Goal: Transaction & Acquisition: Book appointment/travel/reservation

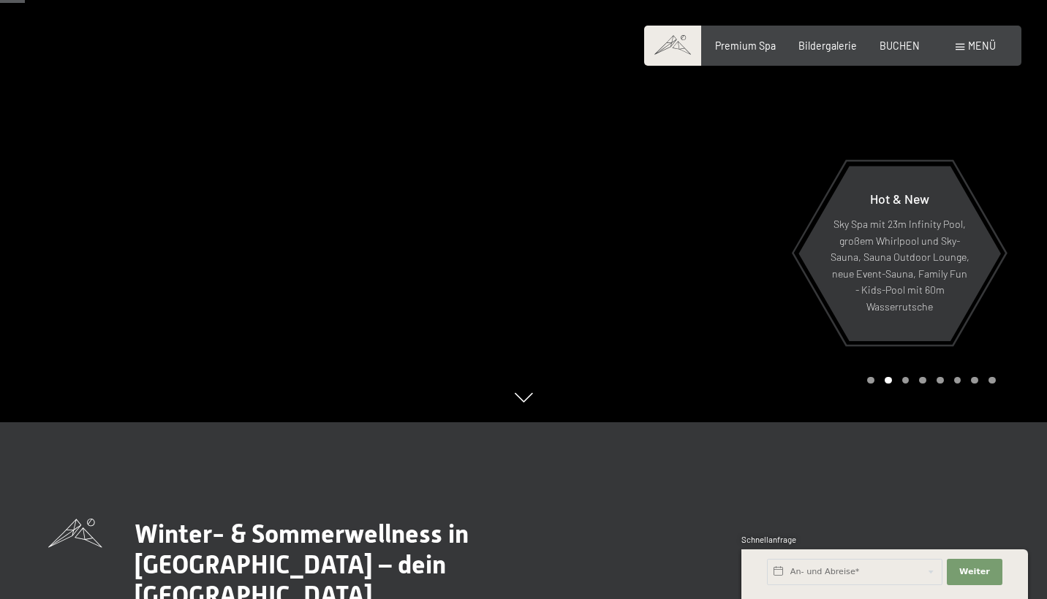
scroll to position [167, 0]
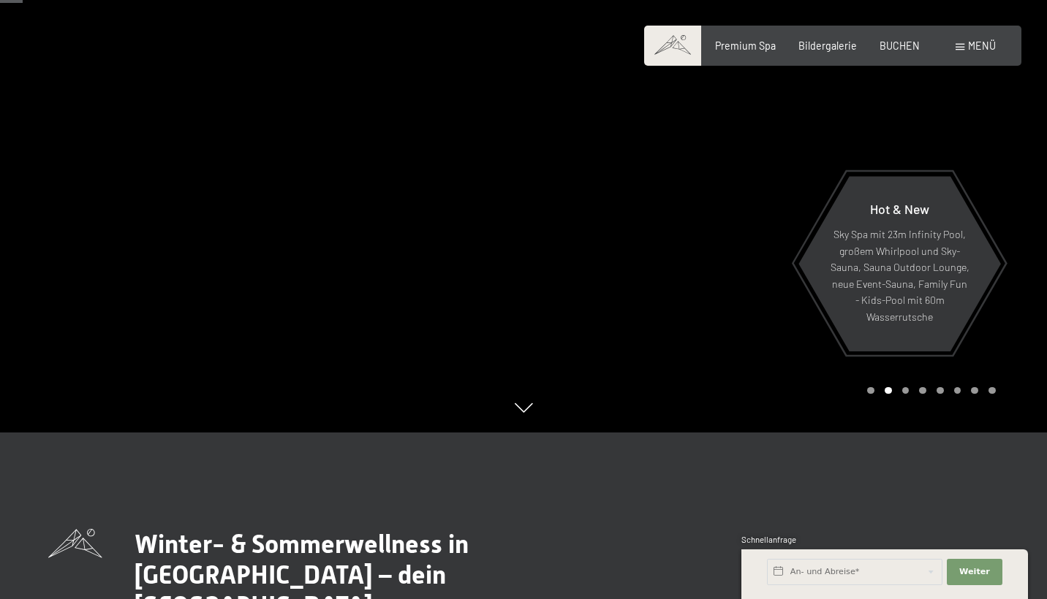
click at [675, 231] on div at bounding box center [784, 132] width 523 height 599
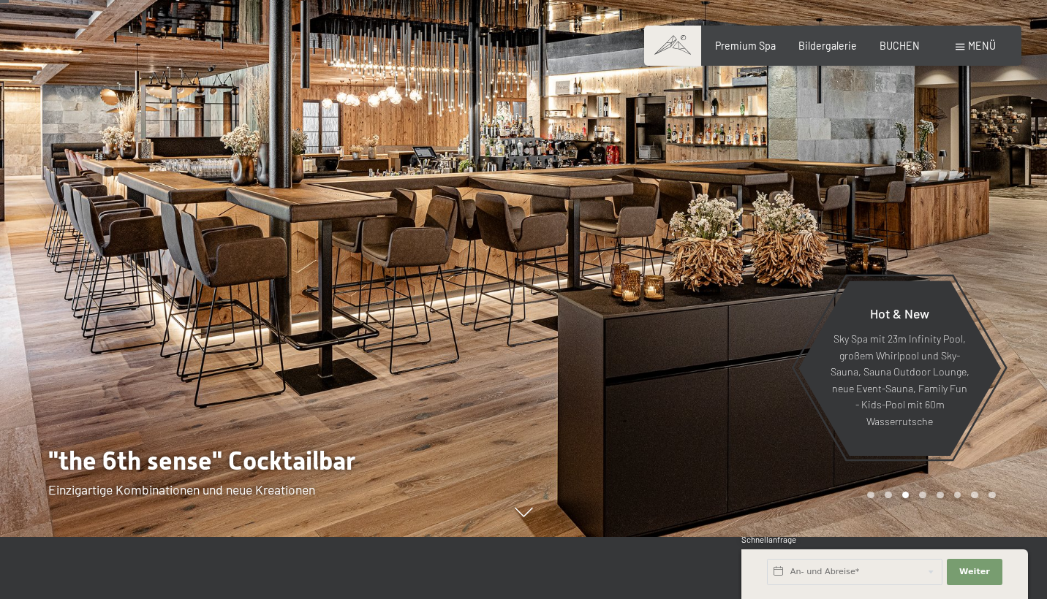
scroll to position [59, 0]
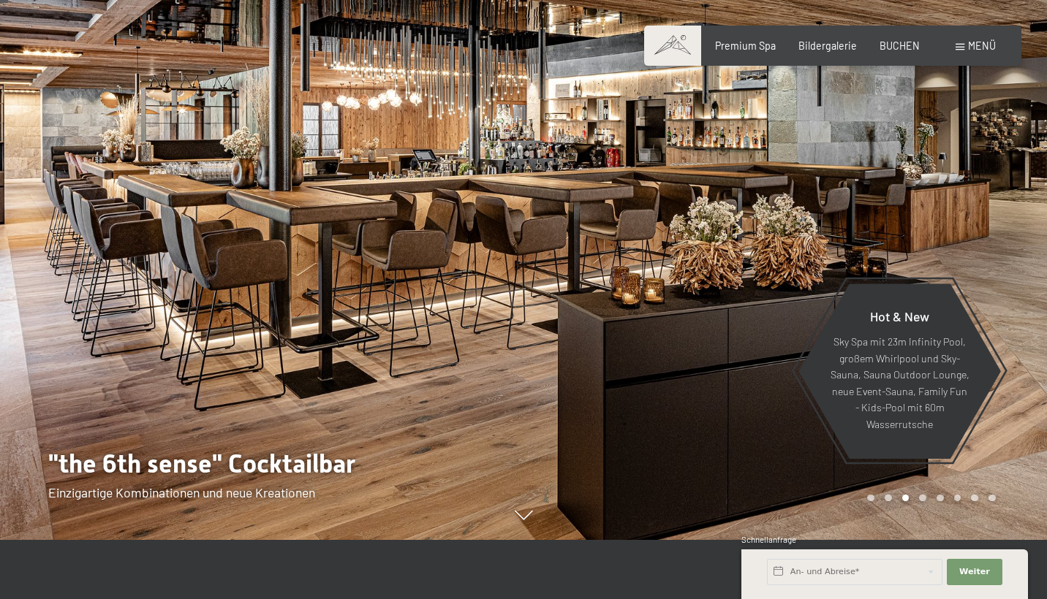
click at [689, 221] on div at bounding box center [784, 240] width 523 height 599
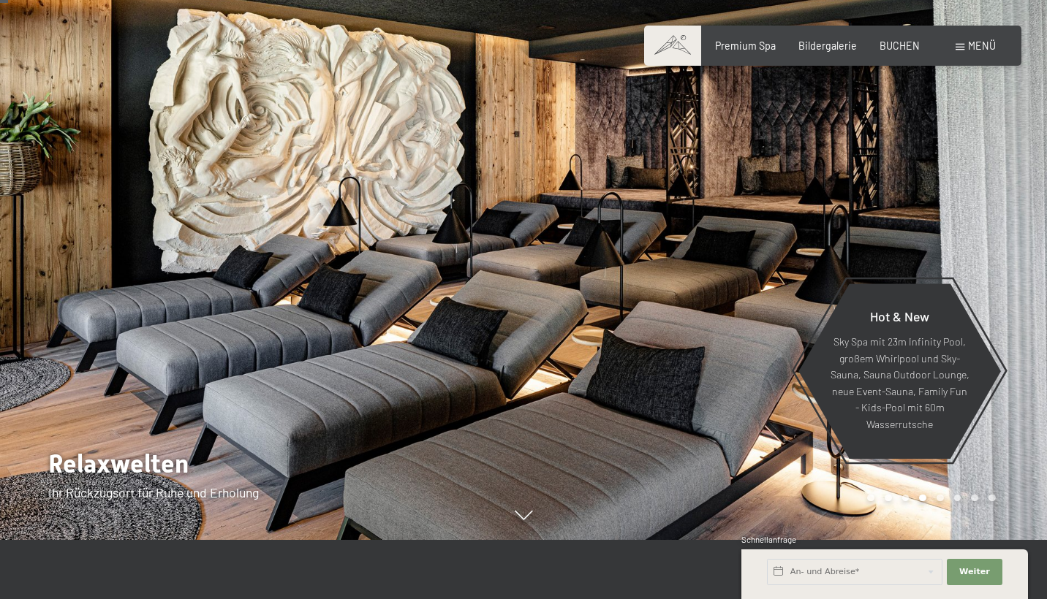
click at [689, 221] on div at bounding box center [784, 240] width 523 height 599
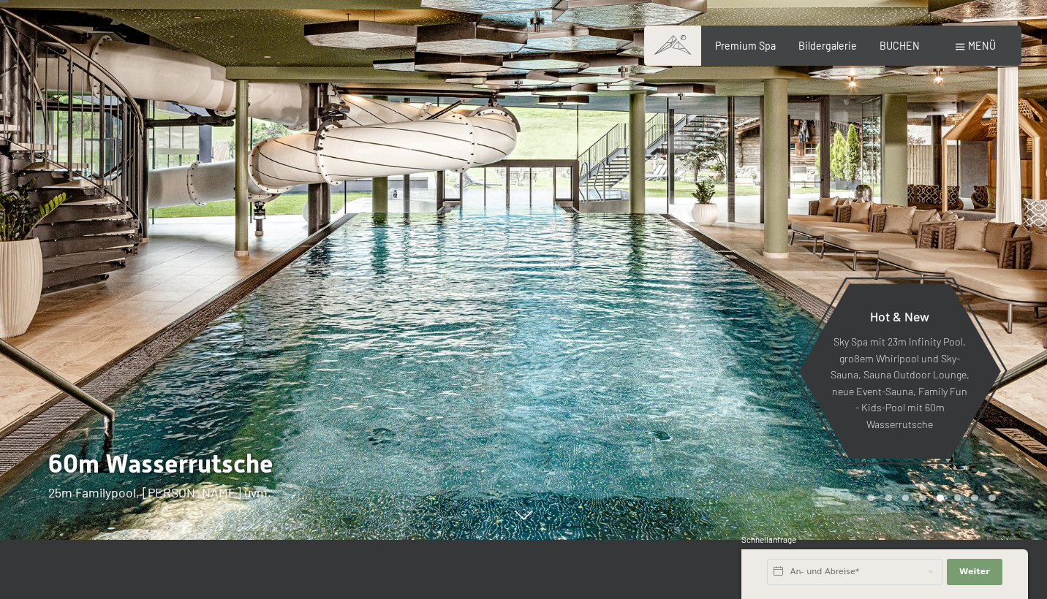
click at [689, 221] on div at bounding box center [784, 240] width 523 height 599
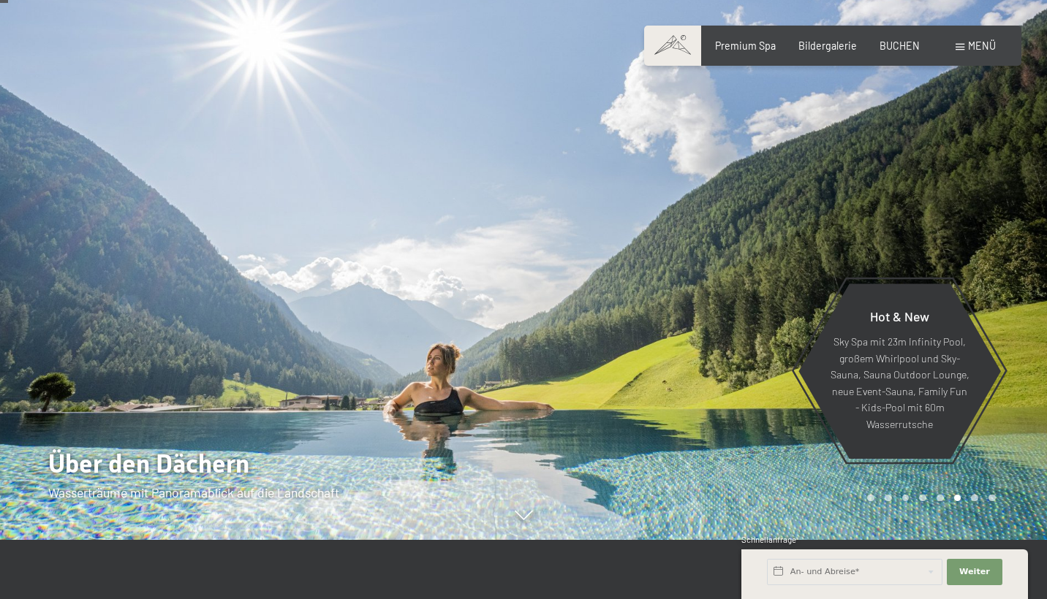
click at [697, 202] on div at bounding box center [784, 240] width 523 height 599
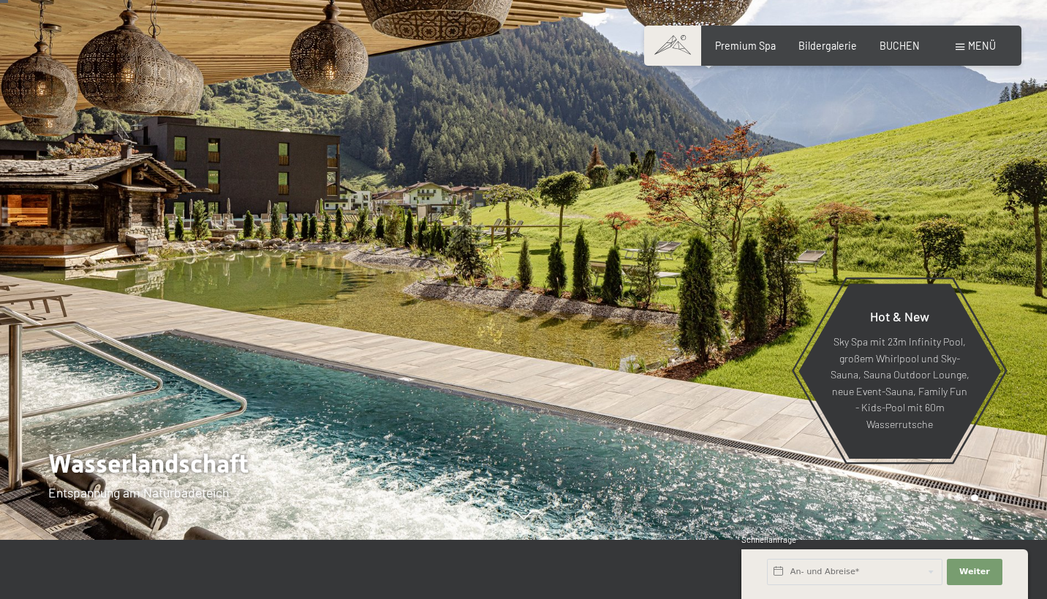
click at [697, 202] on div at bounding box center [784, 240] width 523 height 599
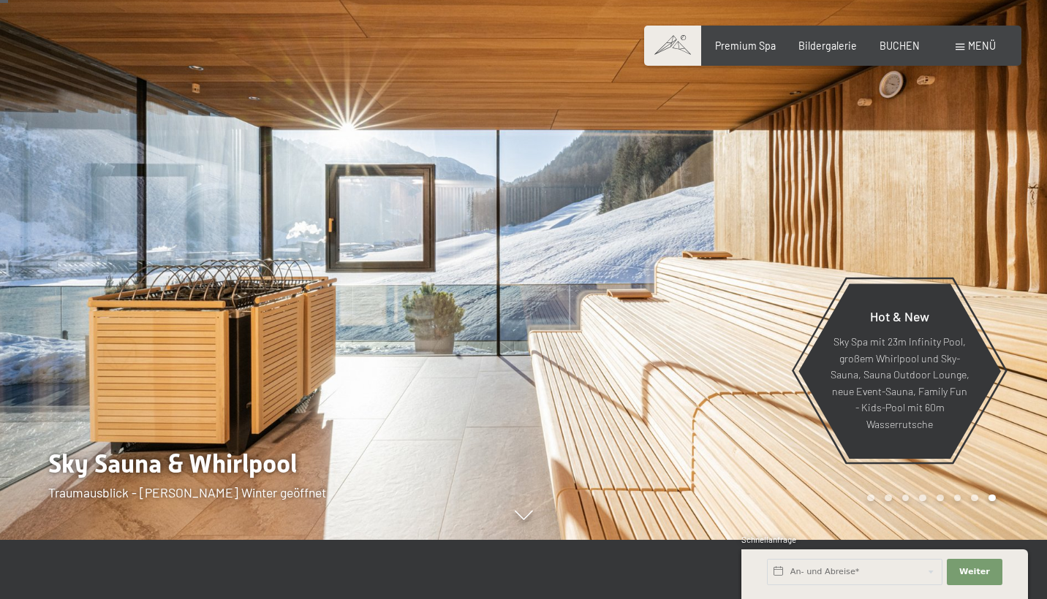
click at [700, 205] on div at bounding box center [784, 240] width 523 height 599
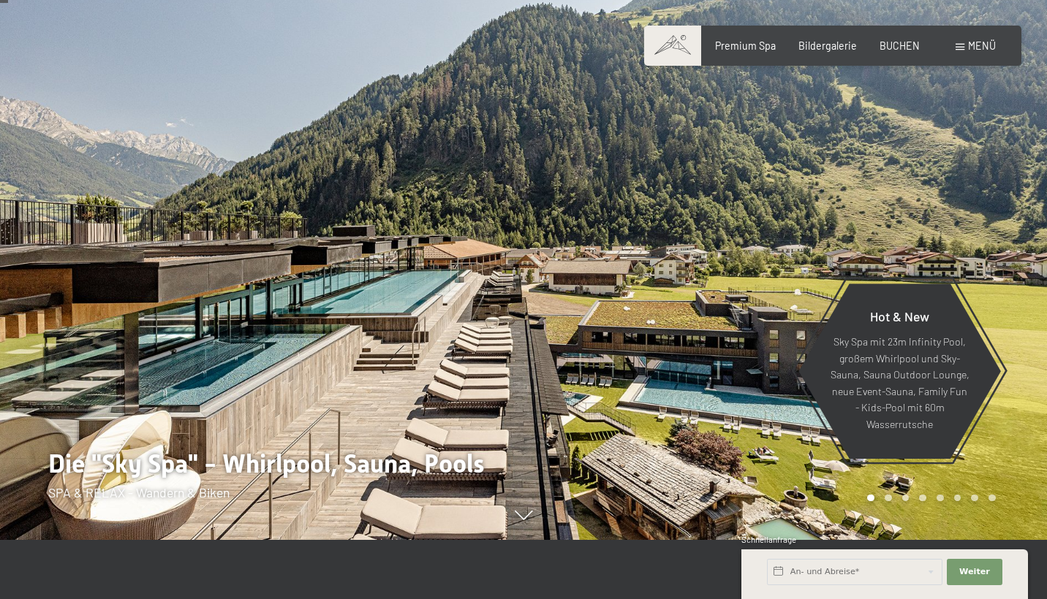
click at [700, 205] on div at bounding box center [784, 240] width 523 height 599
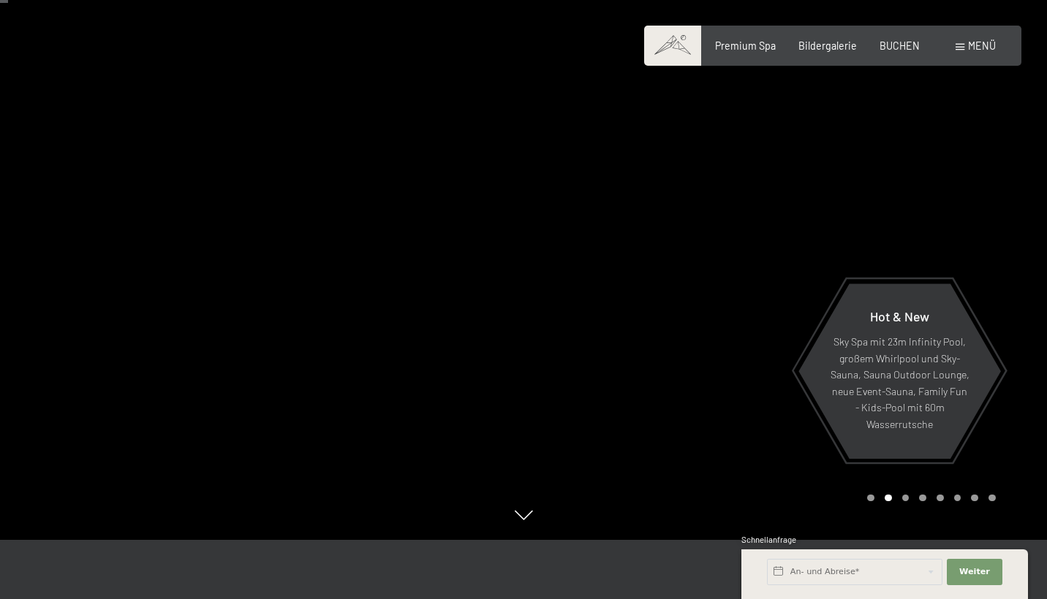
click at [700, 205] on div at bounding box center [784, 240] width 523 height 599
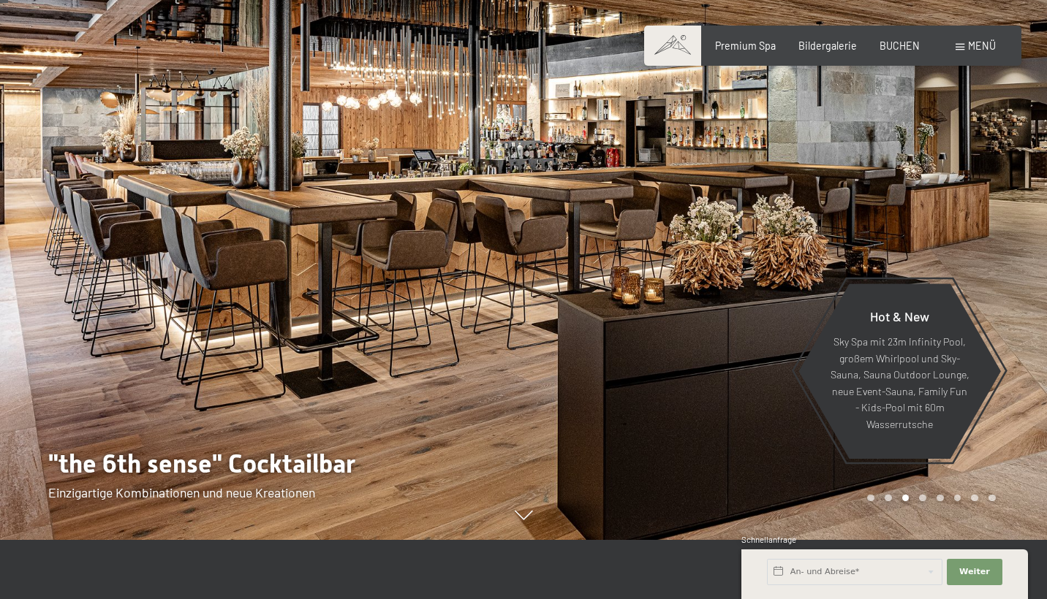
click at [700, 205] on div at bounding box center [784, 240] width 523 height 599
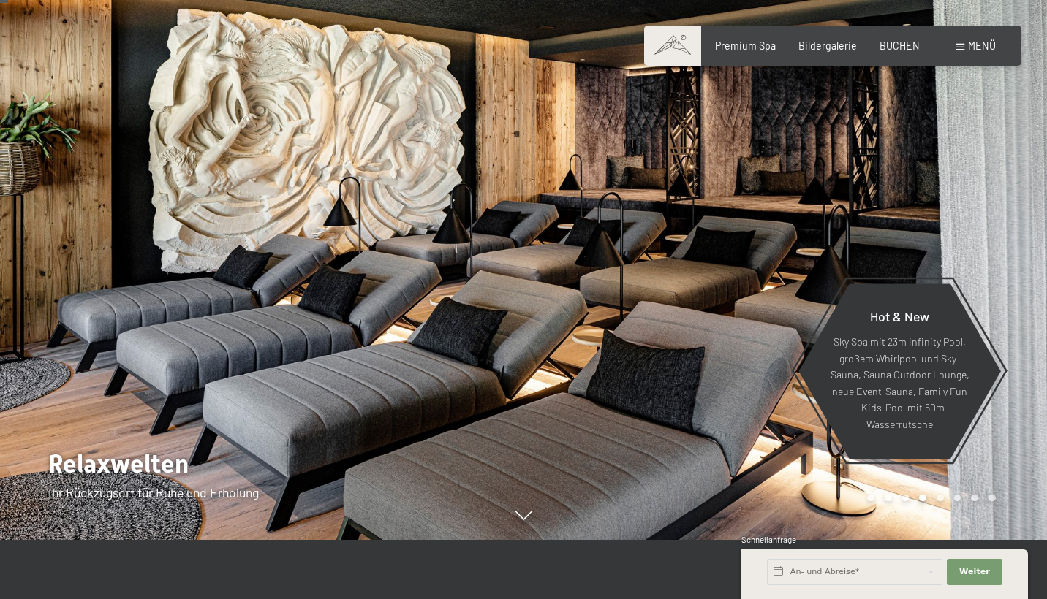
click at [700, 205] on div at bounding box center [784, 240] width 523 height 599
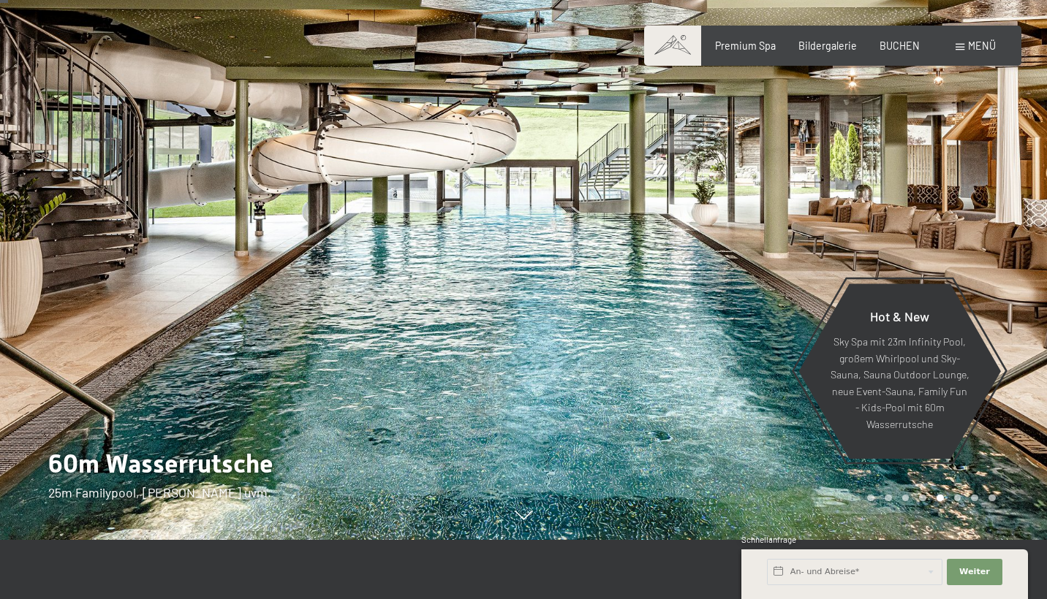
click at [700, 205] on div at bounding box center [784, 240] width 523 height 599
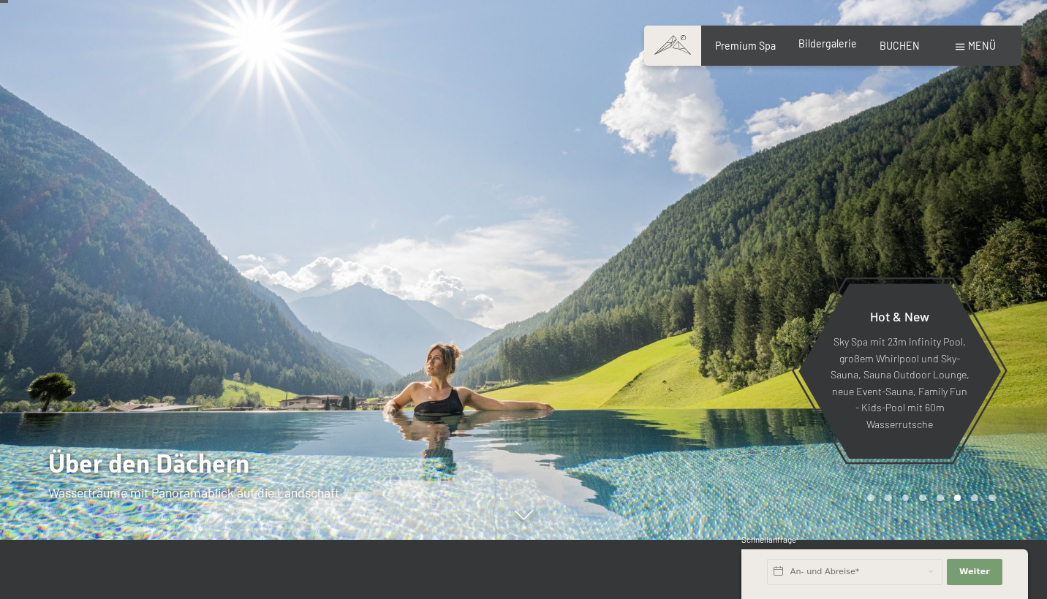
click at [811, 42] on span "Bildergalerie" at bounding box center [827, 43] width 58 height 12
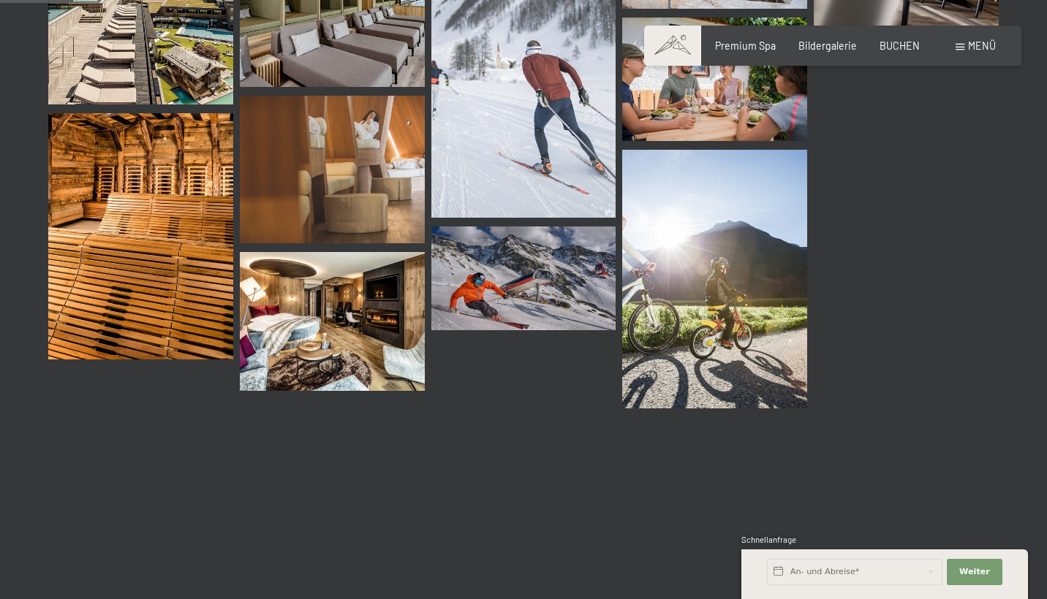
scroll to position [1023, 0]
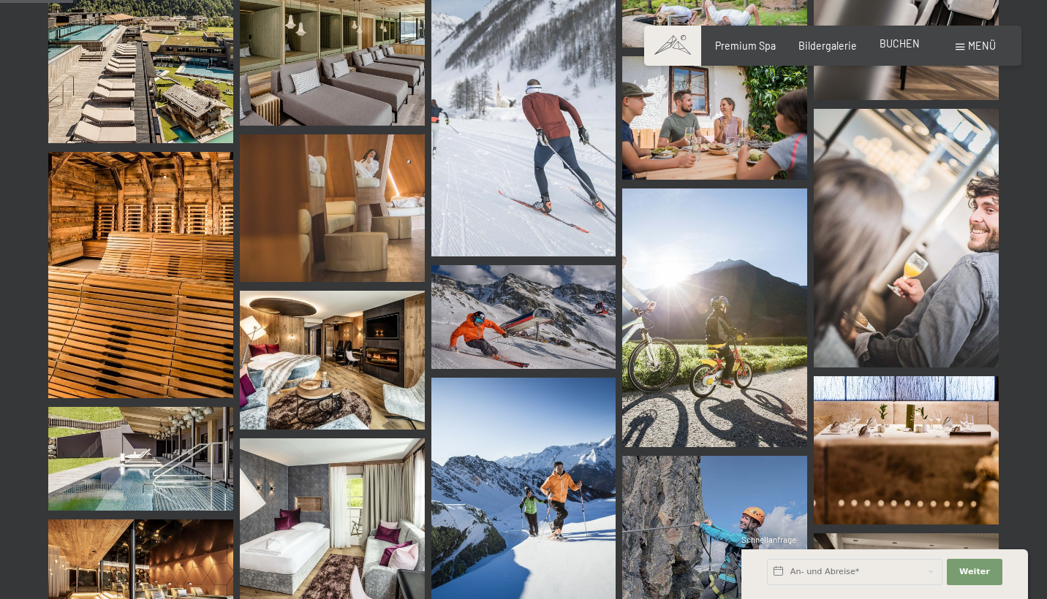
click at [881, 48] on span "BUCHEN" at bounding box center [899, 43] width 40 height 12
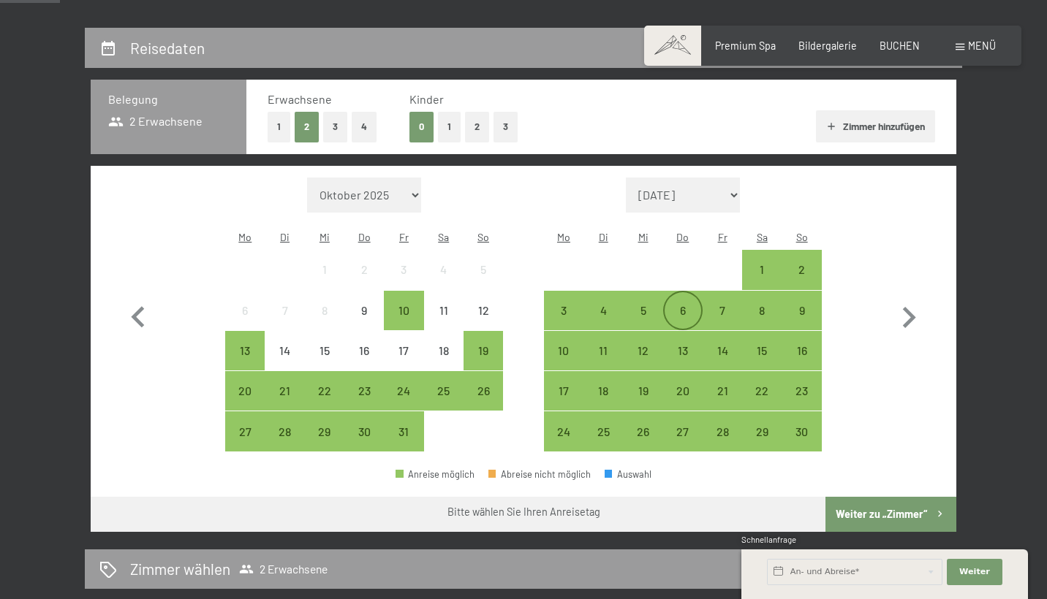
scroll to position [276, 0]
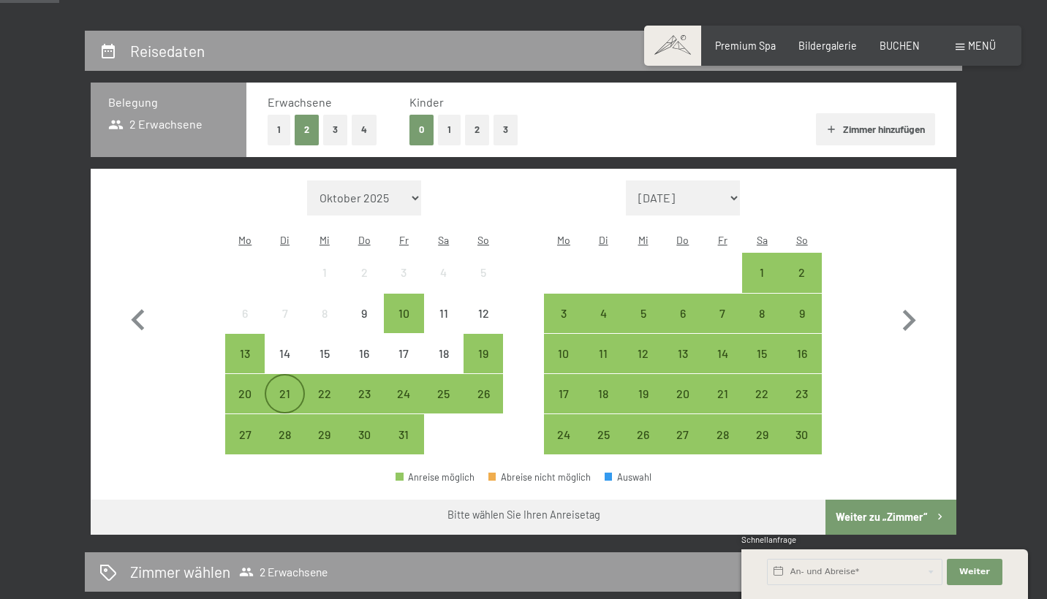
click at [289, 388] on div "21" at bounding box center [284, 406] width 37 height 37
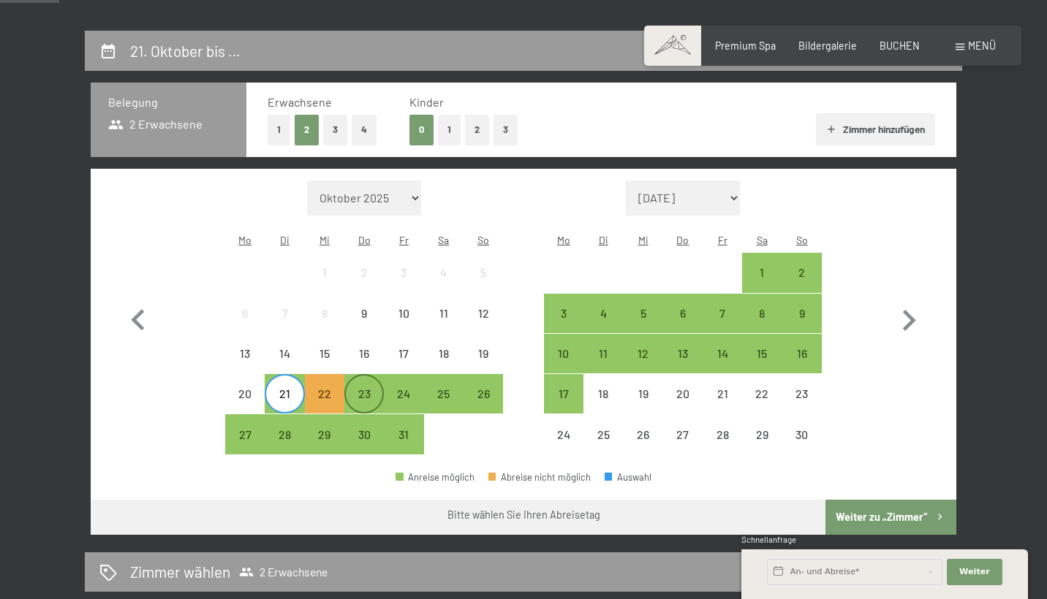
click at [374, 388] on div "23" at bounding box center [364, 406] width 37 height 37
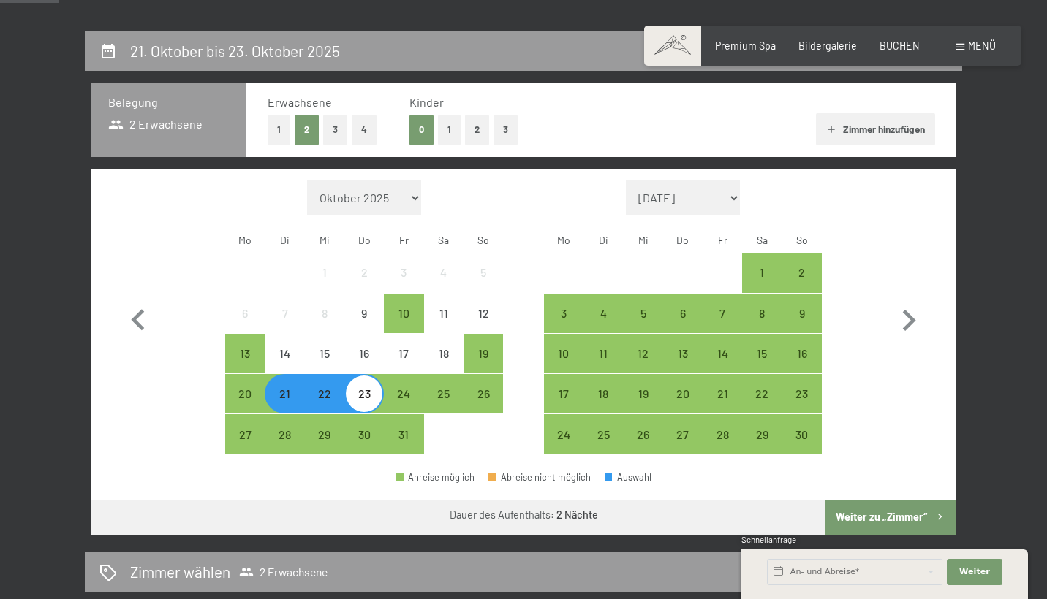
click at [868, 500] on button "Weiter zu „Zimmer“" at bounding box center [890, 517] width 131 height 35
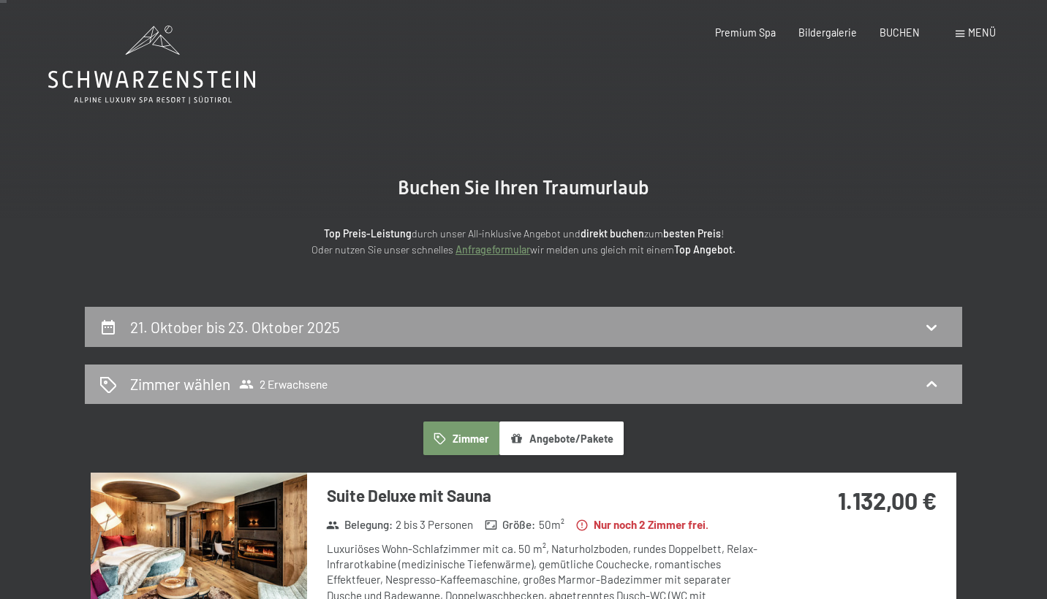
scroll to position [0, 0]
click at [772, 31] on span "Premium Spa" at bounding box center [745, 30] width 61 height 12
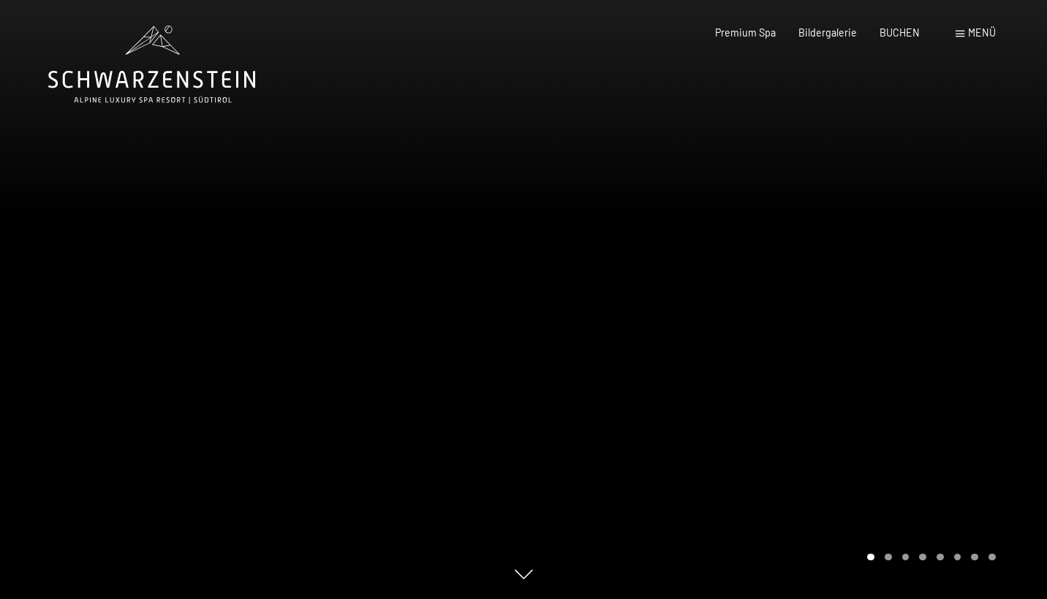
click at [205, 94] on icon at bounding box center [151, 65] width 207 height 78
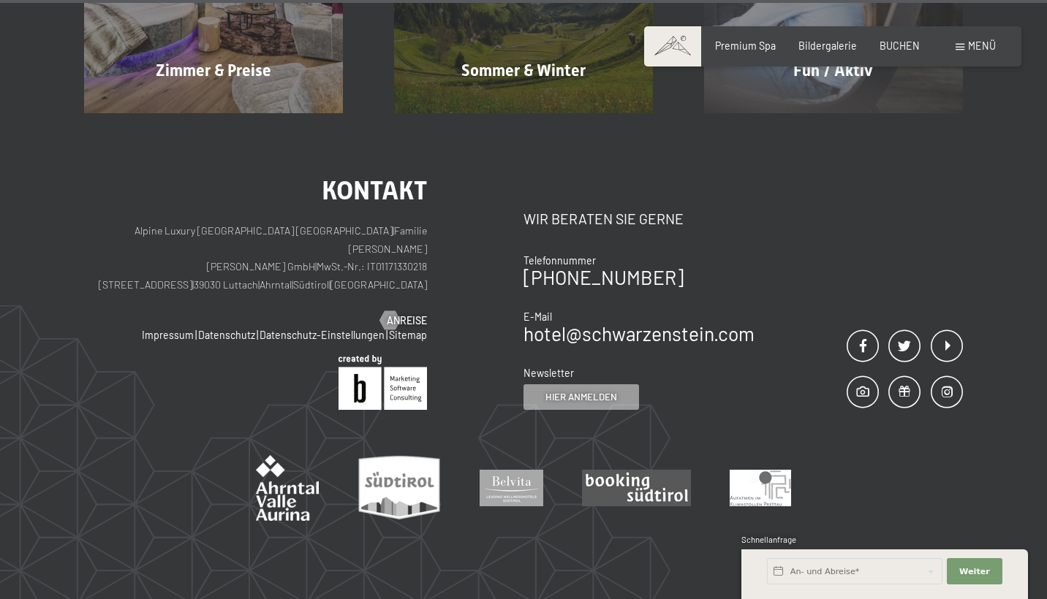
scroll to position [7020, 0]
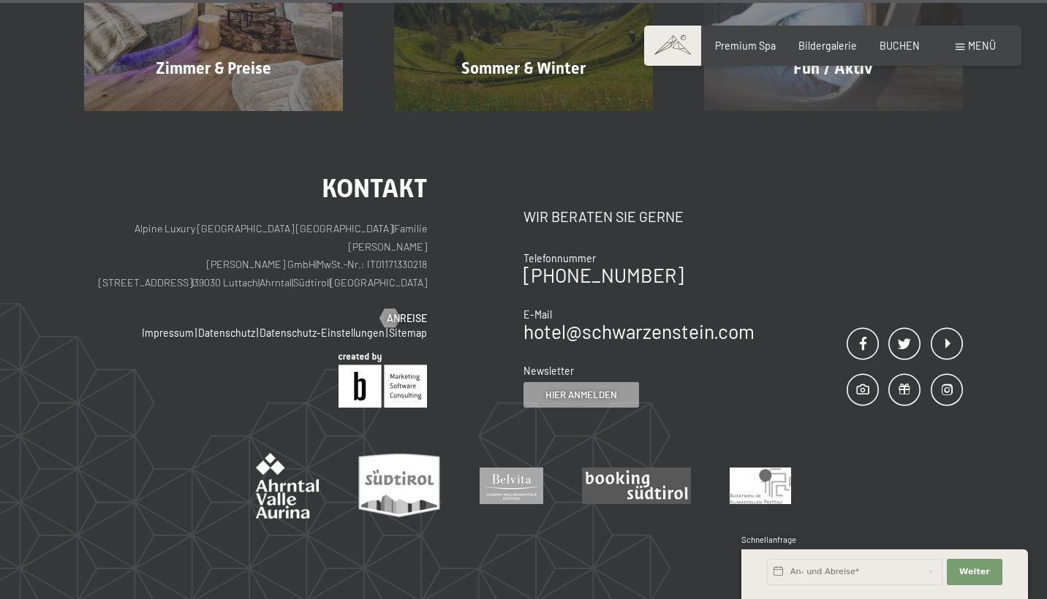
click at [205, 175] on div "Kontakt Alpine Luxury SPA Resort SCHWARZENSTEIN | Familie Zimmerhofer Otmar Zim…" at bounding box center [255, 250] width 343 height 151
click at [203, 175] on h2 "Kontakt" at bounding box center [255, 188] width 343 height 26
click at [202, 175] on h2 "Kontakt" at bounding box center [255, 188] width 343 height 26
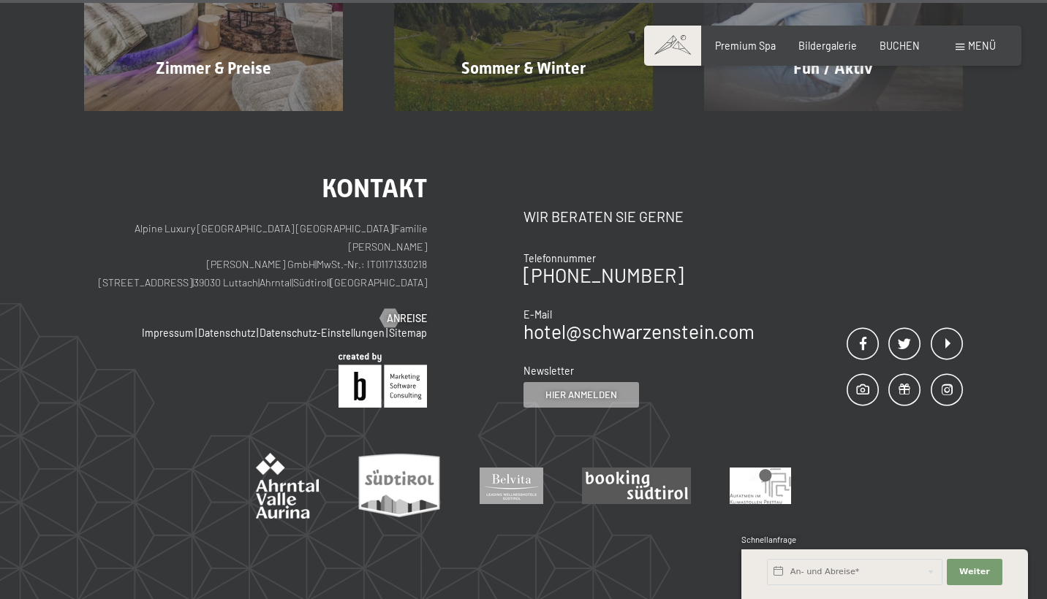
click at [203, 175] on h2 "Kontakt" at bounding box center [255, 188] width 343 height 26
click at [204, 175] on div "Kontakt Alpine Luxury SPA Resort SCHWARZENSTEIN | Familie Zimmerhofer Otmar Zim…" at bounding box center [255, 250] width 343 height 151
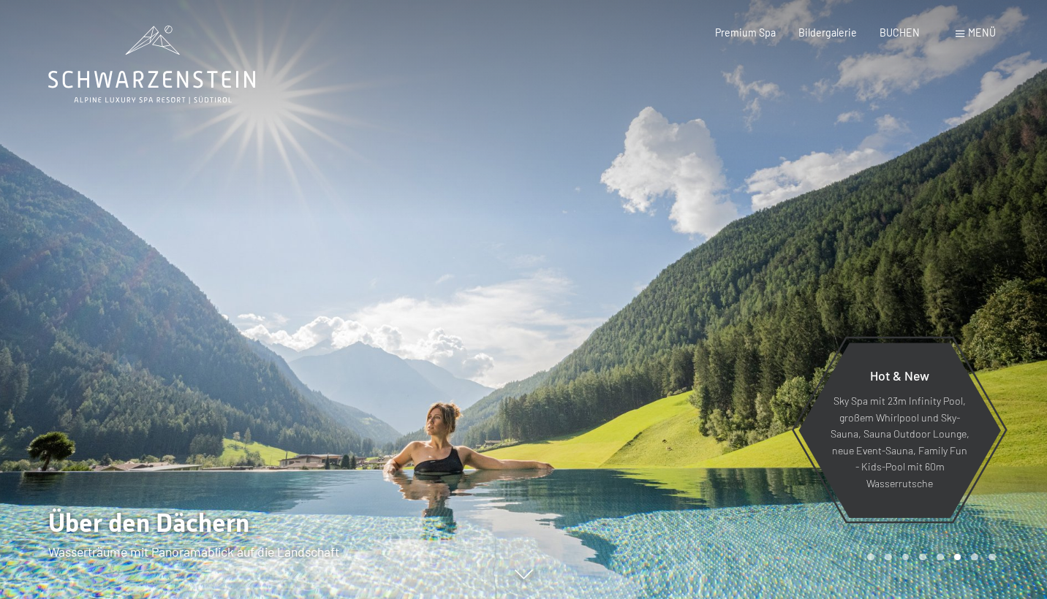
scroll to position [0, 0]
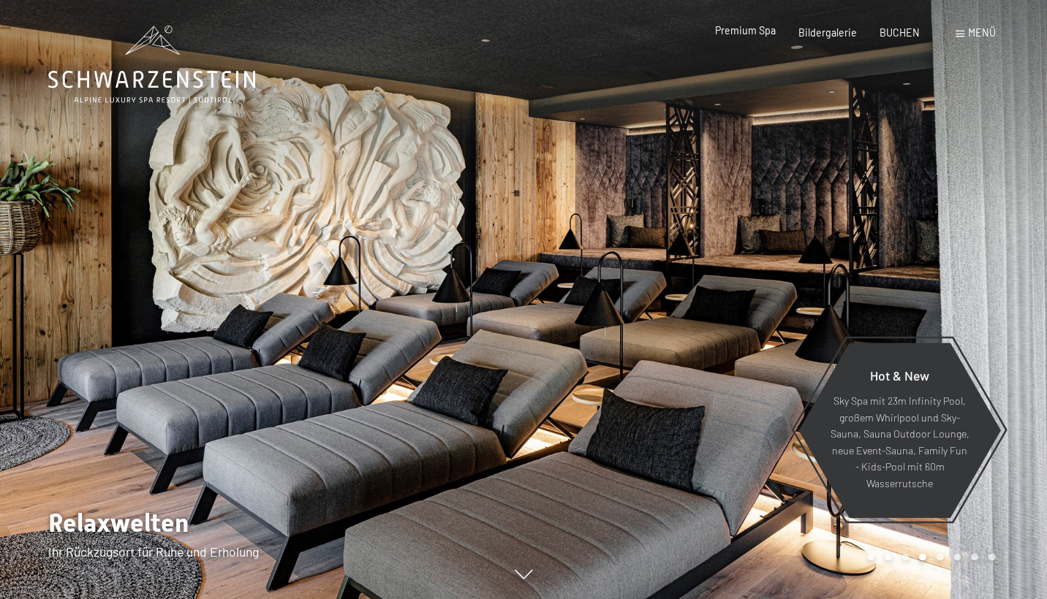
click at [765, 36] on span "Premium Spa" at bounding box center [745, 30] width 61 height 12
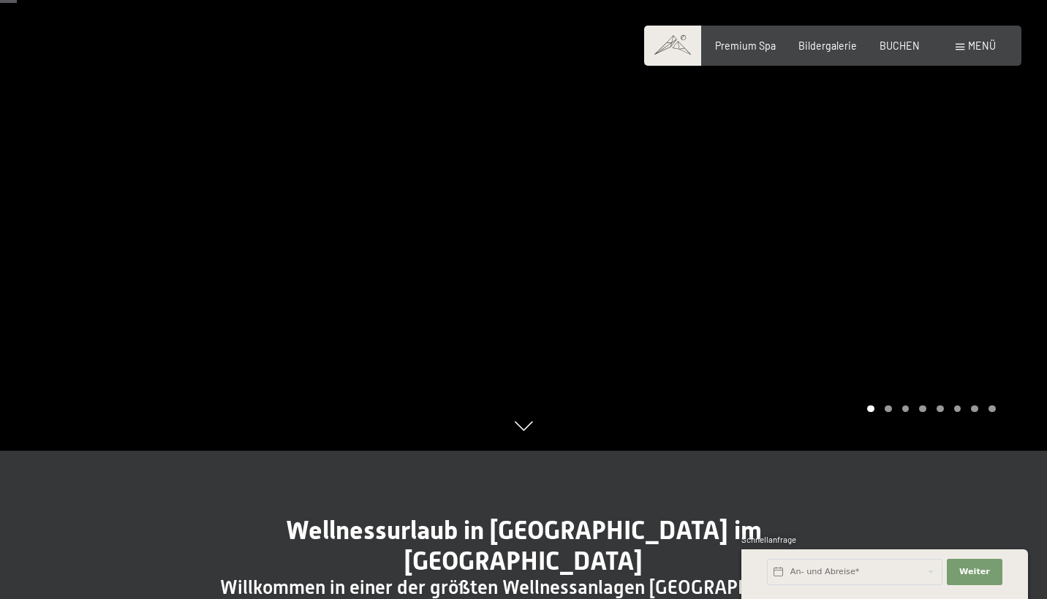
scroll to position [145, 0]
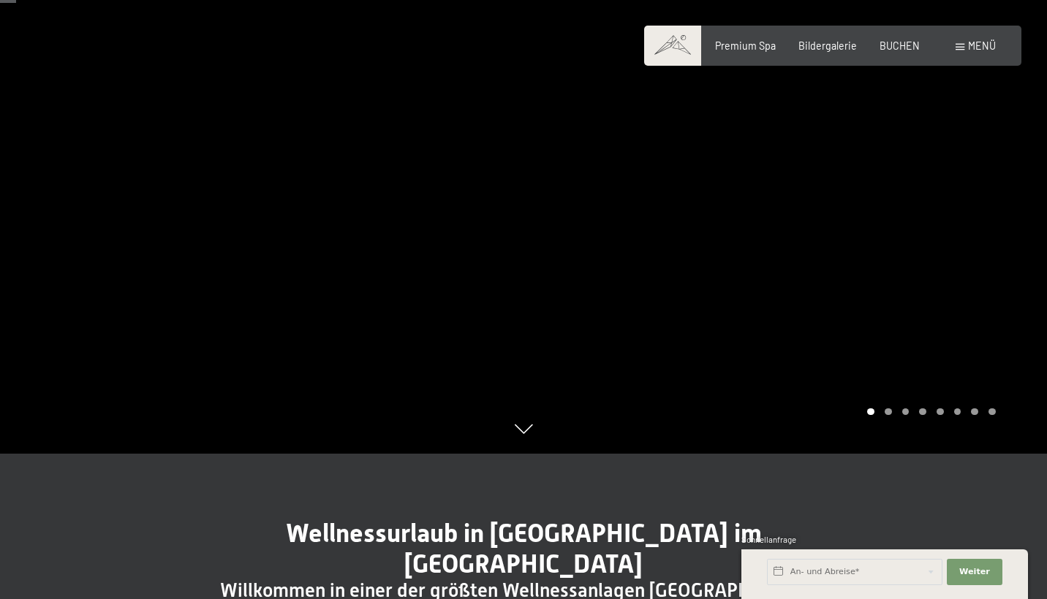
click at [727, 154] on div at bounding box center [784, 154] width 523 height 599
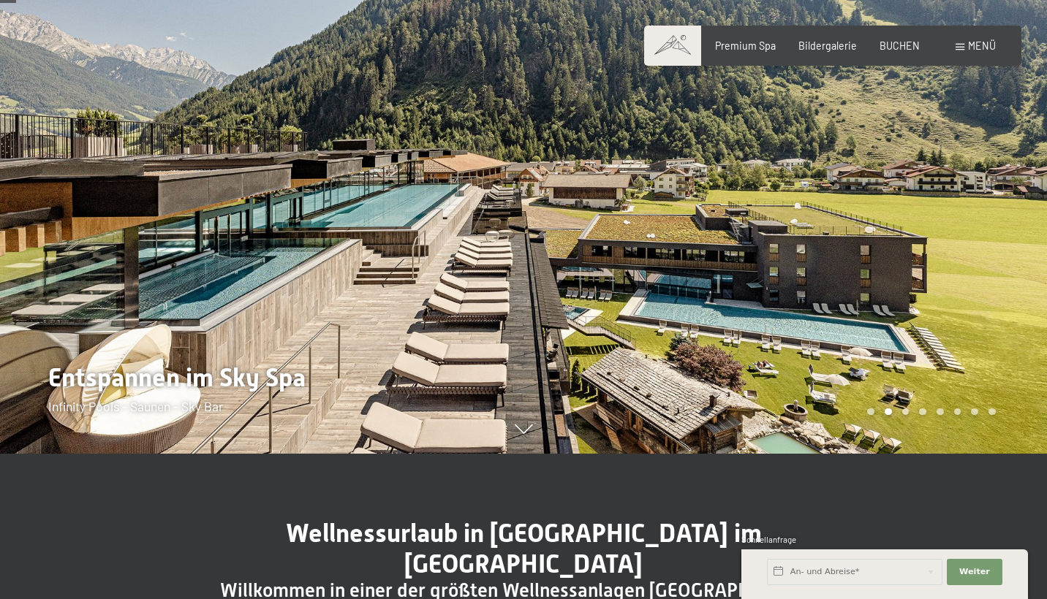
click at [727, 154] on div at bounding box center [784, 154] width 523 height 599
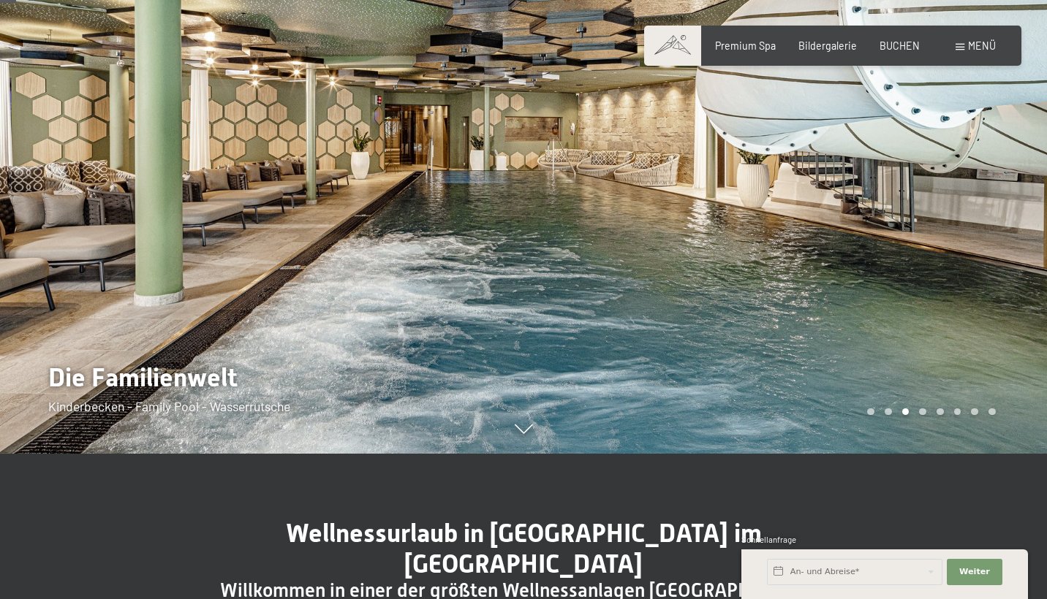
click at [727, 154] on div at bounding box center [784, 154] width 523 height 599
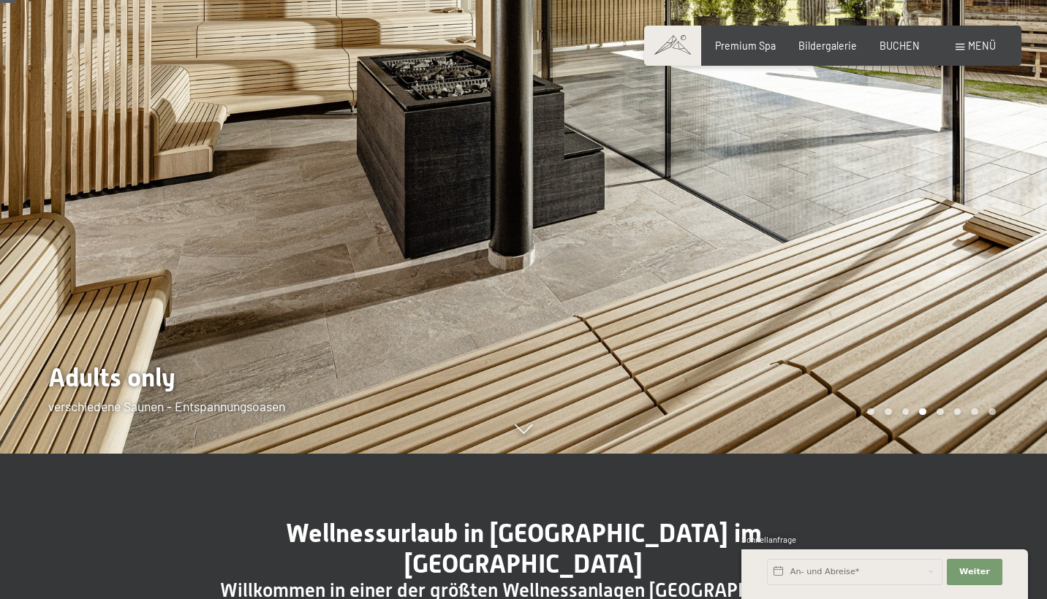
click at [727, 154] on div at bounding box center [784, 154] width 523 height 599
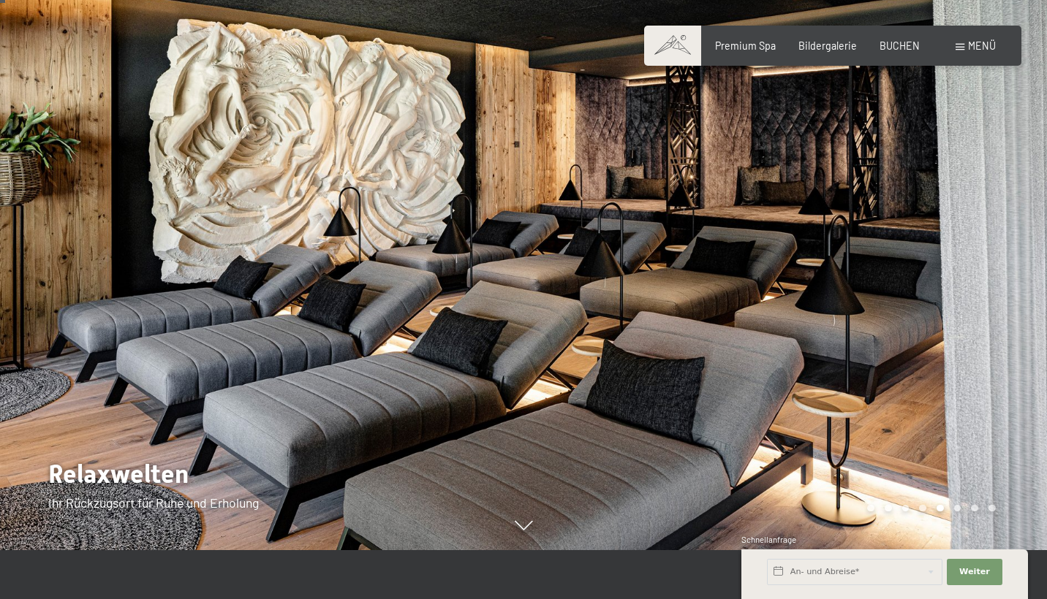
scroll to position [48, 0]
click at [727, 154] on div at bounding box center [784, 251] width 523 height 599
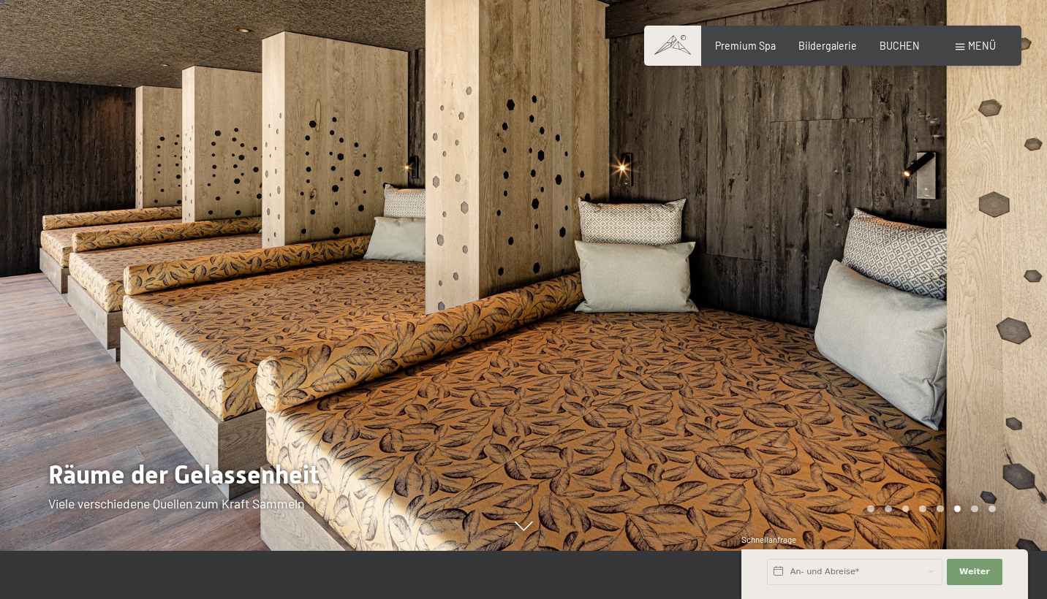
click at [727, 154] on div at bounding box center [784, 251] width 523 height 599
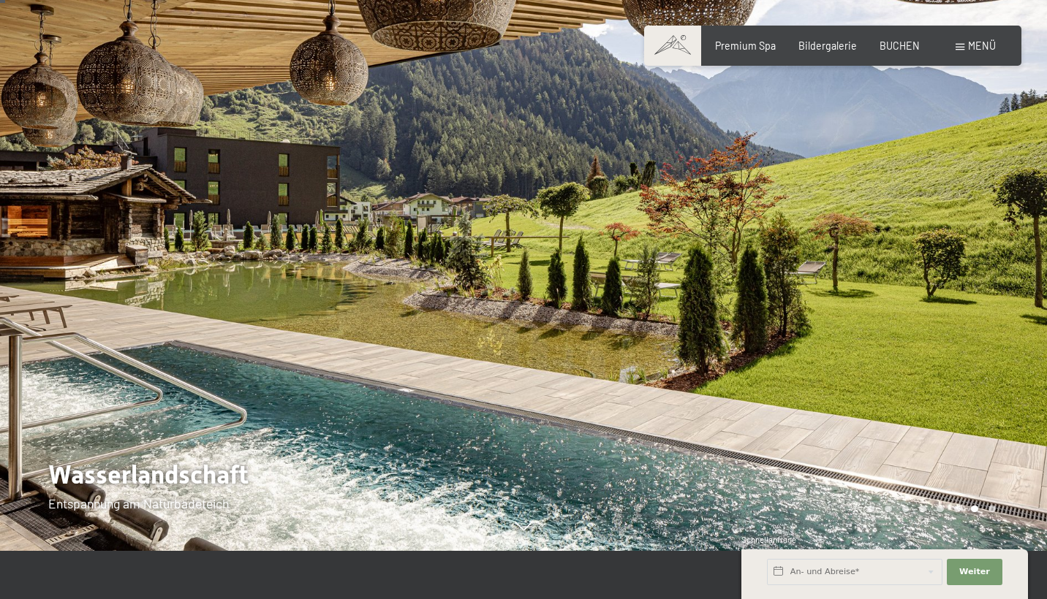
click at [727, 154] on div at bounding box center [784, 251] width 523 height 599
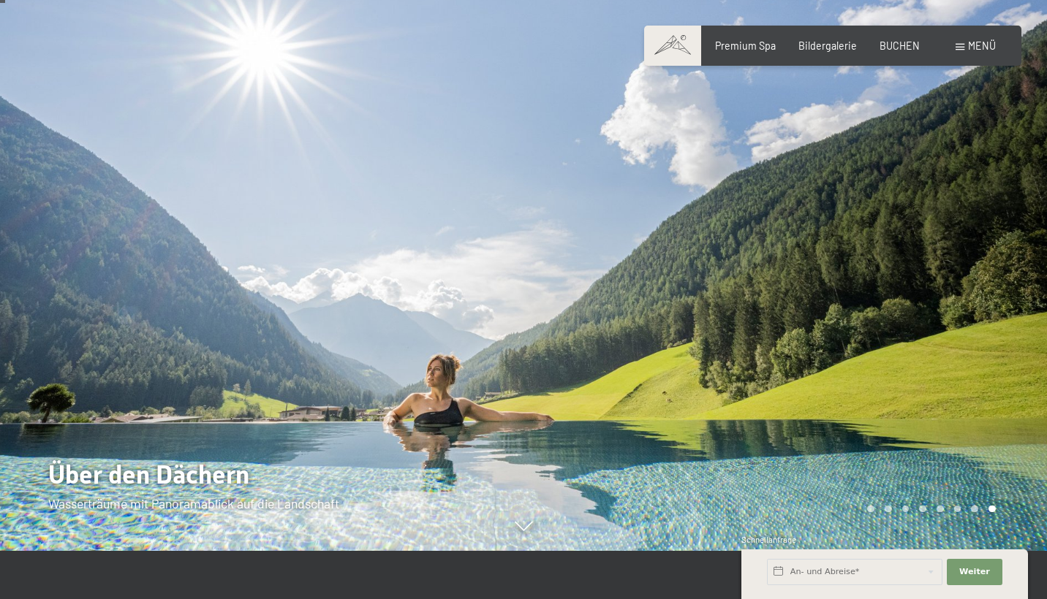
click at [727, 154] on div at bounding box center [784, 251] width 523 height 599
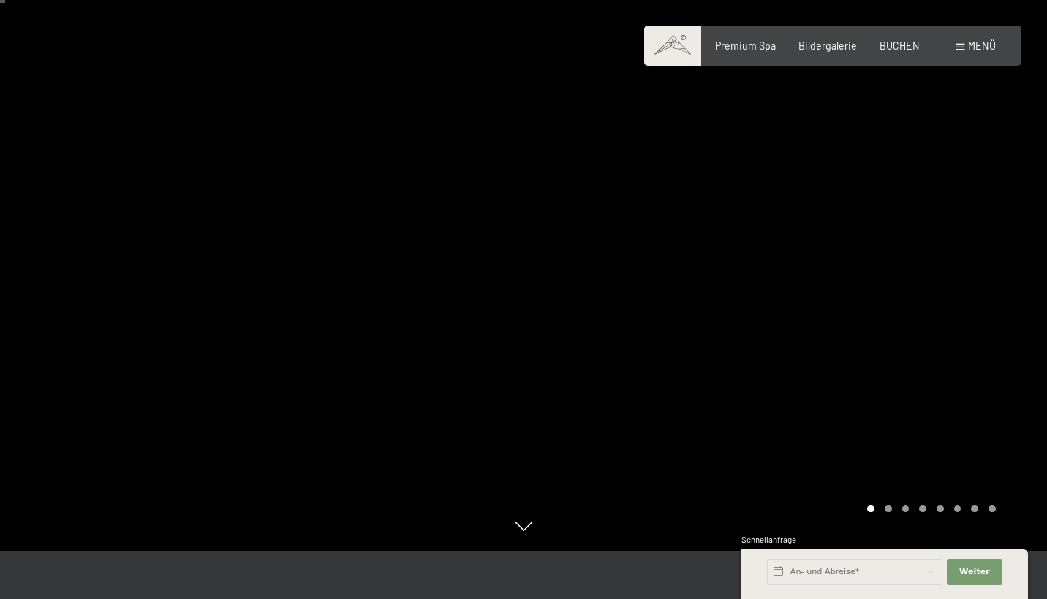
click at [727, 154] on div at bounding box center [784, 251] width 523 height 599
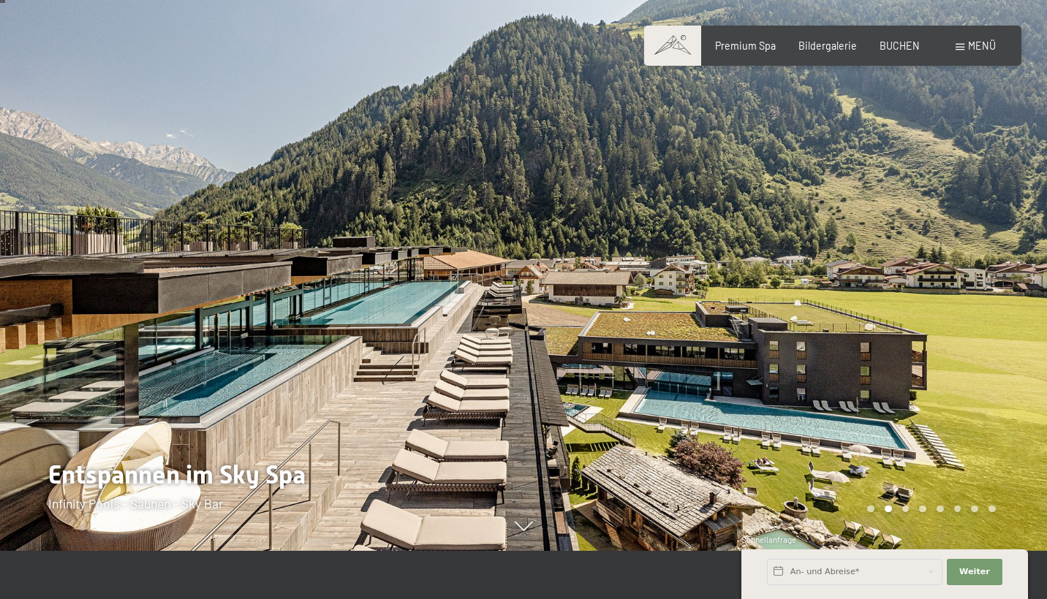
click at [139, 219] on div at bounding box center [261, 251] width 523 height 599
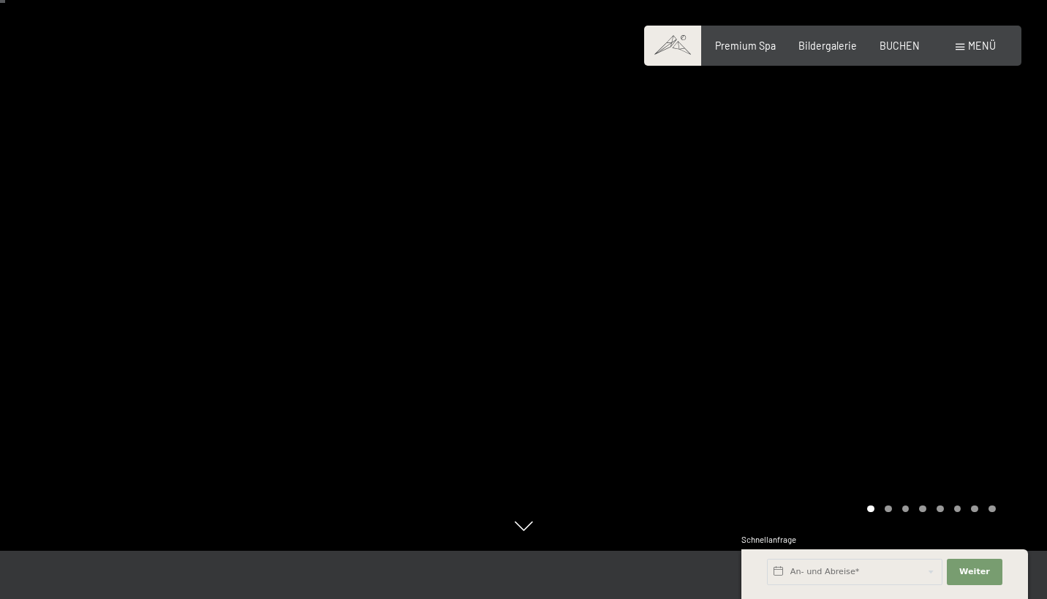
click at [874, 261] on div at bounding box center [784, 251] width 523 height 599
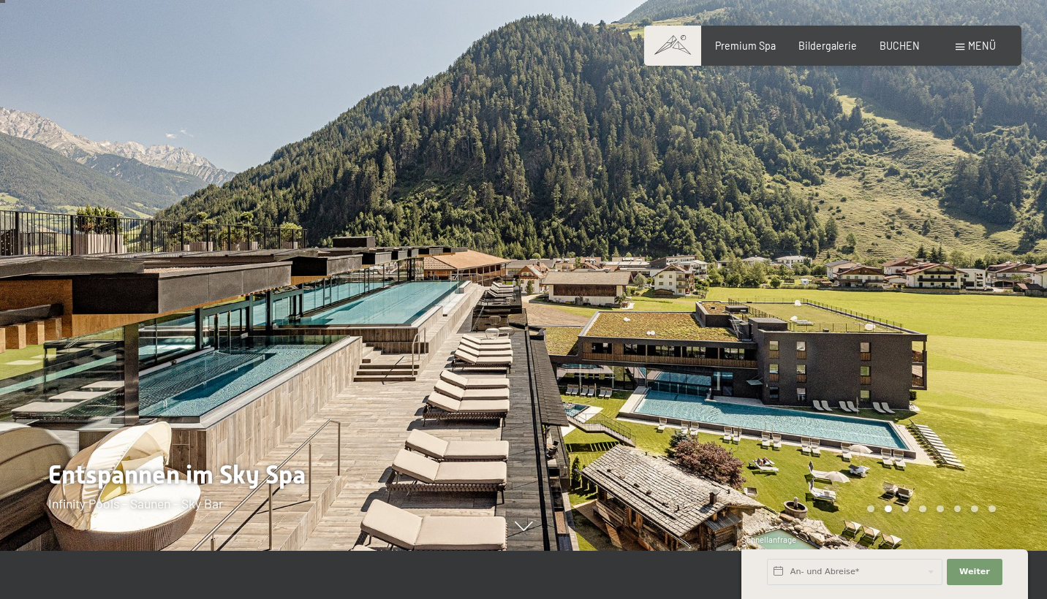
click at [874, 261] on div at bounding box center [784, 251] width 523 height 599
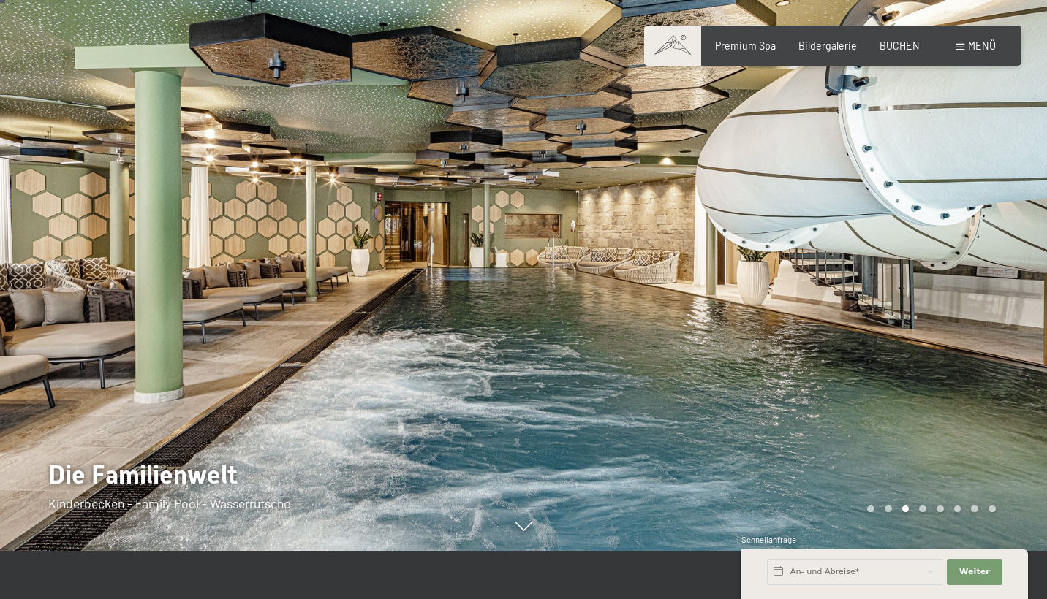
click at [874, 261] on div at bounding box center [784, 251] width 523 height 599
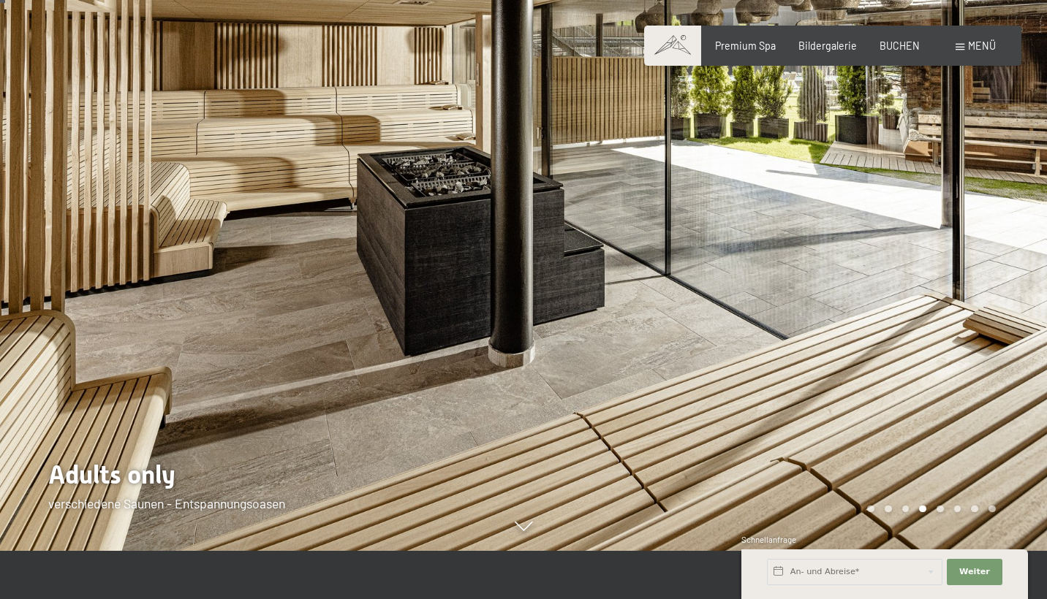
click at [874, 261] on div at bounding box center [784, 251] width 523 height 599
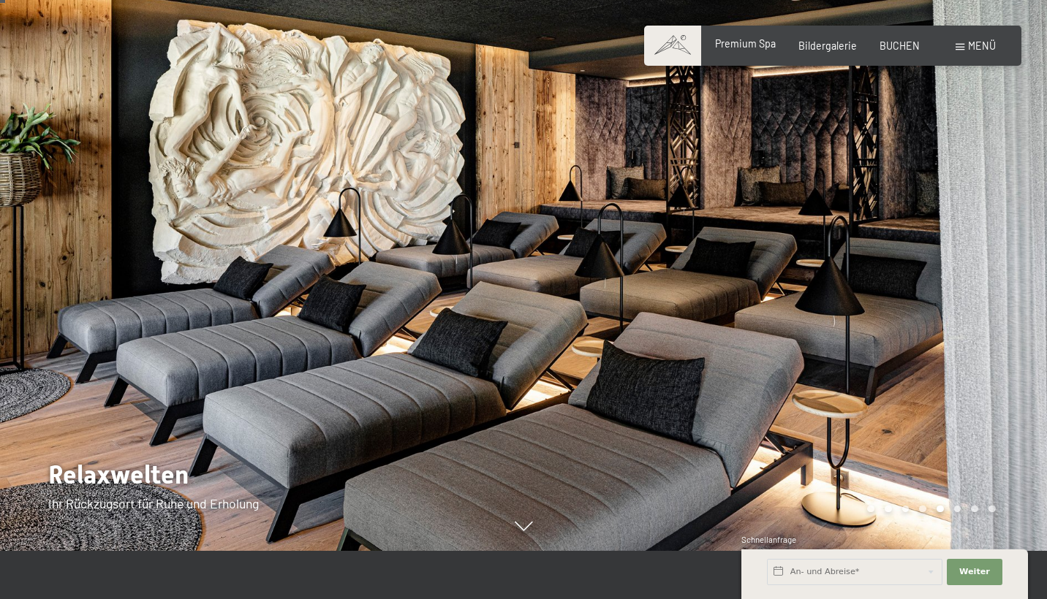
click at [753, 50] on span "Premium Spa" at bounding box center [745, 43] width 61 height 12
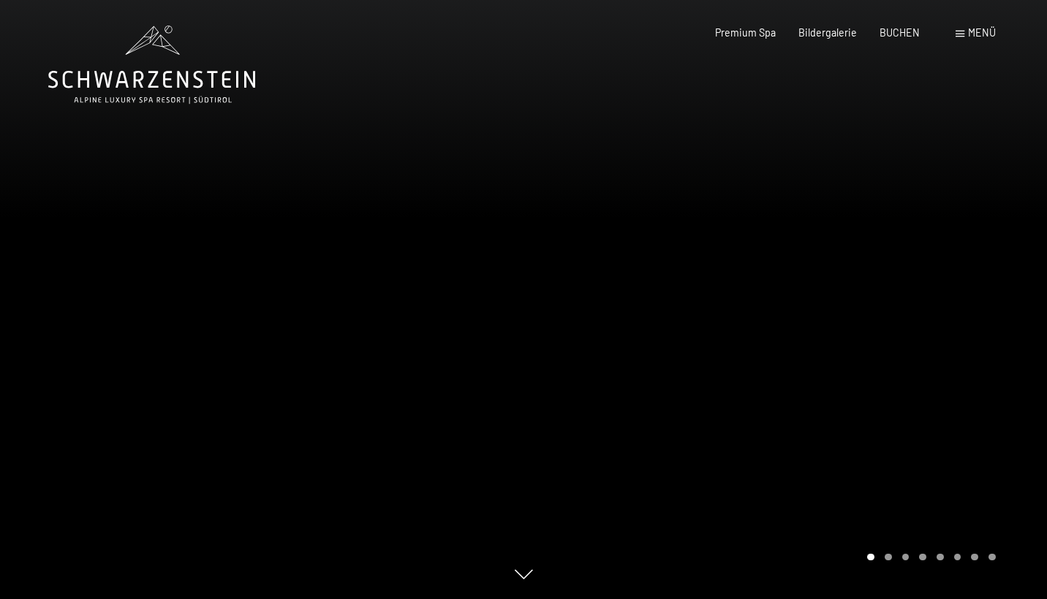
click at [528, 296] on div at bounding box center [784, 299] width 523 height 599
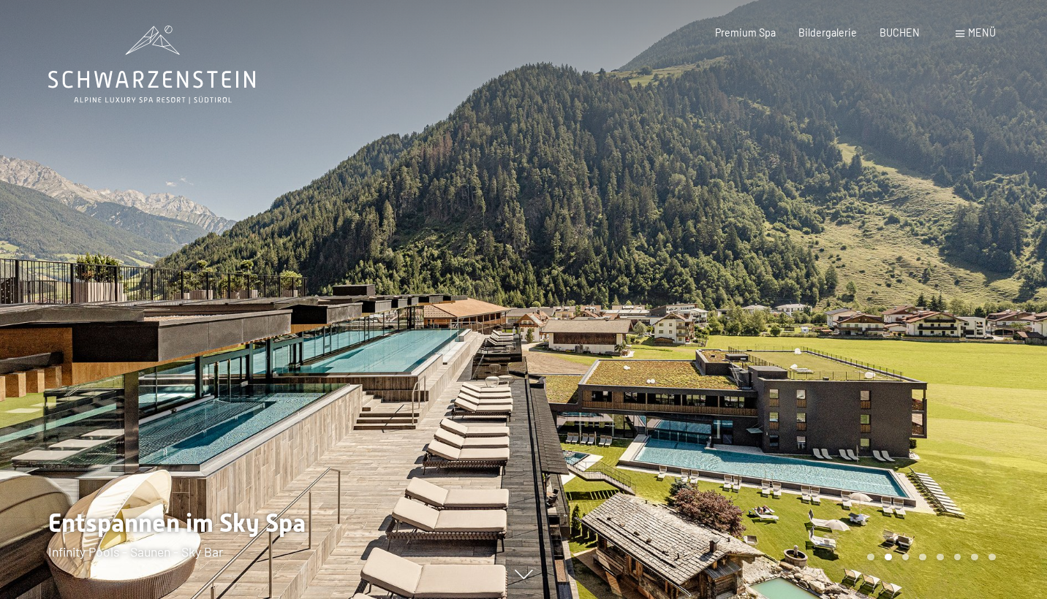
click at [884, 300] on div at bounding box center [784, 299] width 523 height 599
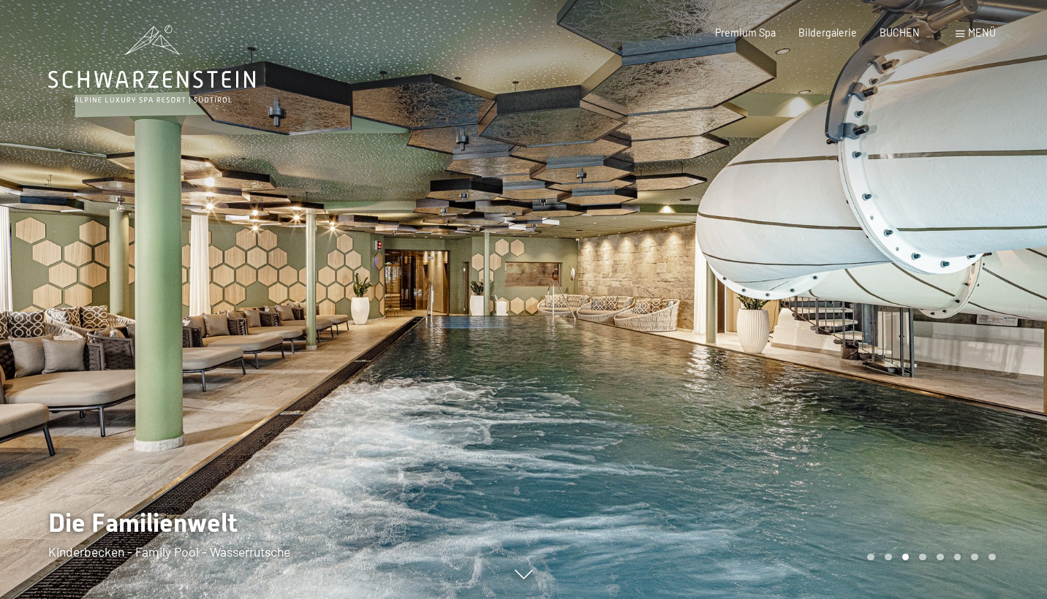
click at [884, 300] on div at bounding box center [784, 299] width 523 height 599
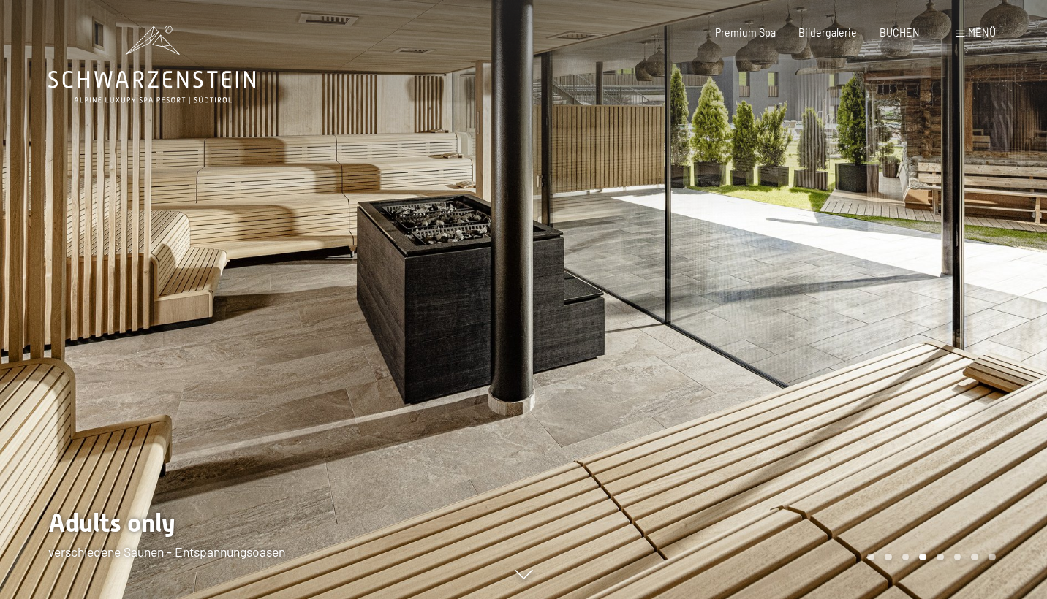
click at [884, 300] on div at bounding box center [784, 299] width 523 height 599
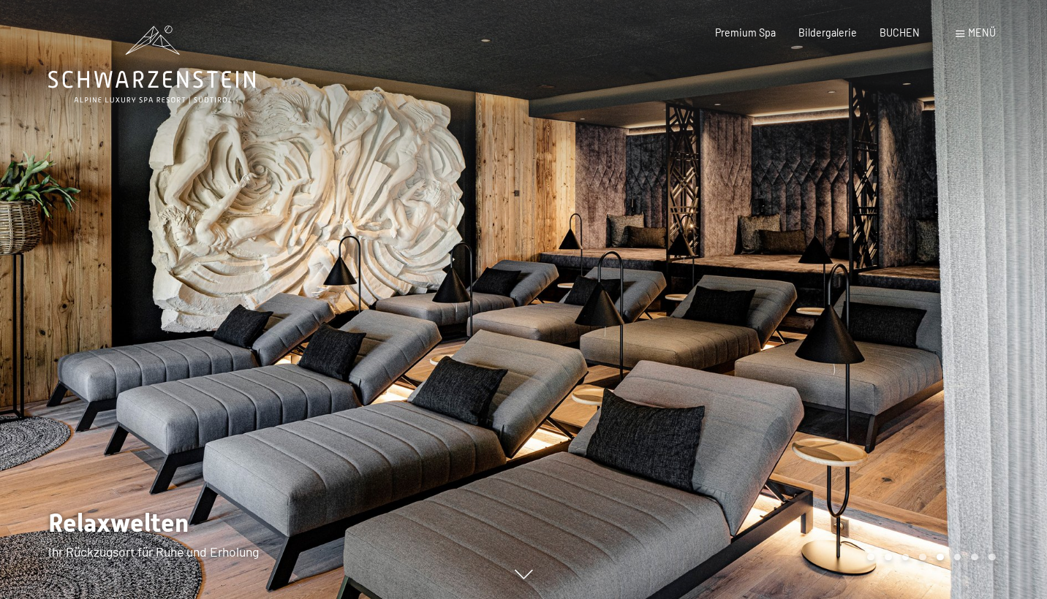
click at [884, 300] on div at bounding box center [784, 299] width 523 height 599
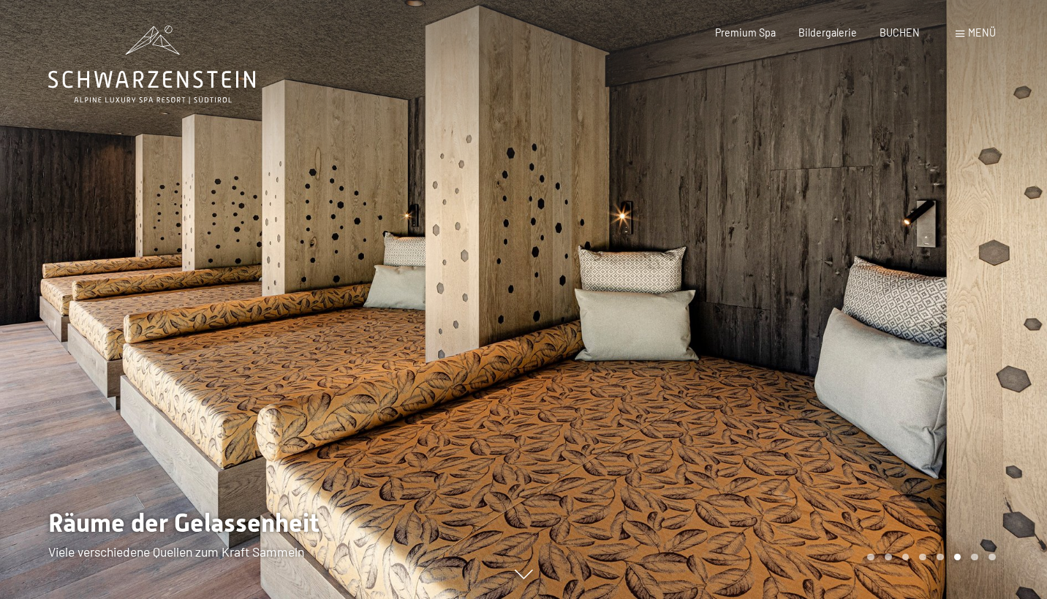
click at [884, 300] on div at bounding box center [784, 299] width 523 height 599
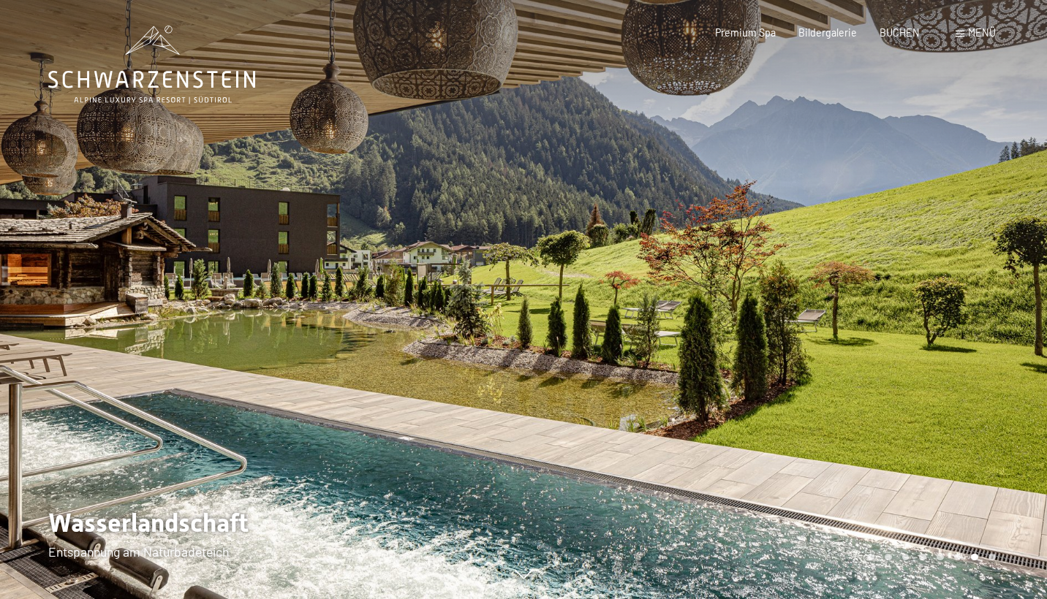
click at [884, 300] on div at bounding box center [784, 299] width 523 height 599
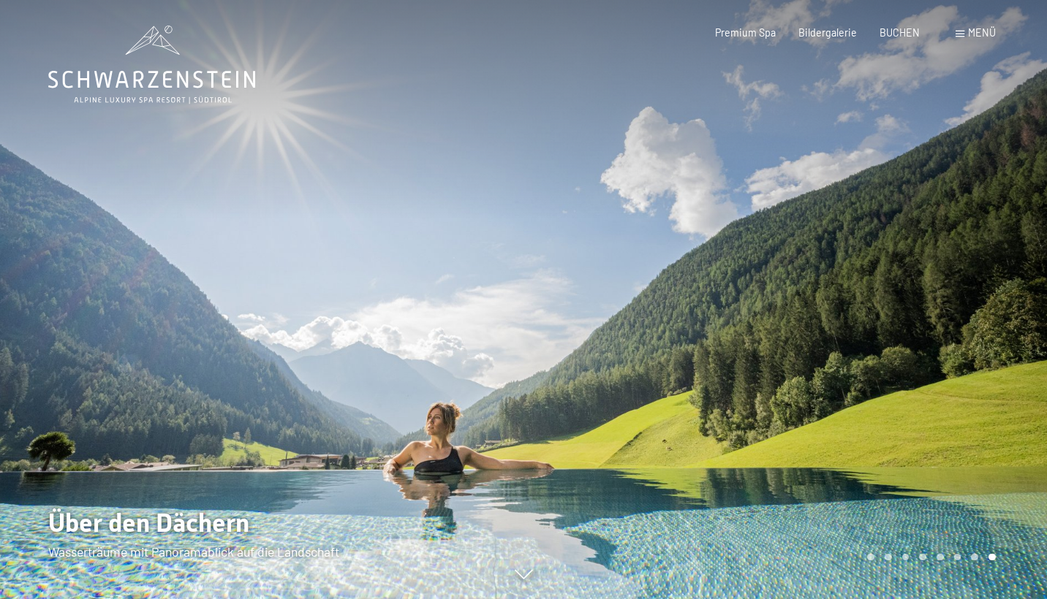
click at [884, 300] on div at bounding box center [784, 299] width 523 height 599
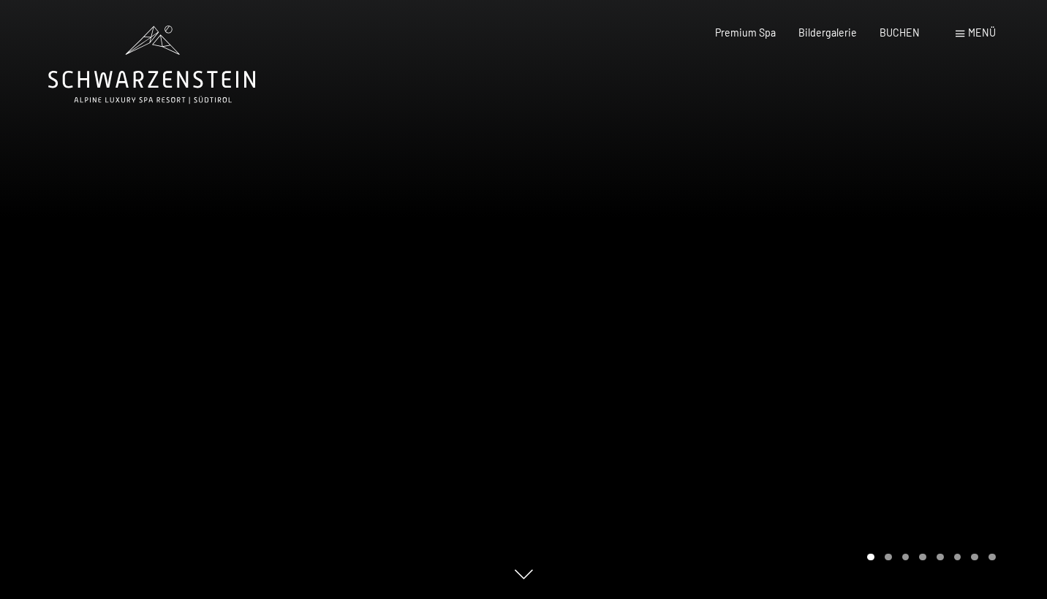
click at [884, 300] on div at bounding box center [784, 299] width 523 height 599
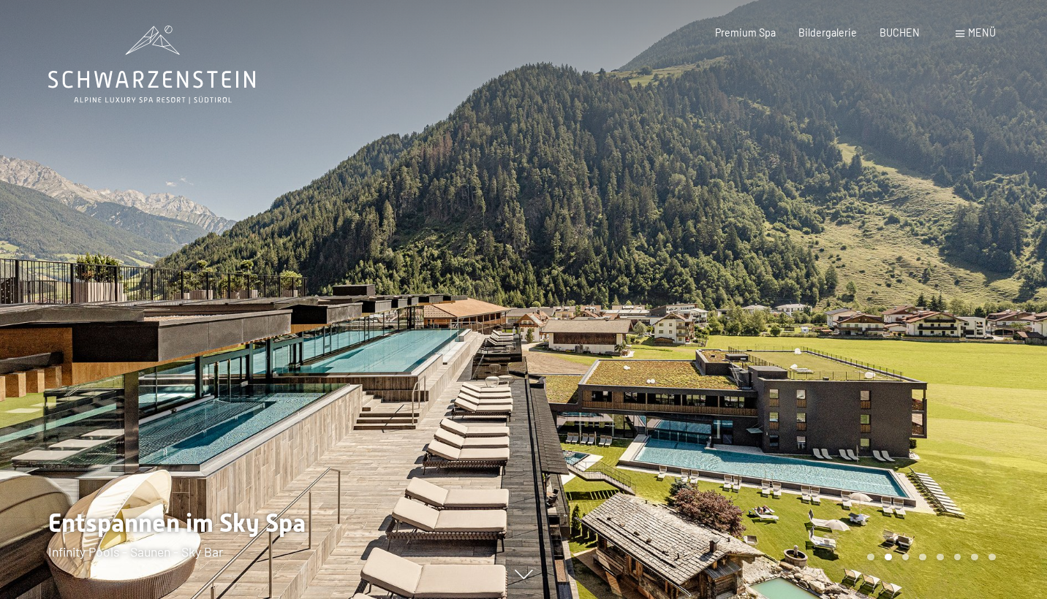
click at [86, 326] on div at bounding box center [261, 299] width 523 height 599
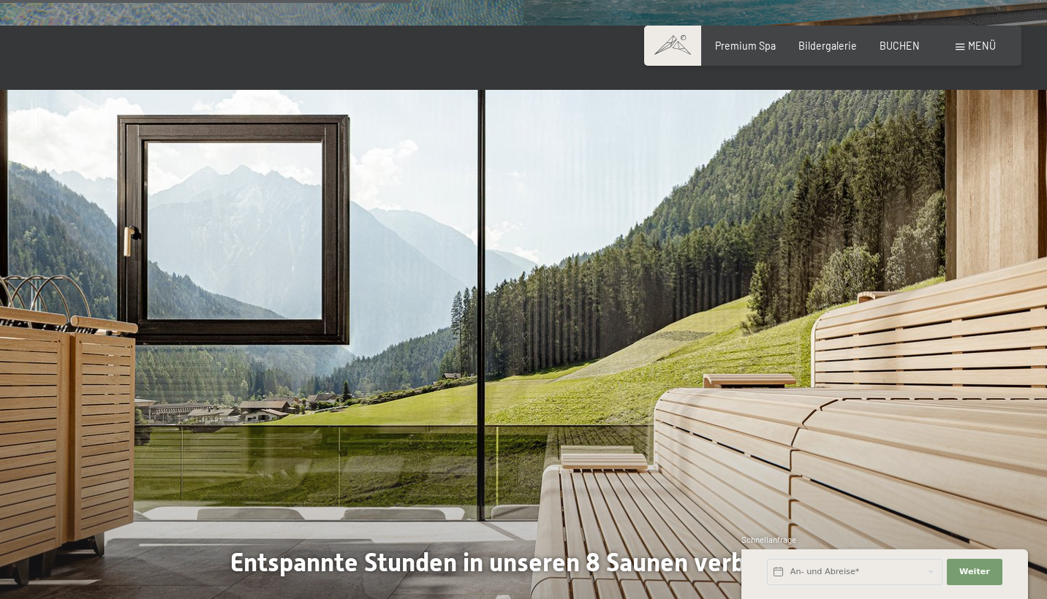
scroll to position [3693, 0]
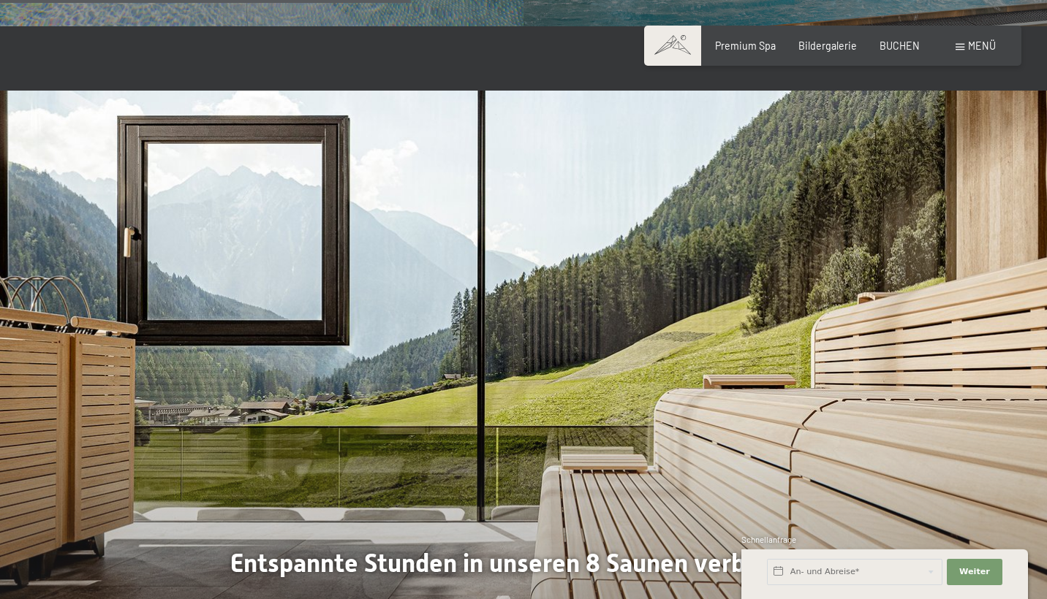
click at [950, 329] on div at bounding box center [523, 390] width 1047 height 599
click at [847, 327] on div at bounding box center [523, 390] width 1047 height 599
click at [740, 275] on img at bounding box center [523, 390] width 1047 height 599
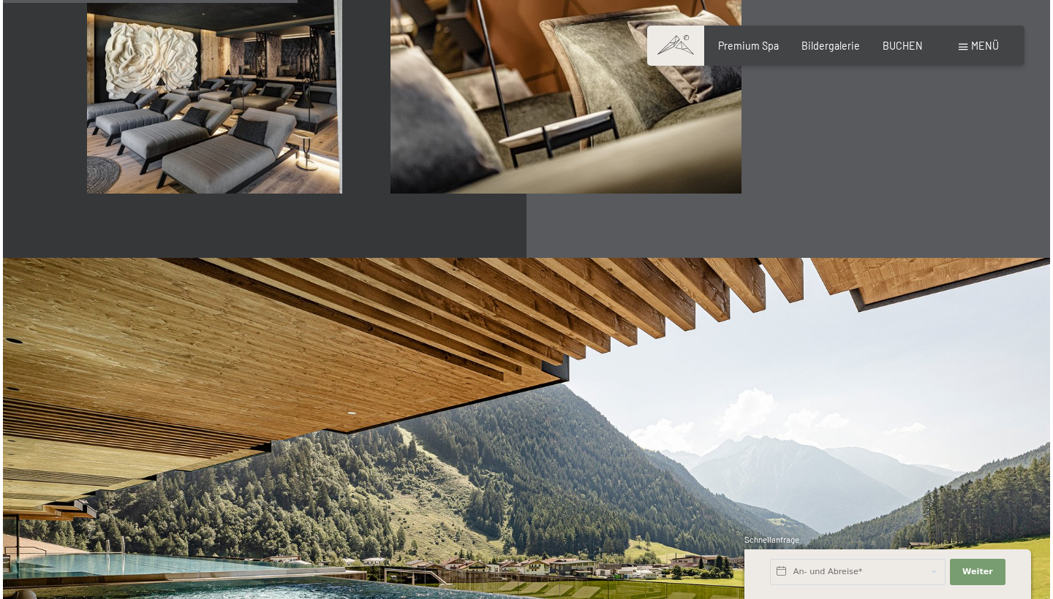
scroll to position [2300, 0]
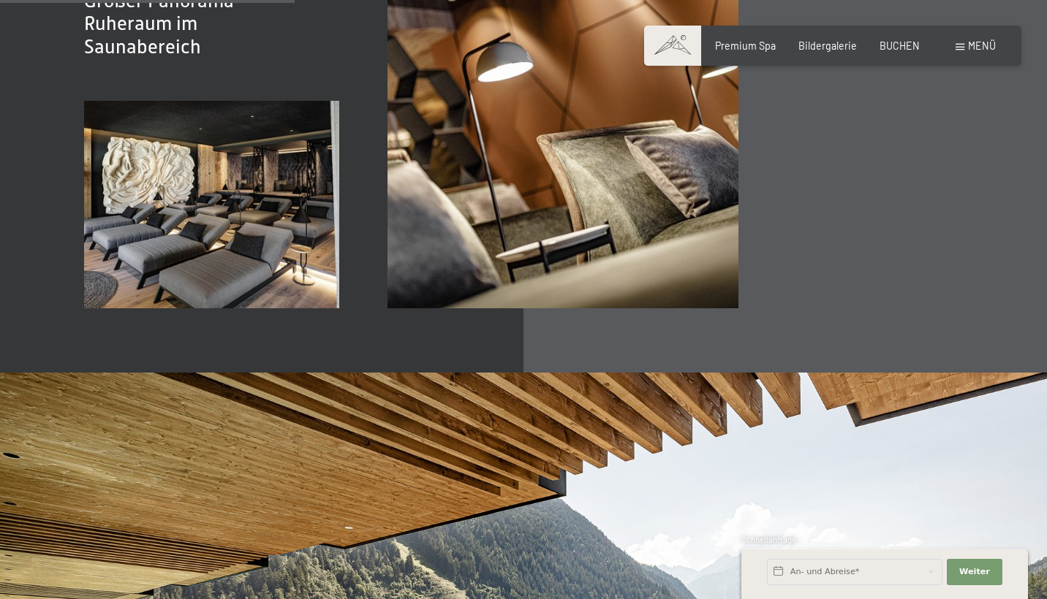
click at [980, 52] on div "Buchen Anfragen Premium Spa Bildergalerie BUCHEN Menü DE IT EN Gutschein Bilder…" at bounding box center [832, 46] width 325 height 15
click at [975, 48] on span "Menü" at bounding box center [982, 45] width 28 height 12
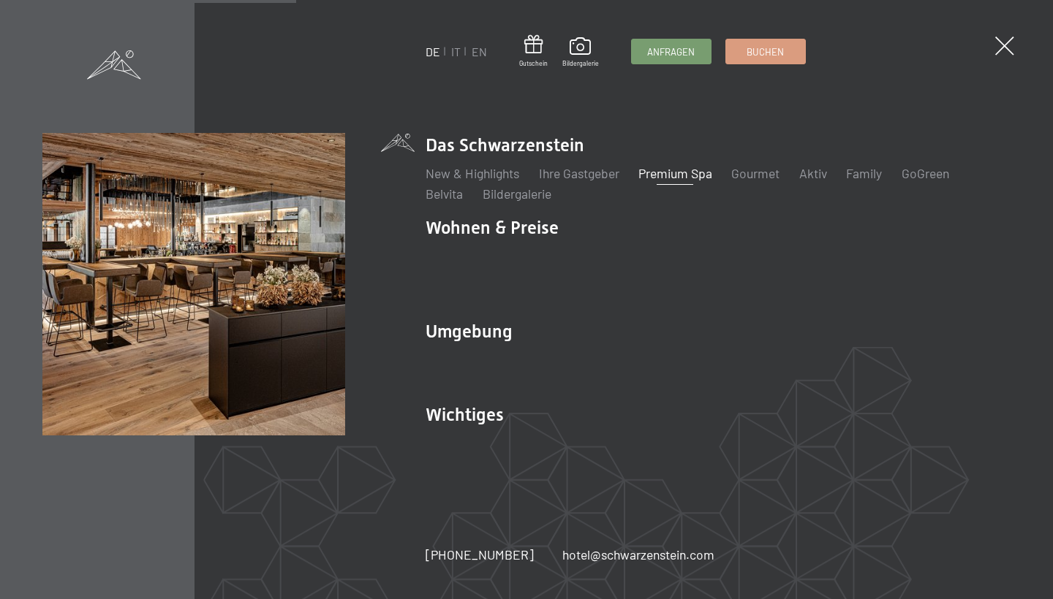
click at [126, 65] on span at bounding box center [114, 64] width 54 height 29
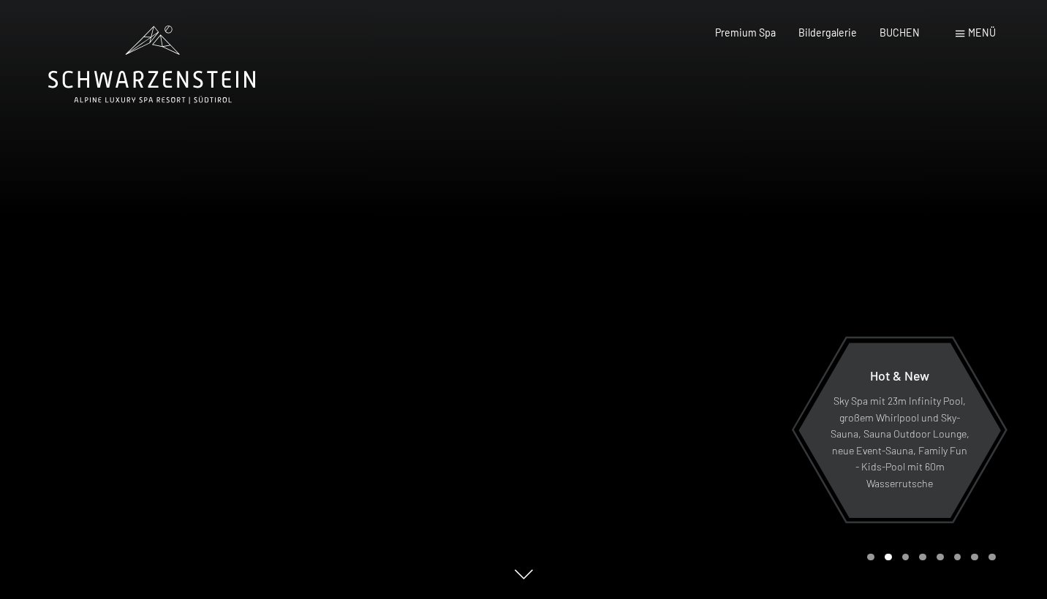
click at [964, 32] on span at bounding box center [959, 34] width 9 height 7
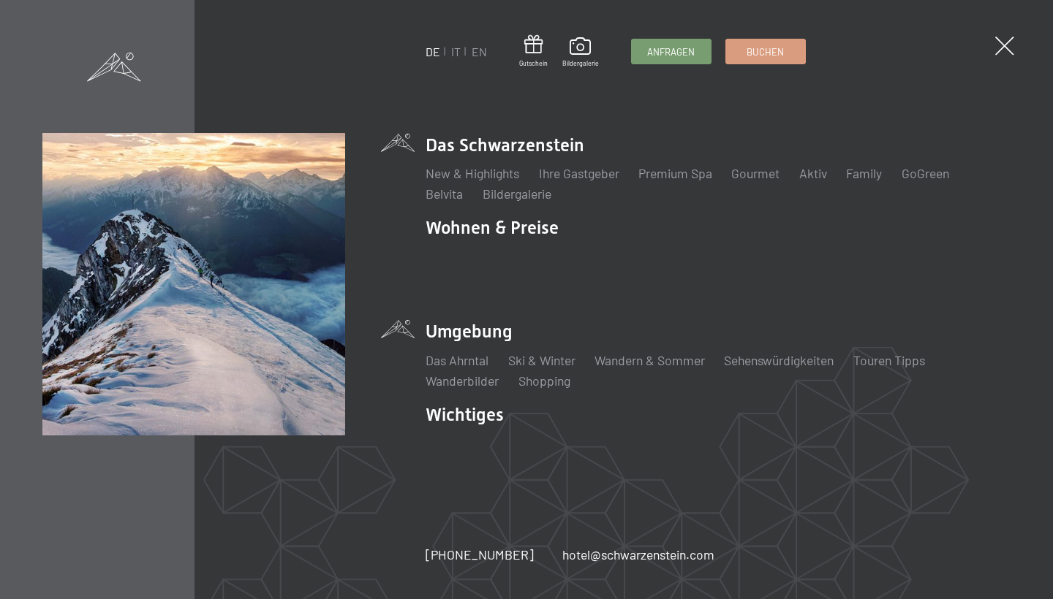
click at [493, 328] on li "Umgebung Das Ahrntal Ski & Winter Skifahren Skischule Wandern & [PERSON_NAME] W…" at bounding box center [717, 354] width 585 height 70
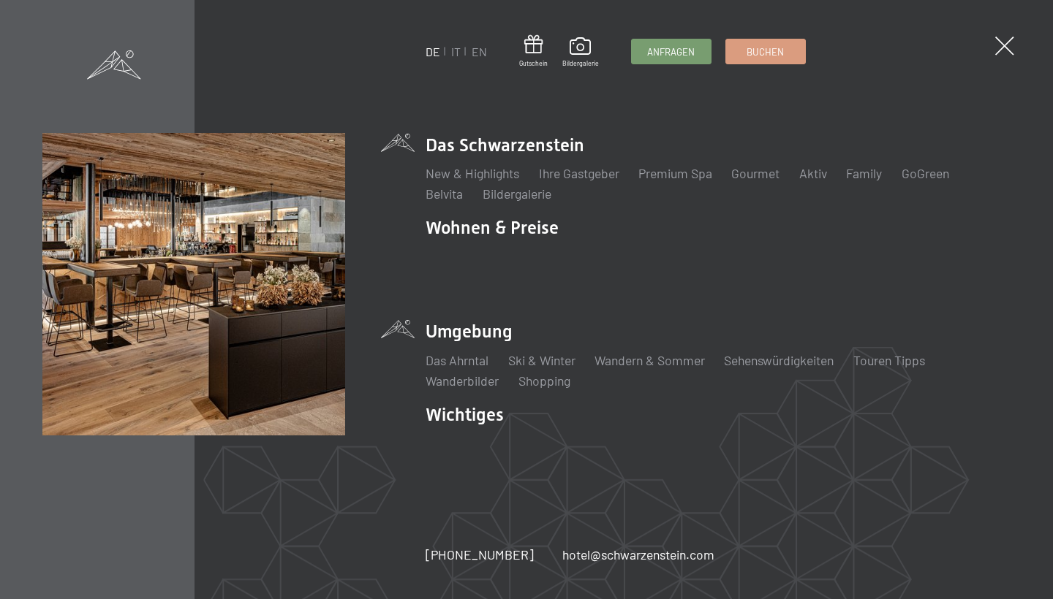
click at [136, 61] on span at bounding box center [114, 64] width 54 height 29
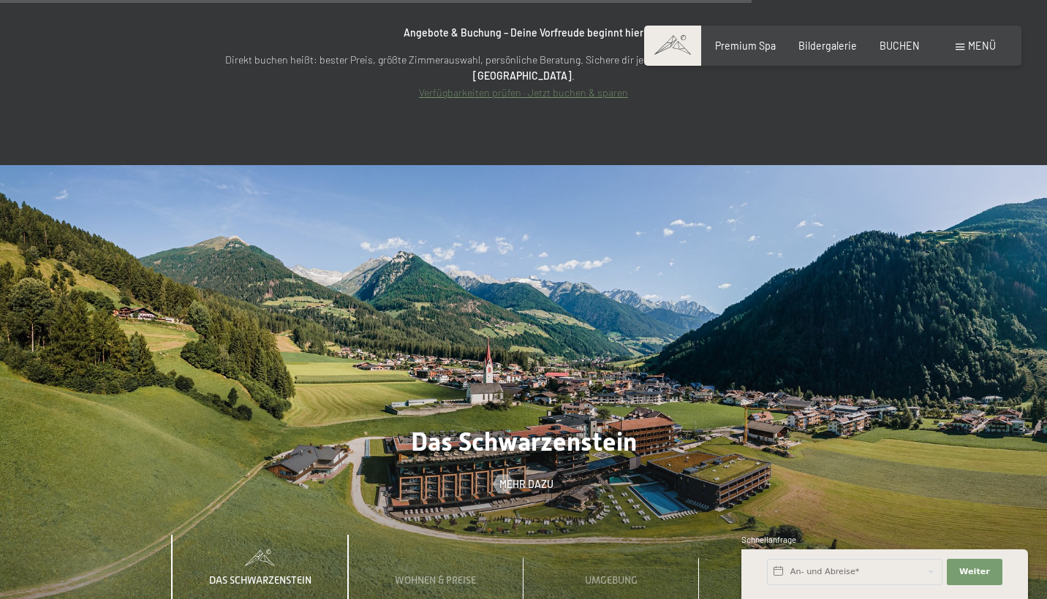
scroll to position [5039, 0]
click at [507, 474] on div at bounding box center [502, 483] width 11 height 19
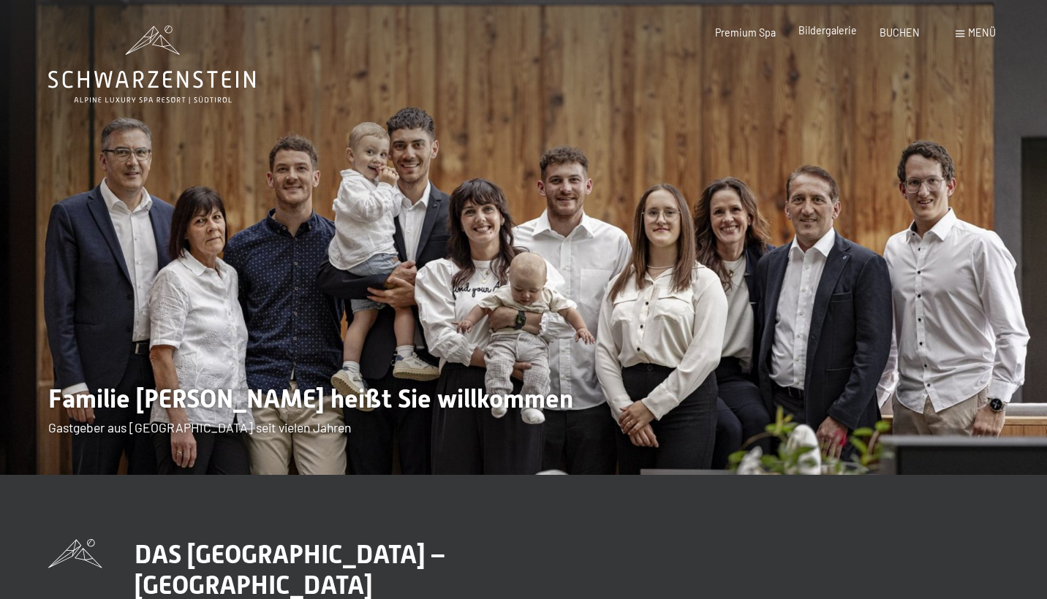
click at [841, 29] on span "Bildergalerie" at bounding box center [827, 30] width 58 height 12
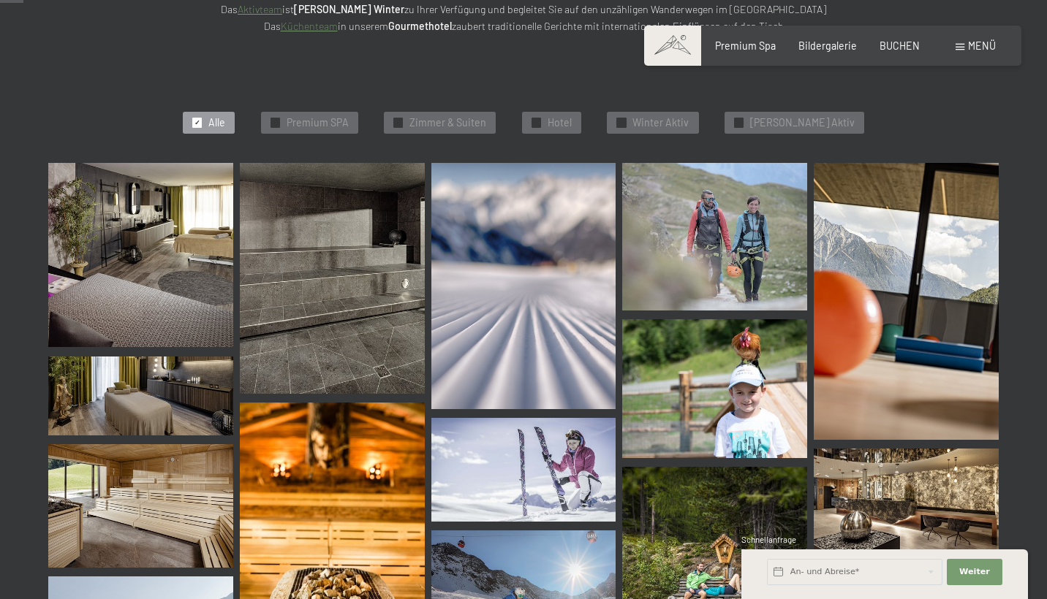
scroll to position [318, 0]
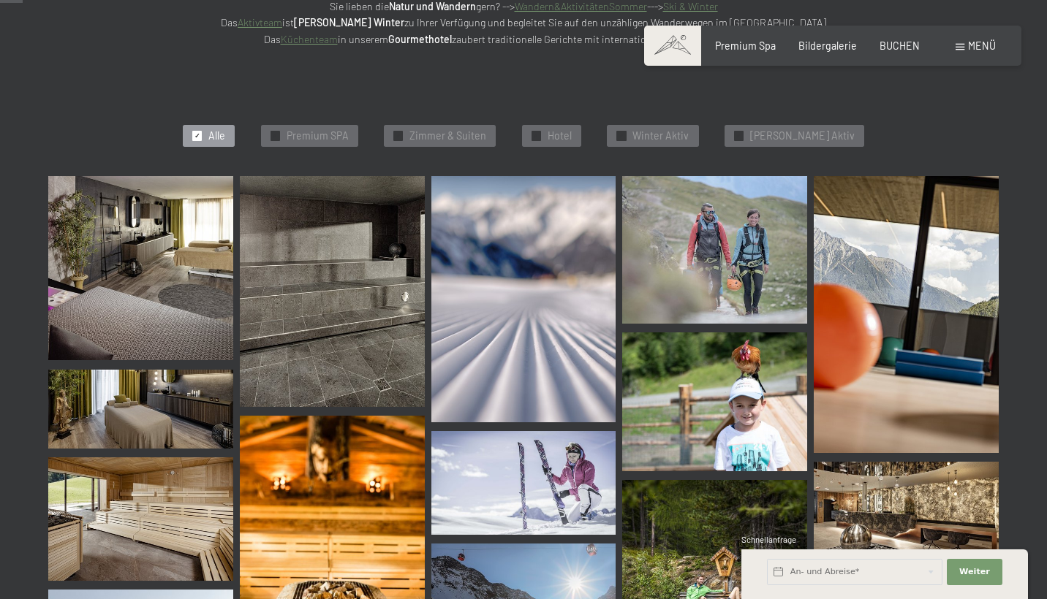
click at [202, 259] on img at bounding box center [140, 268] width 185 height 185
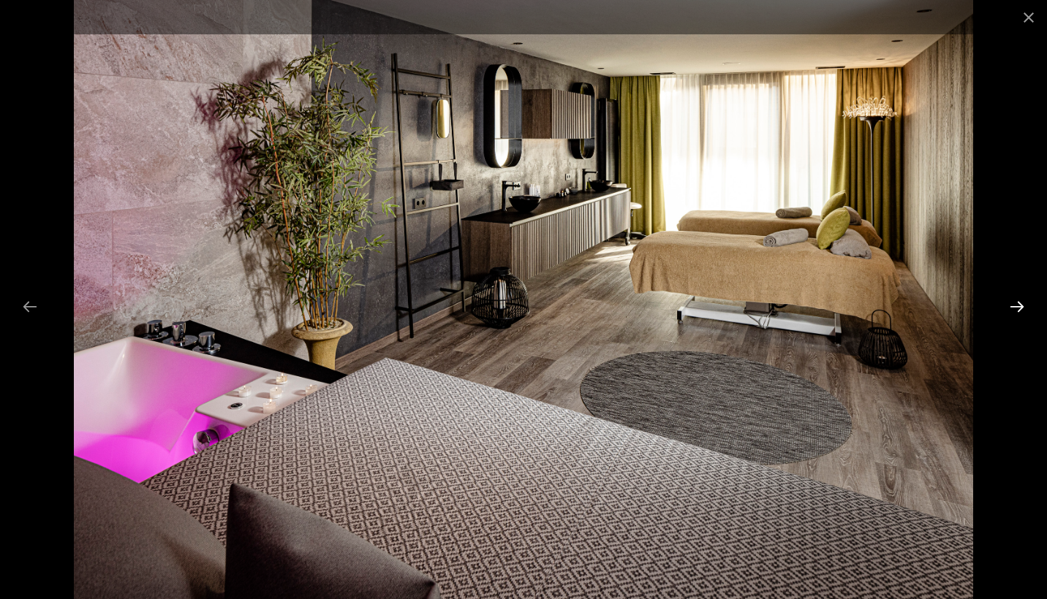
click at [1009, 316] on button "Next slide" at bounding box center [1016, 306] width 31 height 29
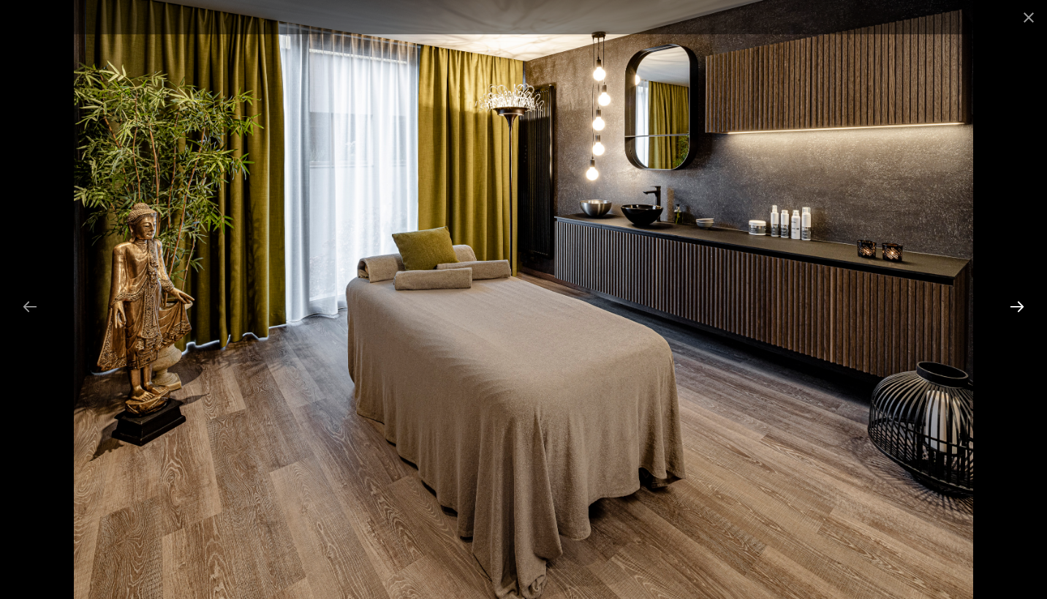
click at [1009, 316] on button "Next slide" at bounding box center [1016, 306] width 31 height 29
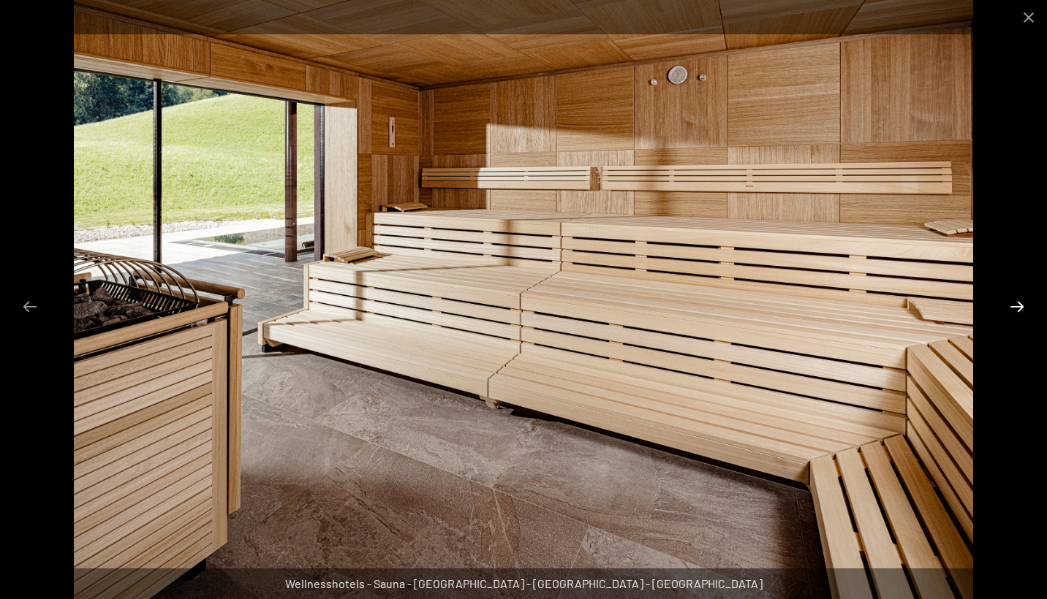
click at [1024, 300] on button "Next slide" at bounding box center [1016, 306] width 31 height 29
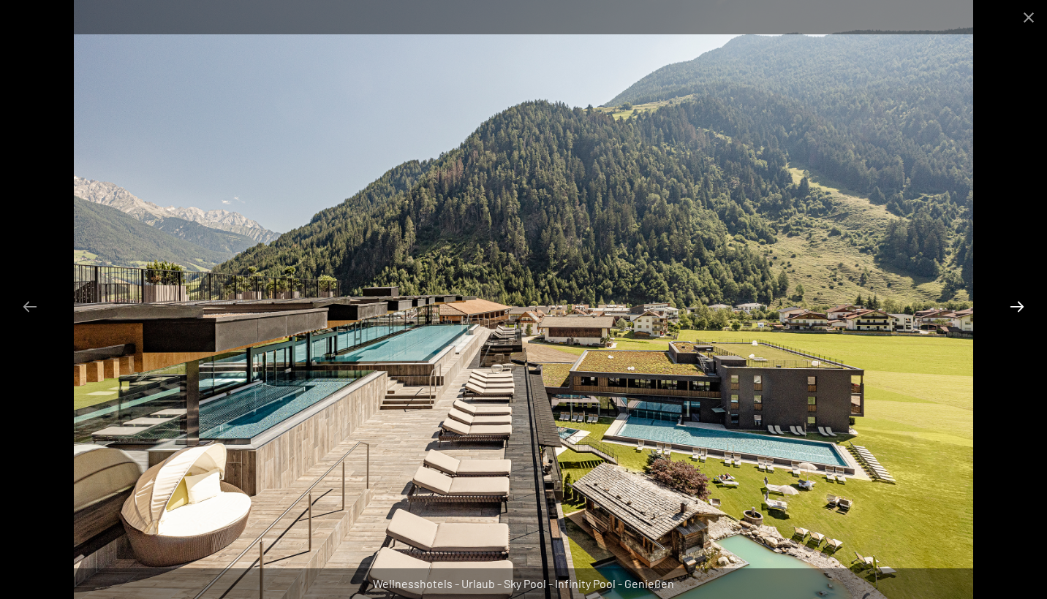
click at [1024, 300] on button "Next slide" at bounding box center [1016, 306] width 31 height 29
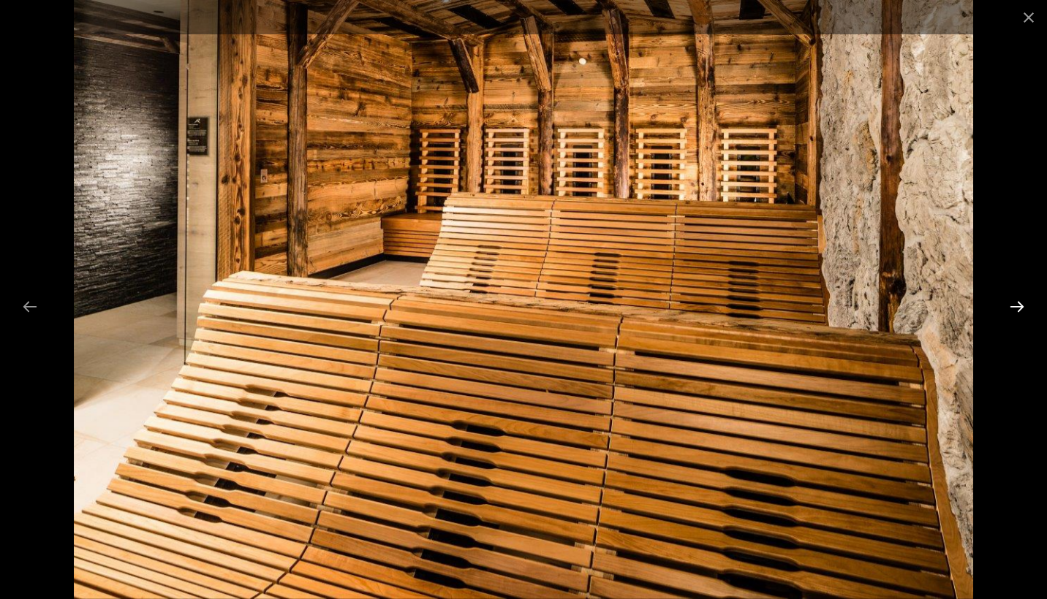
click at [1024, 300] on button "Next slide" at bounding box center [1016, 306] width 31 height 29
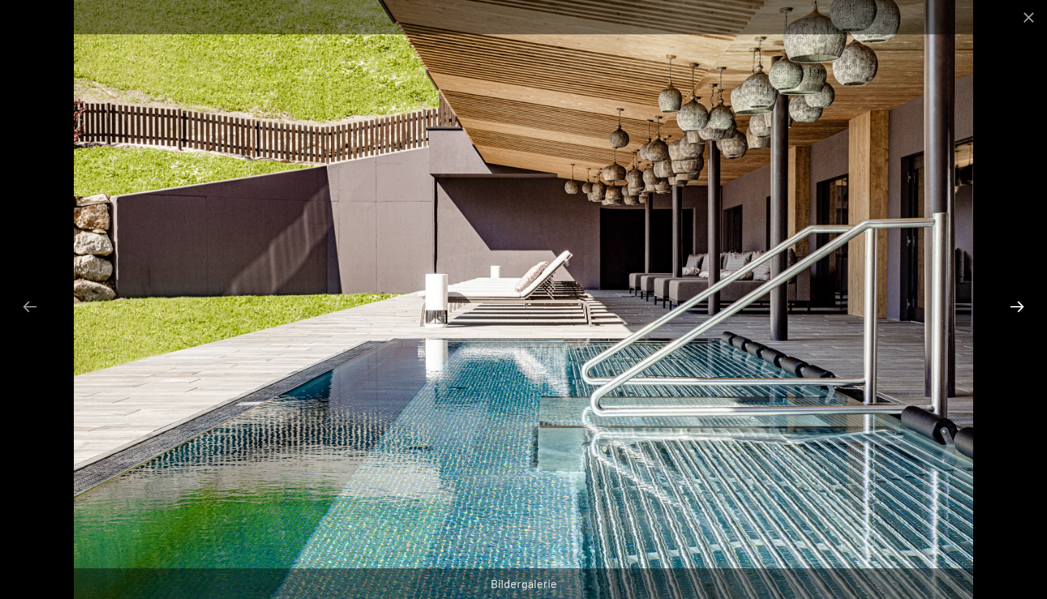
click at [1024, 300] on button "Next slide" at bounding box center [1016, 306] width 31 height 29
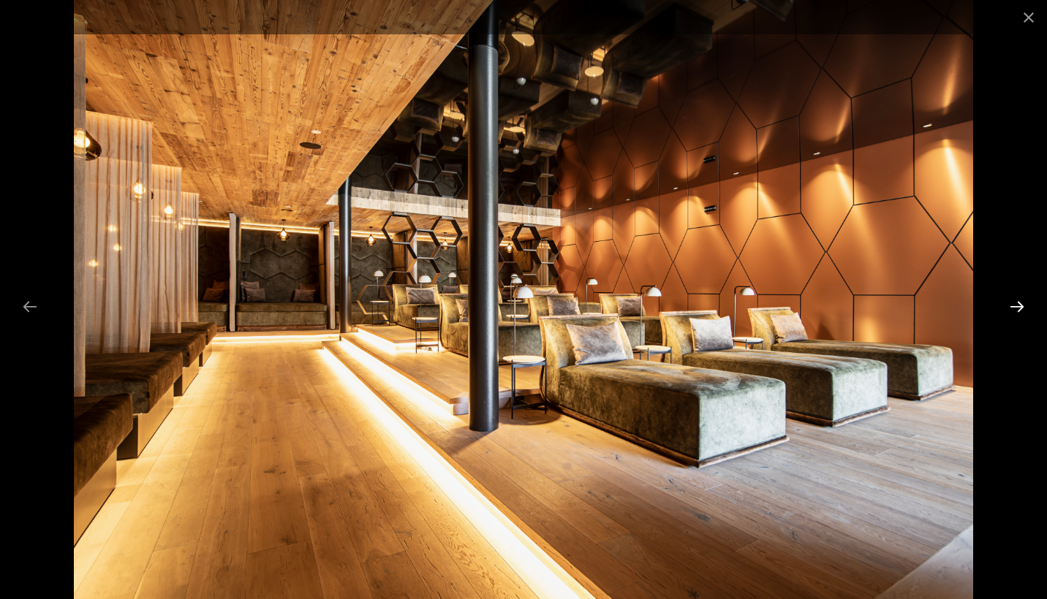
click at [1024, 300] on button "Next slide" at bounding box center [1016, 306] width 31 height 29
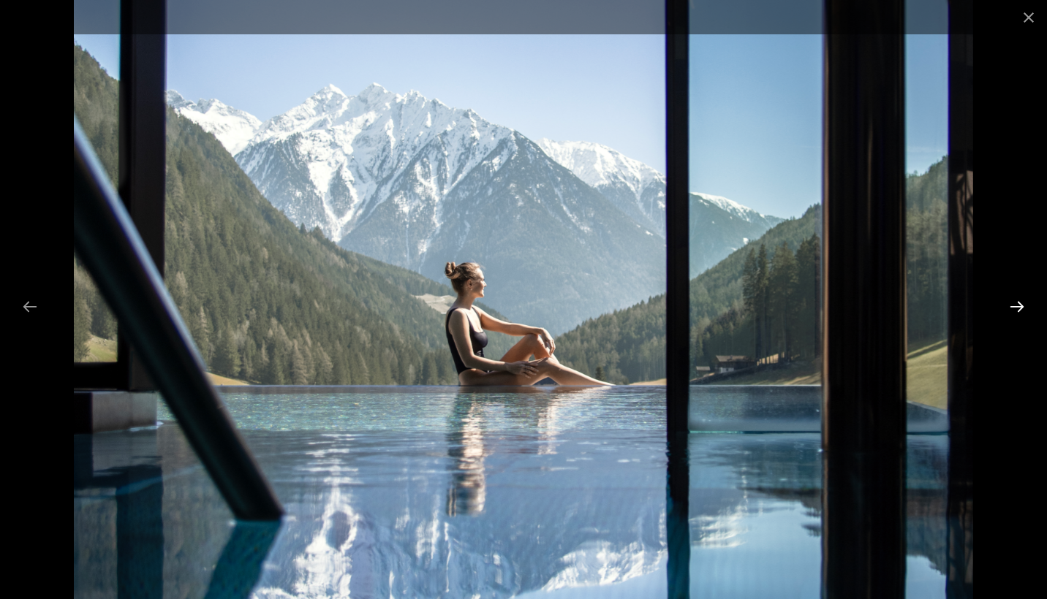
click at [1024, 300] on button "Next slide" at bounding box center [1016, 306] width 31 height 29
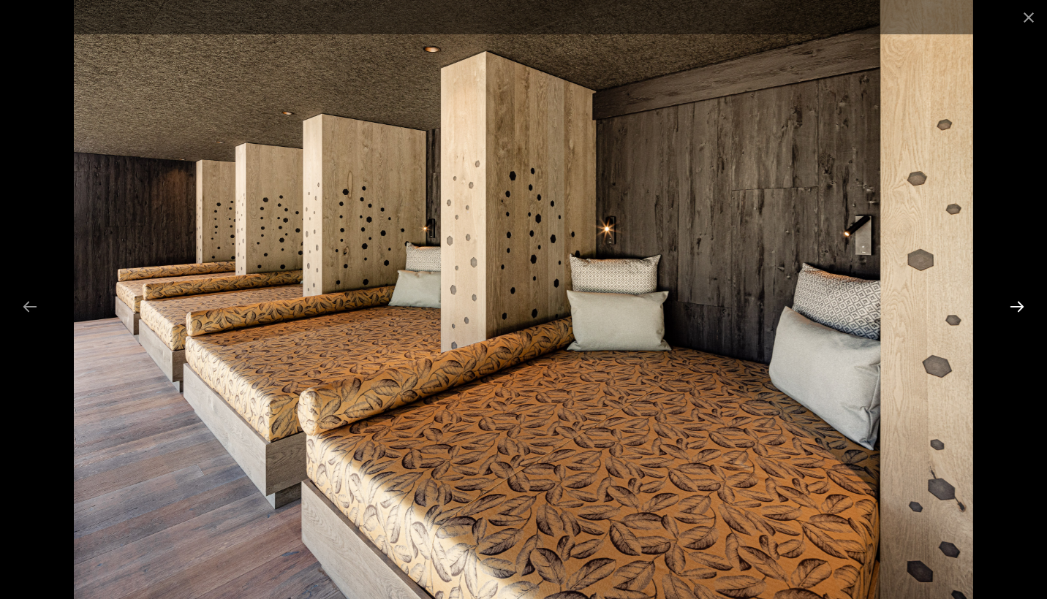
click at [1024, 300] on button "Next slide" at bounding box center [1016, 306] width 31 height 29
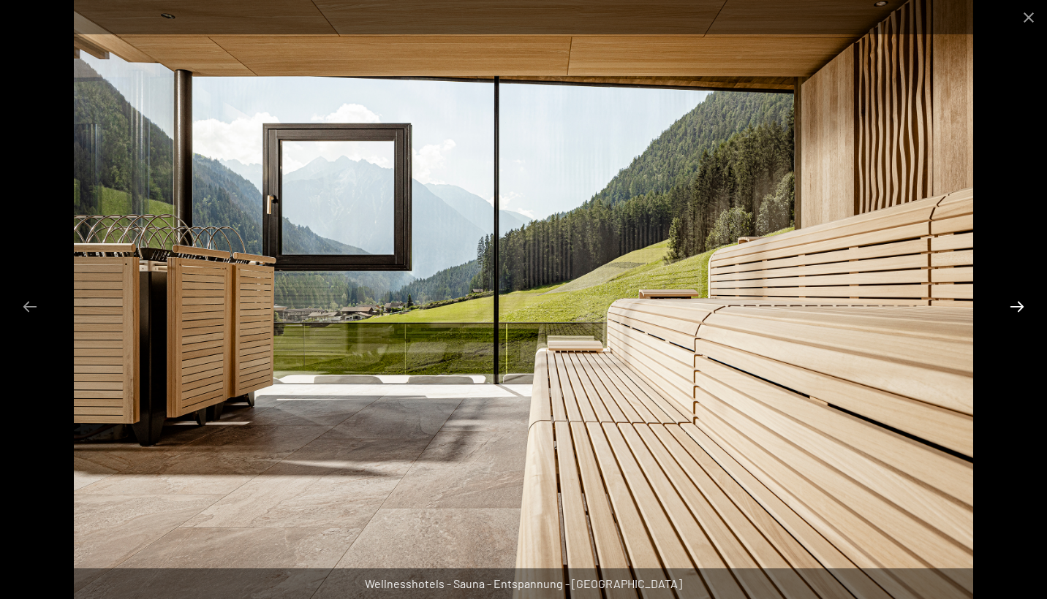
click at [1024, 300] on button "Next slide" at bounding box center [1016, 306] width 31 height 29
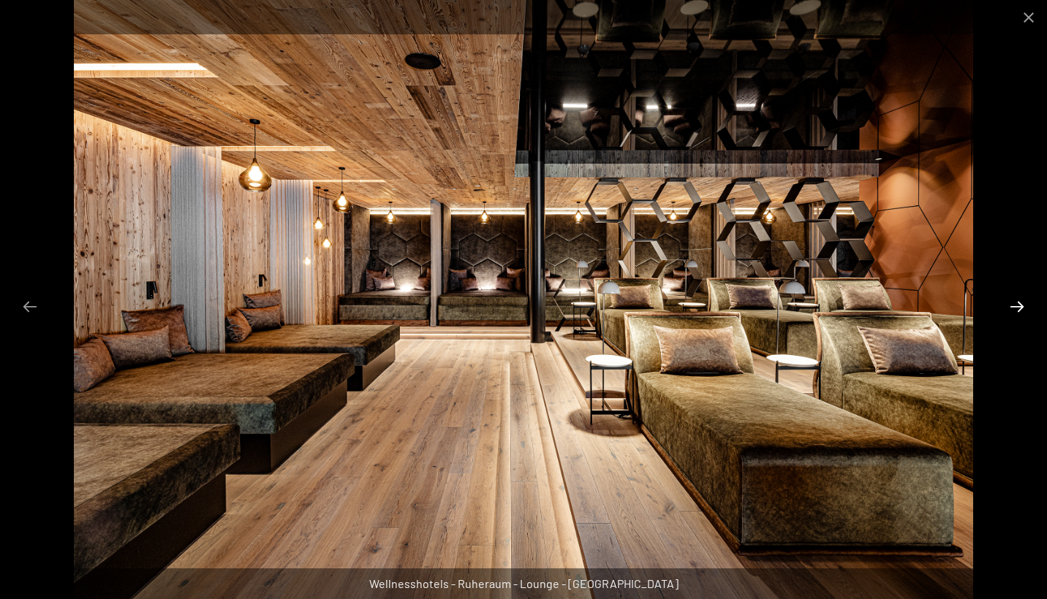
click at [1024, 300] on button "Next slide" at bounding box center [1016, 306] width 31 height 29
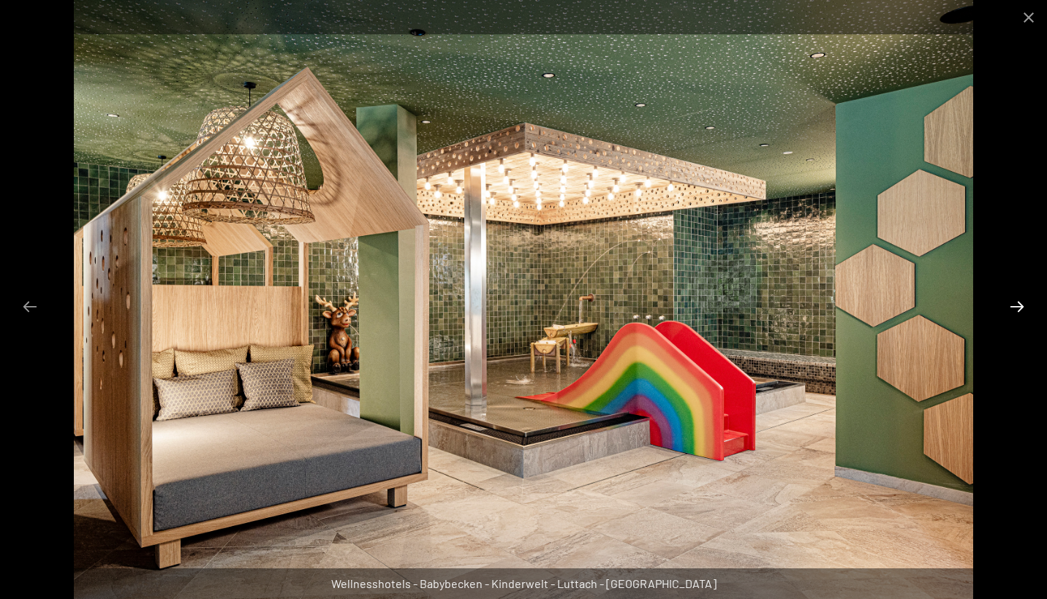
click at [1024, 301] on button "Next slide" at bounding box center [1016, 306] width 31 height 29
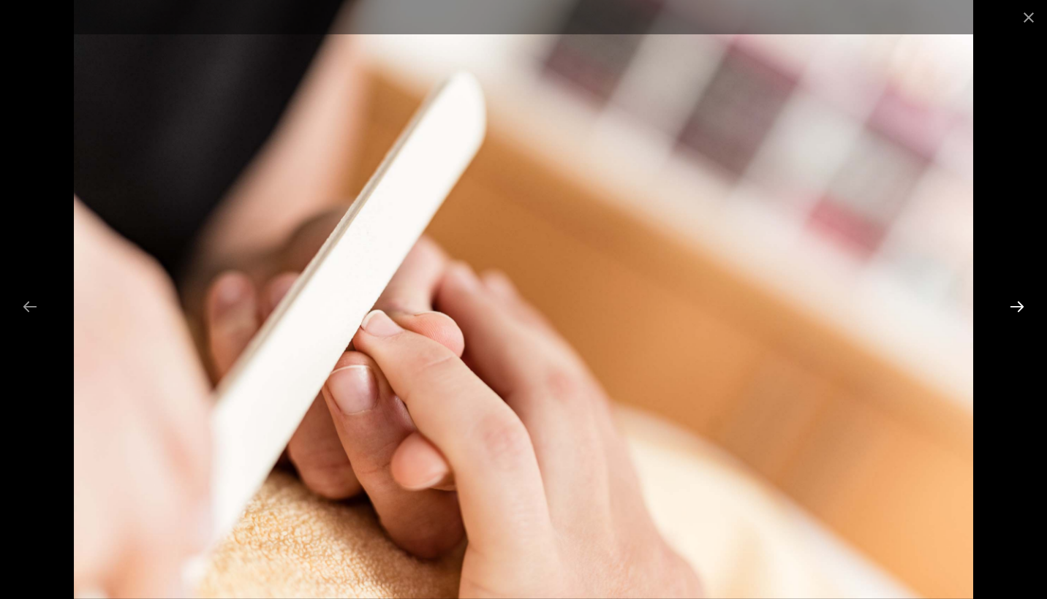
click at [1024, 301] on button "Next slide" at bounding box center [1016, 306] width 31 height 29
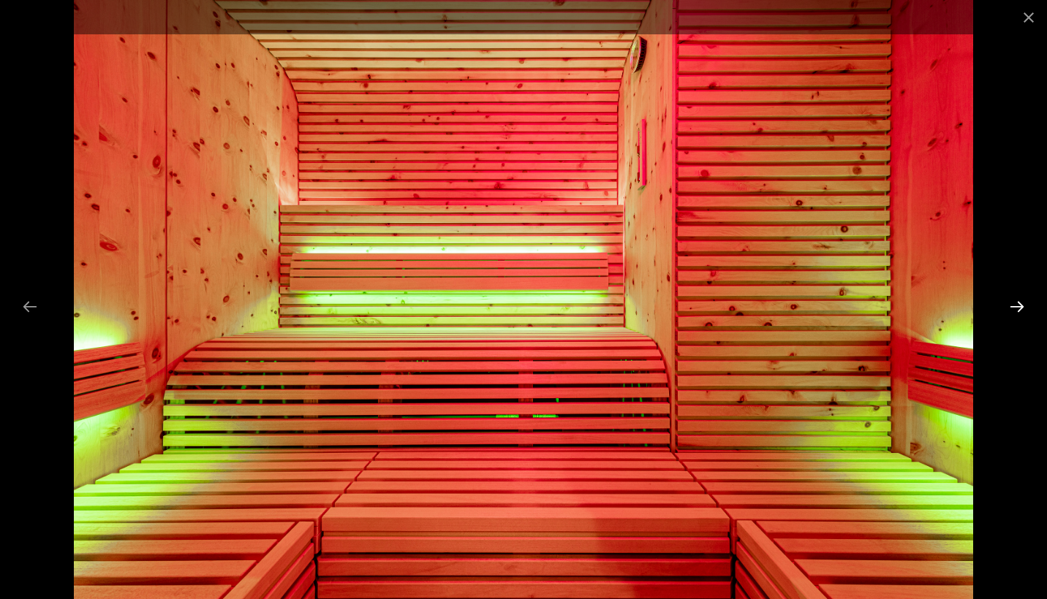
click at [1024, 301] on button "Next slide" at bounding box center [1016, 306] width 31 height 29
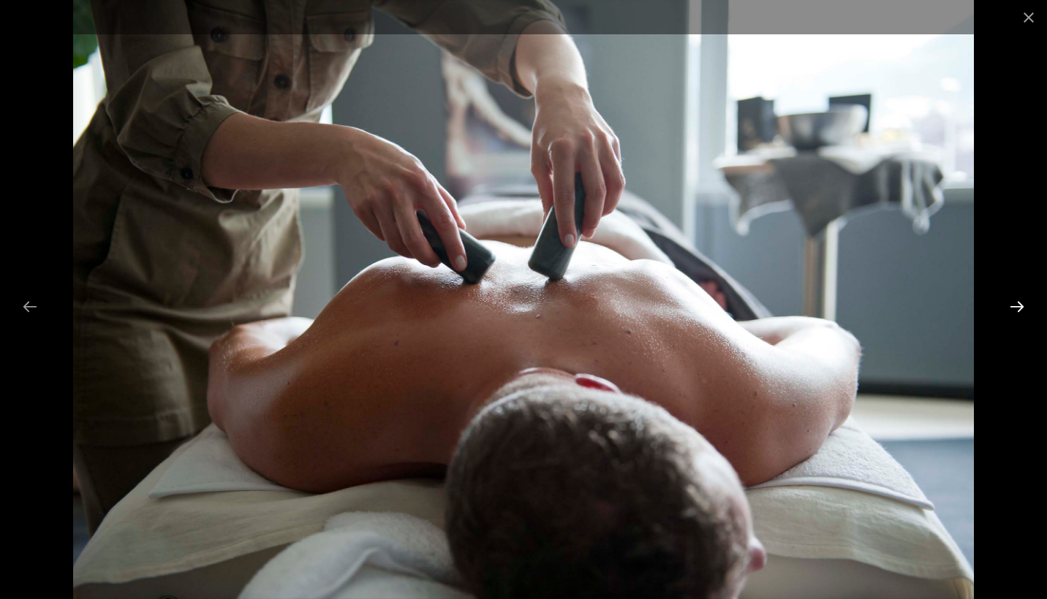
click at [1024, 301] on button "Next slide" at bounding box center [1016, 306] width 31 height 29
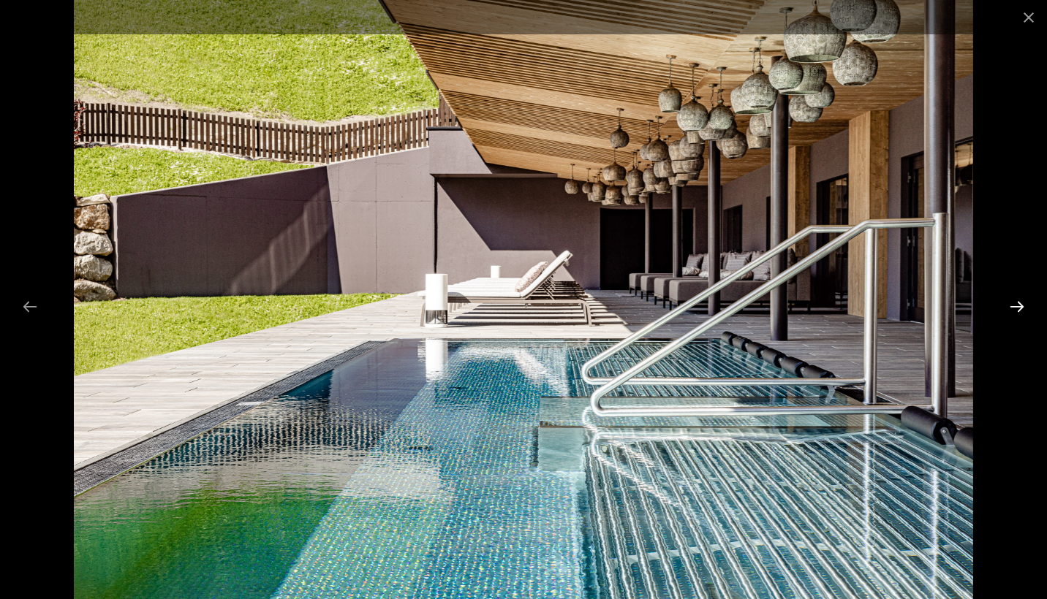
click at [1024, 301] on button "Next slide" at bounding box center [1016, 306] width 31 height 29
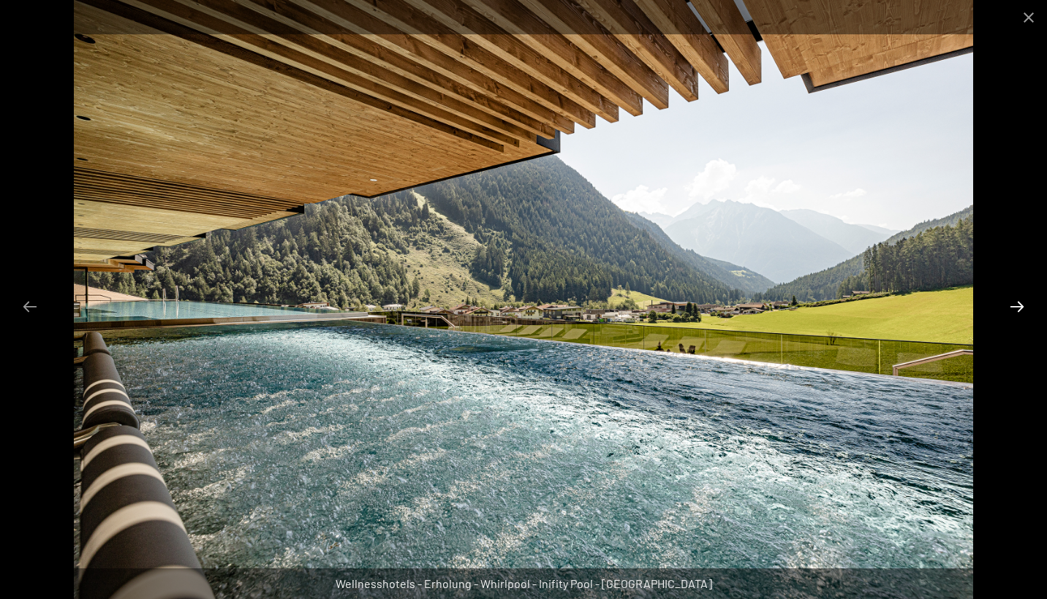
click at [1024, 301] on button "Next slide" at bounding box center [1016, 306] width 31 height 29
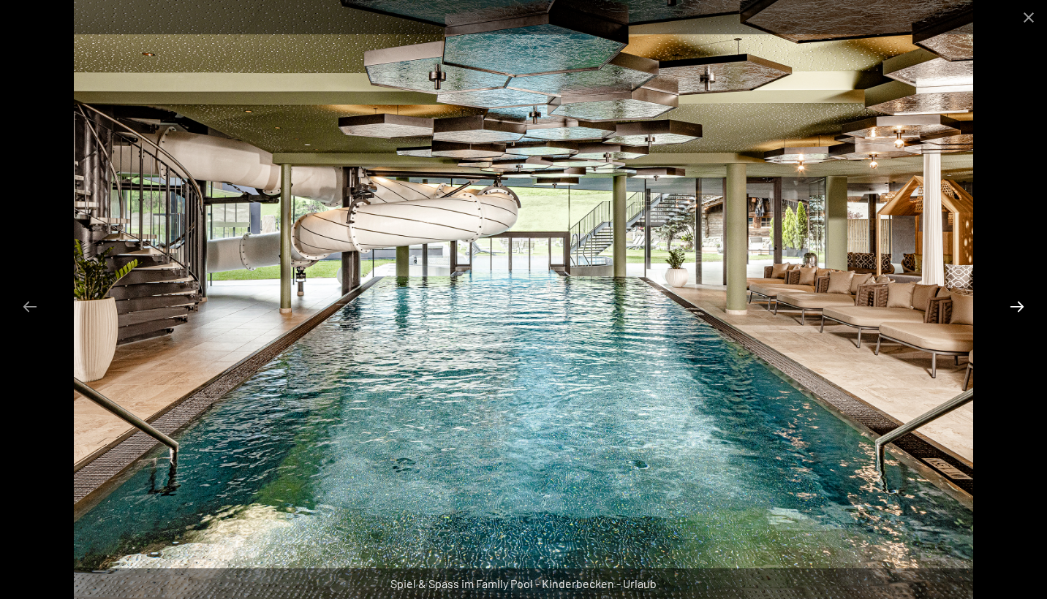
click at [1024, 301] on button "Next slide" at bounding box center [1016, 306] width 31 height 29
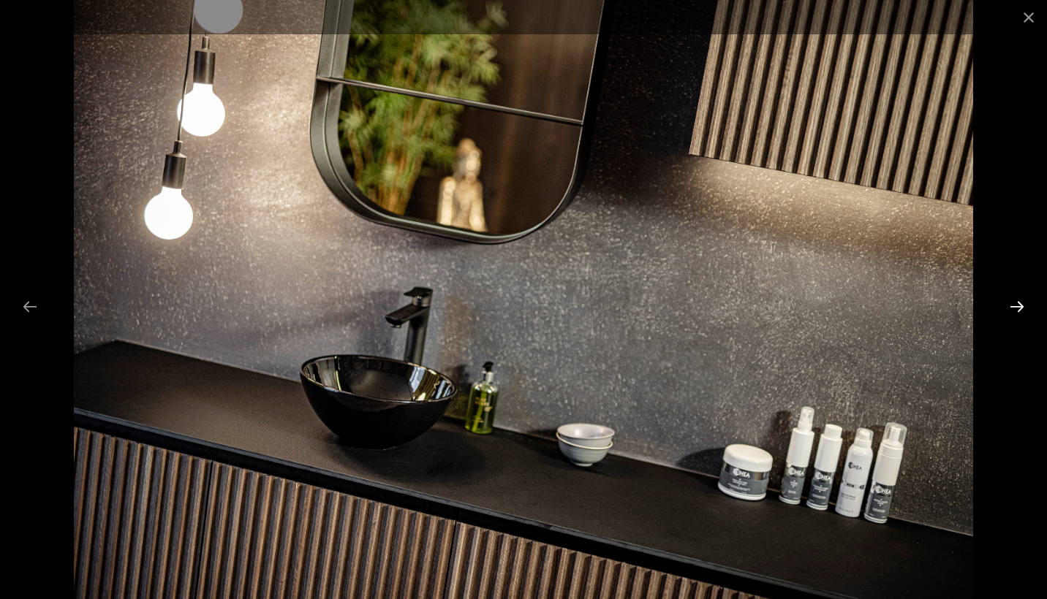
click at [1024, 301] on button "Next slide" at bounding box center [1016, 306] width 31 height 29
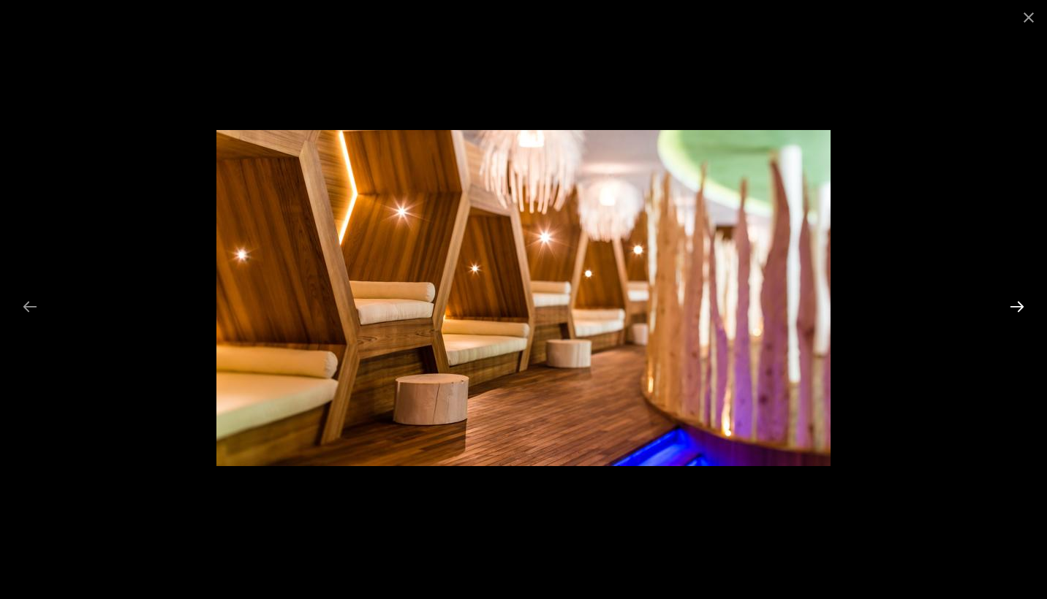
click at [1024, 301] on button "Next slide" at bounding box center [1016, 306] width 31 height 29
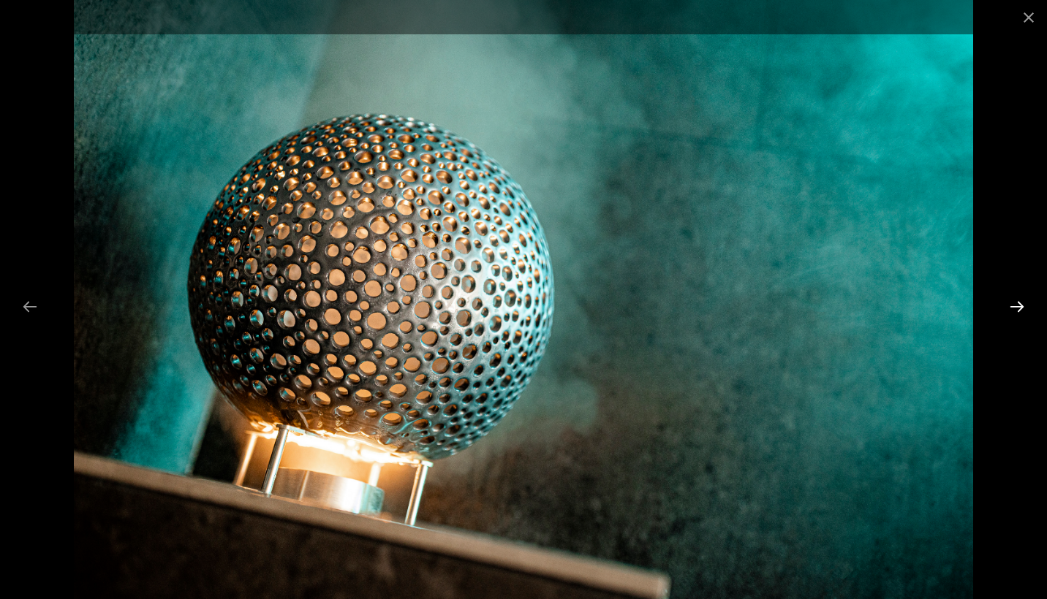
click at [1024, 301] on button "Next slide" at bounding box center [1016, 306] width 31 height 29
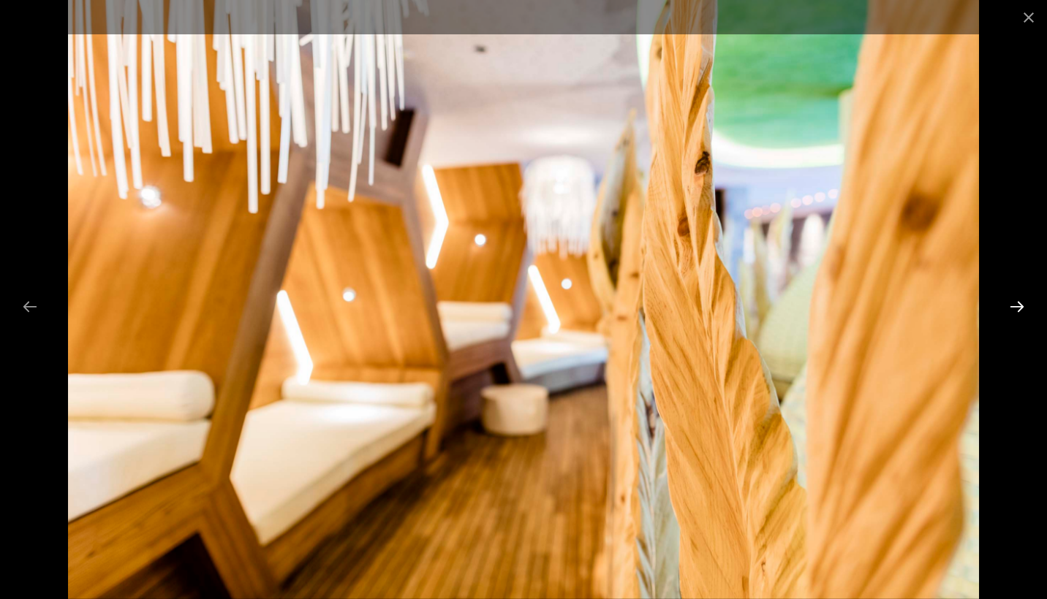
click at [1024, 301] on button "Next slide" at bounding box center [1016, 306] width 31 height 29
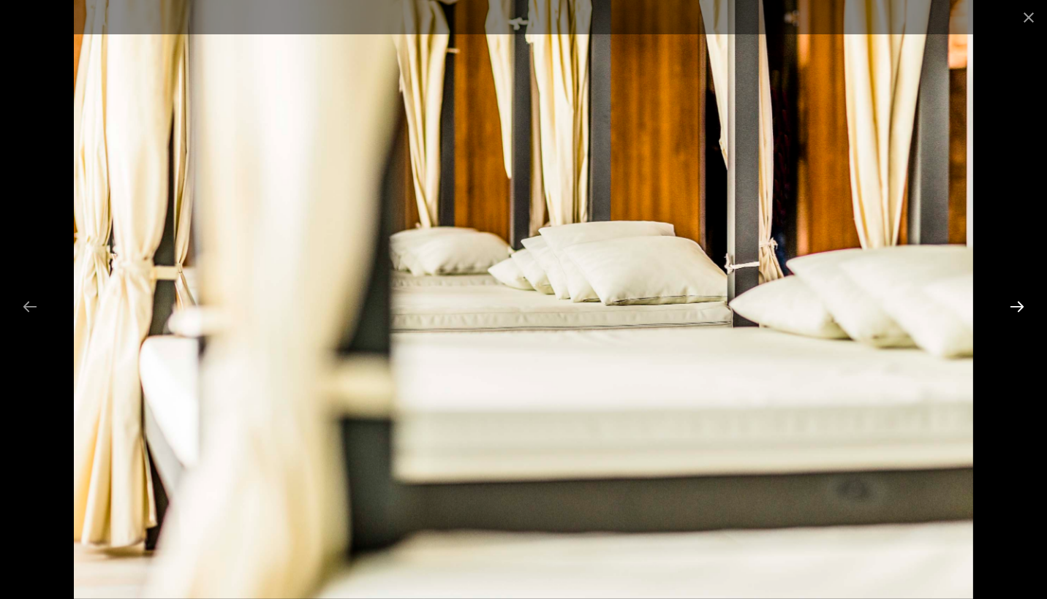
click at [1024, 301] on button "Next slide" at bounding box center [1016, 306] width 31 height 29
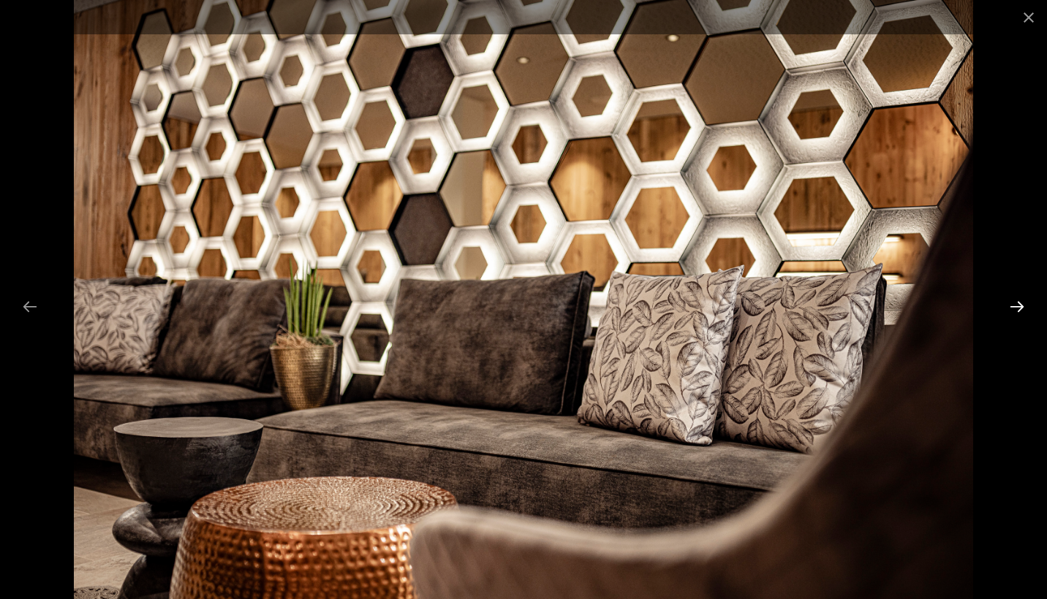
click at [1024, 301] on button "Next slide" at bounding box center [1016, 306] width 31 height 29
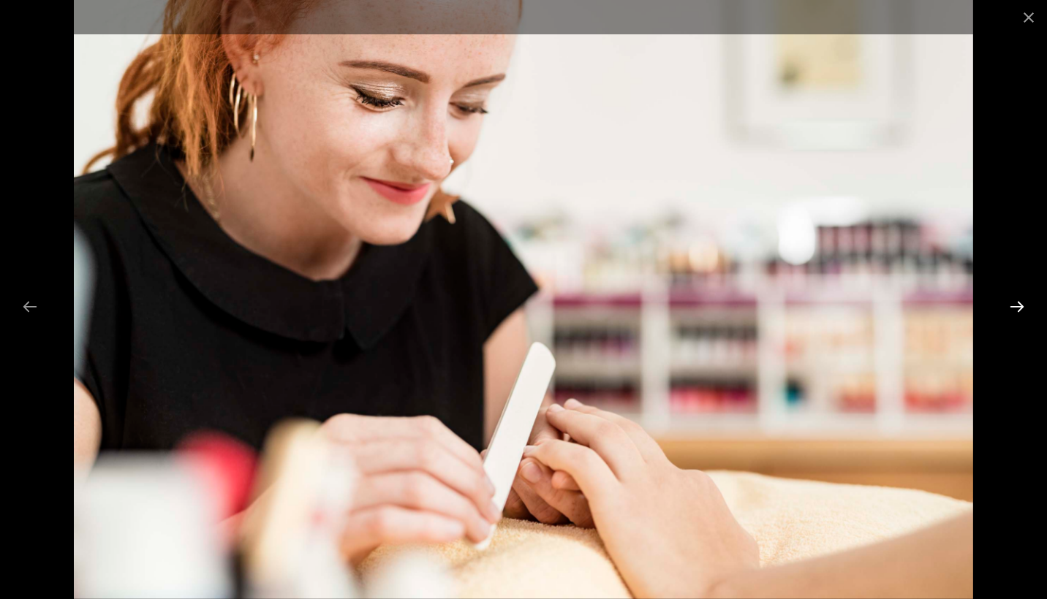
click at [1024, 301] on button "Next slide" at bounding box center [1016, 306] width 31 height 29
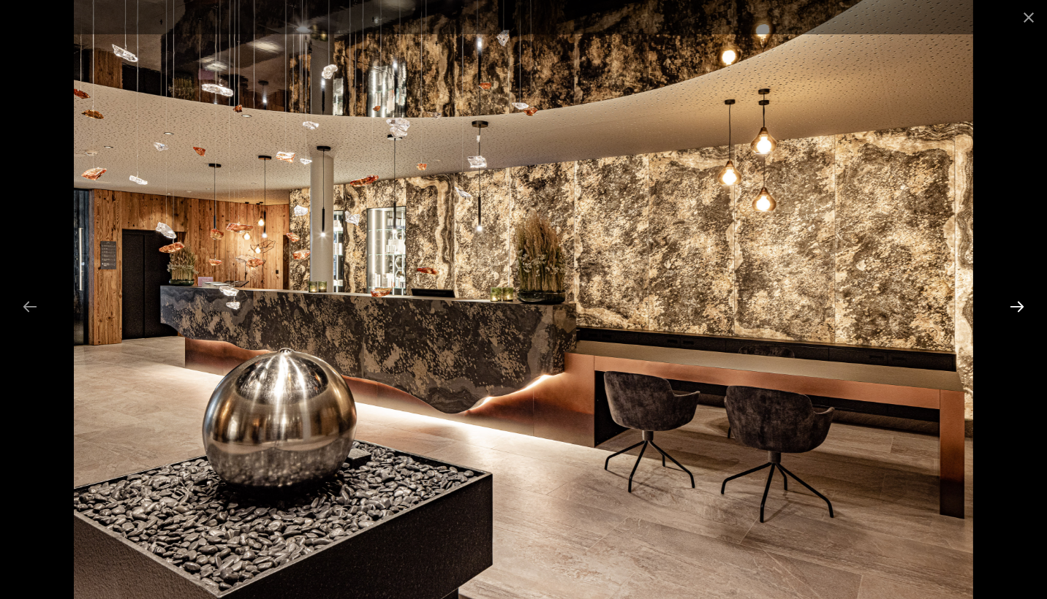
click at [1024, 301] on button "Next slide" at bounding box center [1016, 306] width 31 height 29
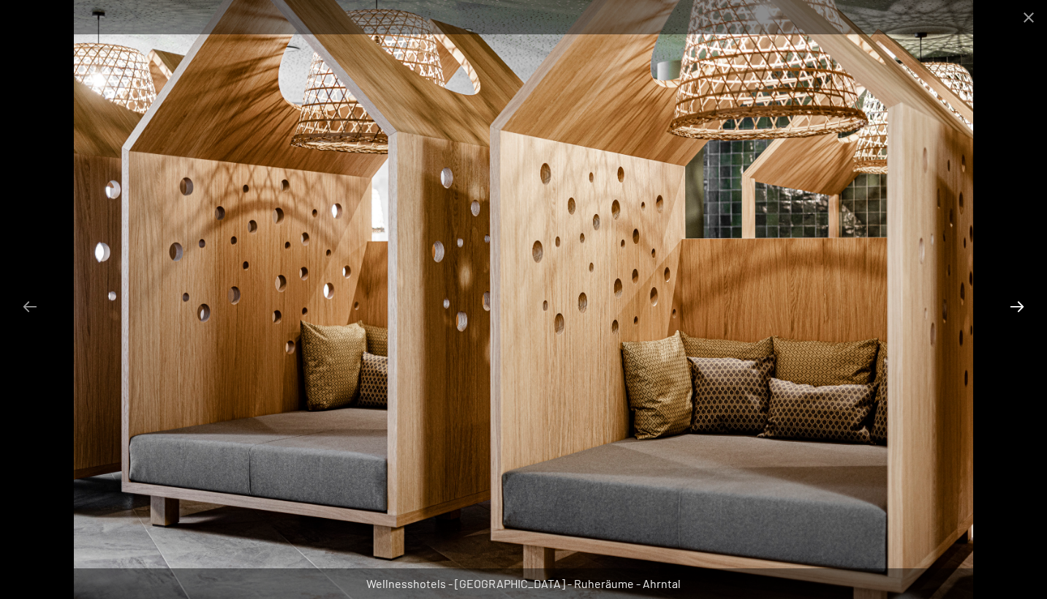
click at [1024, 301] on button "Next slide" at bounding box center [1016, 306] width 31 height 29
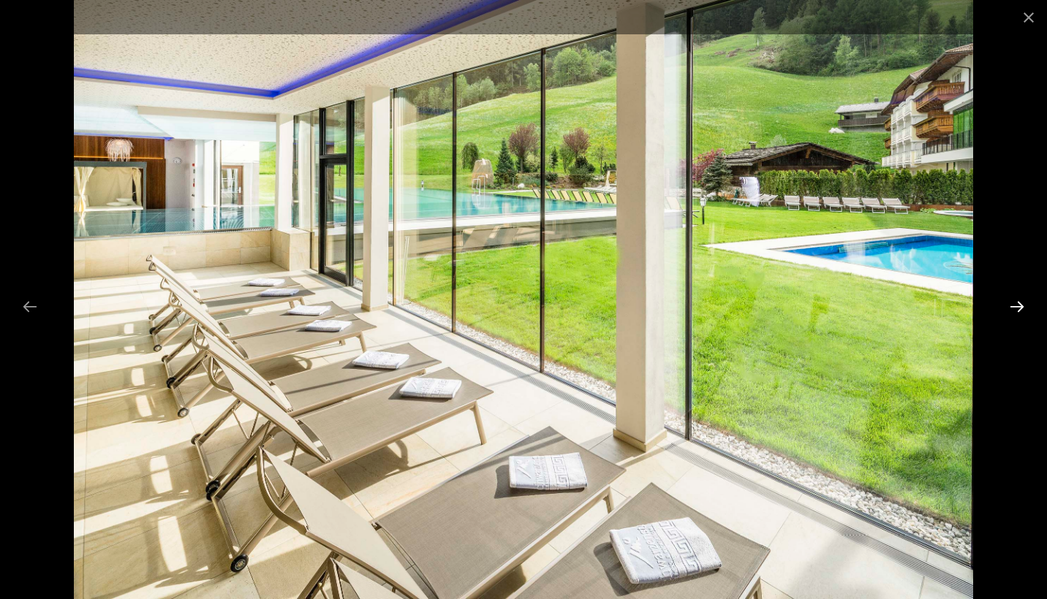
click at [1024, 301] on button "Next slide" at bounding box center [1016, 306] width 31 height 29
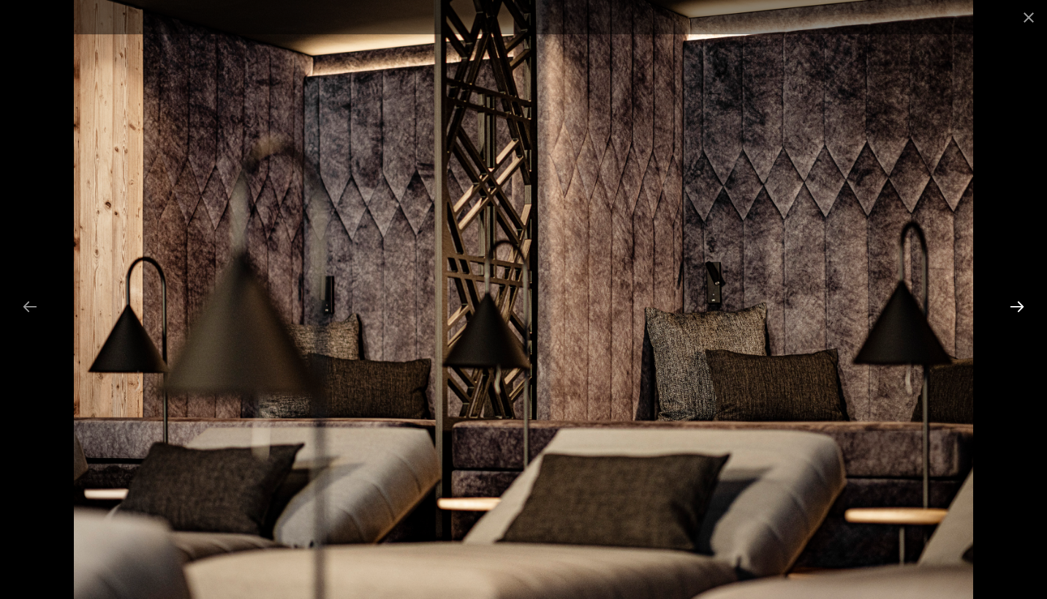
click at [1024, 301] on button "Next slide" at bounding box center [1016, 306] width 31 height 29
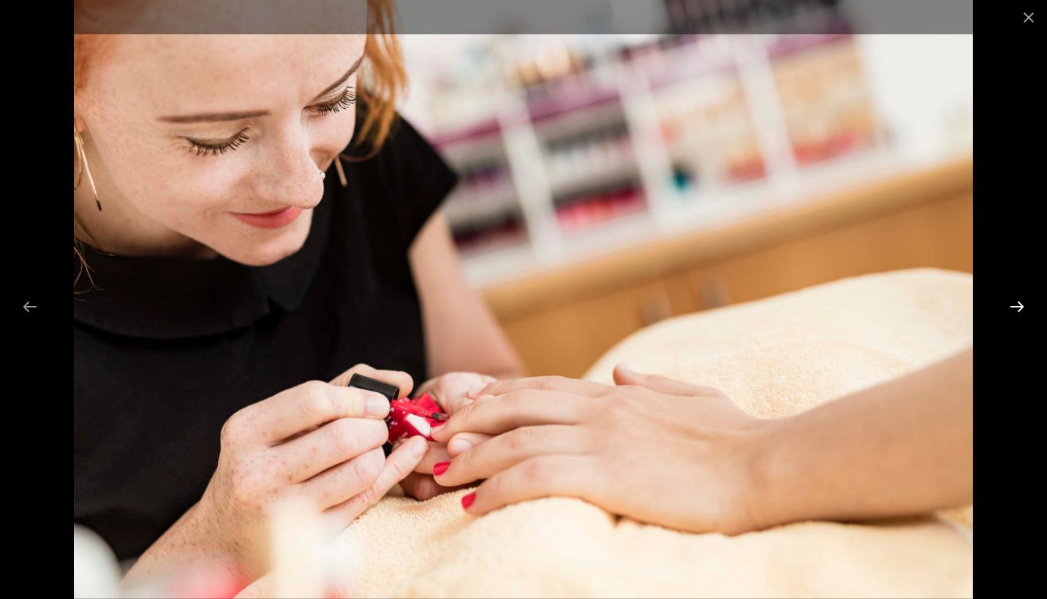
click at [1024, 301] on button "Next slide" at bounding box center [1016, 306] width 31 height 29
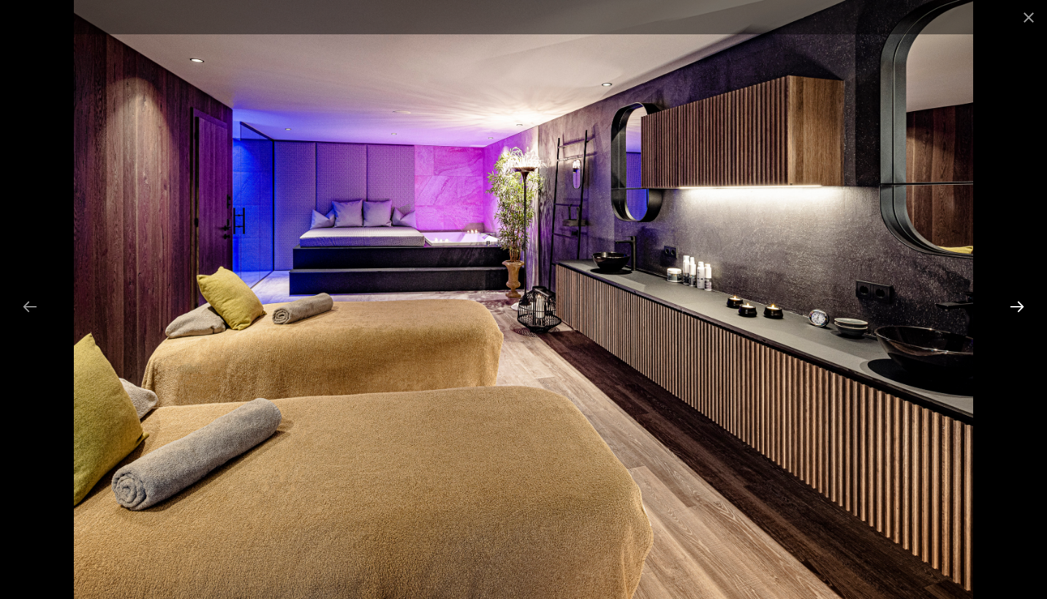
click at [1024, 301] on button "Next slide" at bounding box center [1016, 306] width 31 height 29
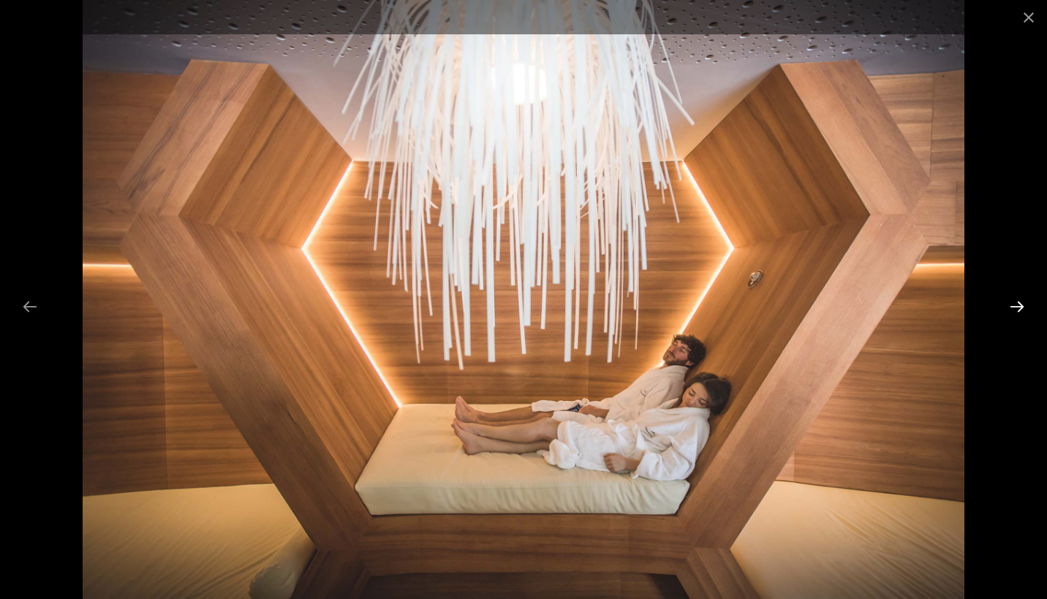
click at [1023, 301] on button "Next slide" at bounding box center [1016, 306] width 31 height 29
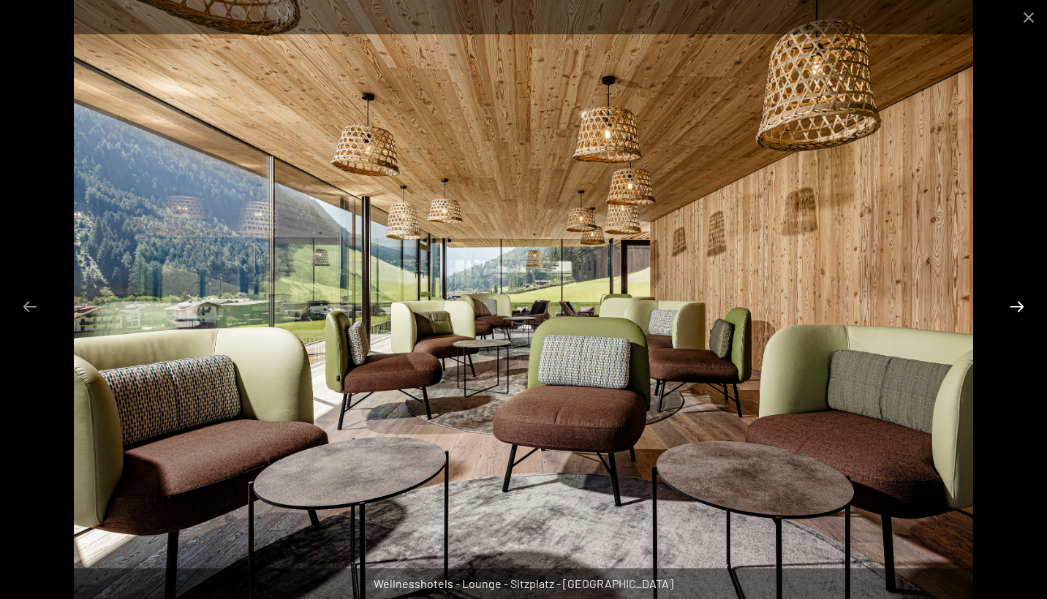
click at [1023, 301] on button "Next slide" at bounding box center [1016, 306] width 31 height 29
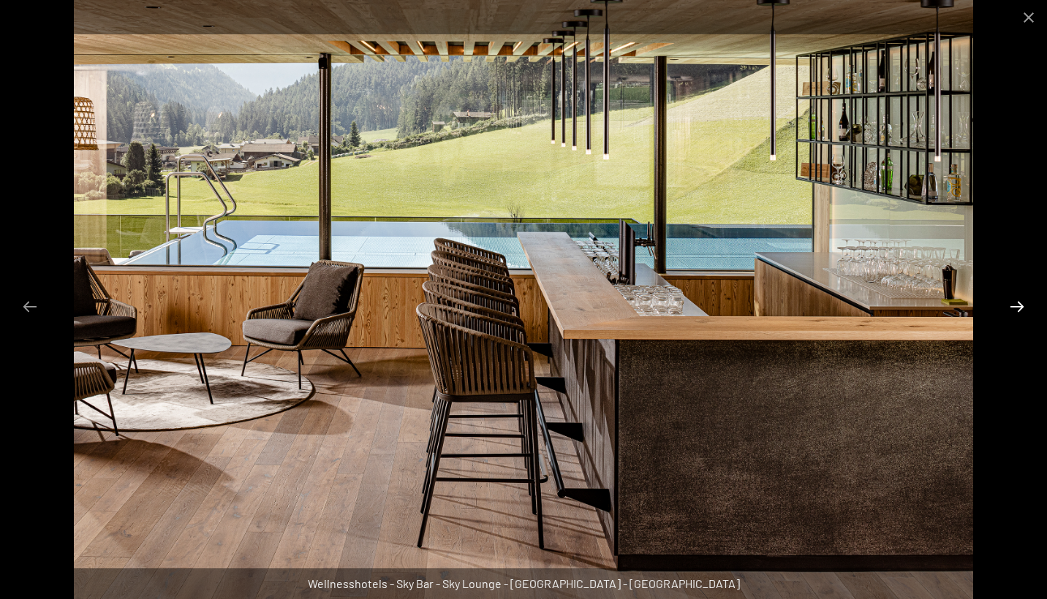
click at [1015, 311] on button "Next slide" at bounding box center [1016, 306] width 31 height 29
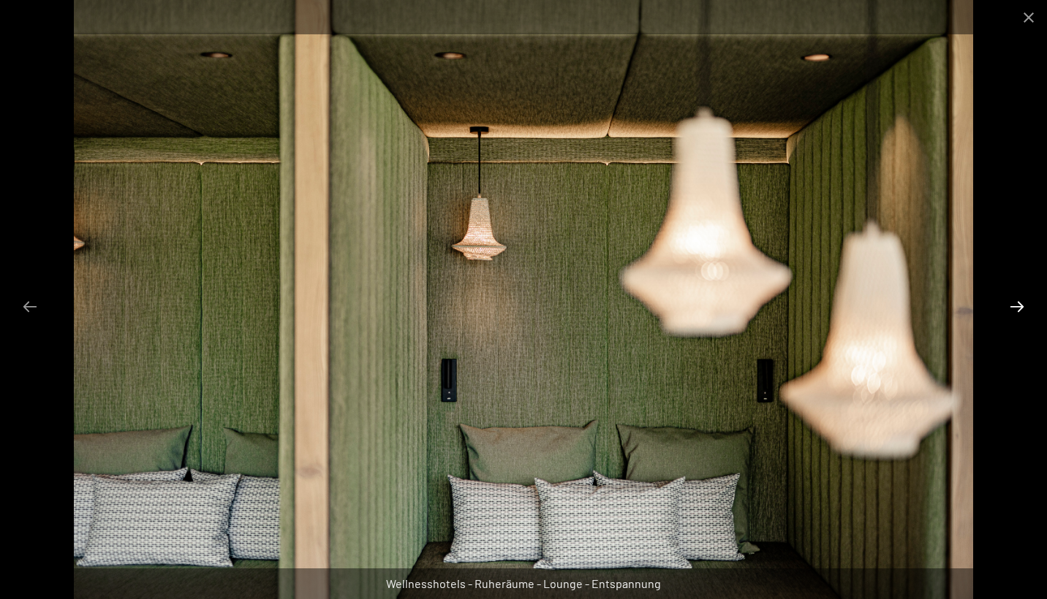
click at [1015, 311] on button "Next slide" at bounding box center [1016, 306] width 31 height 29
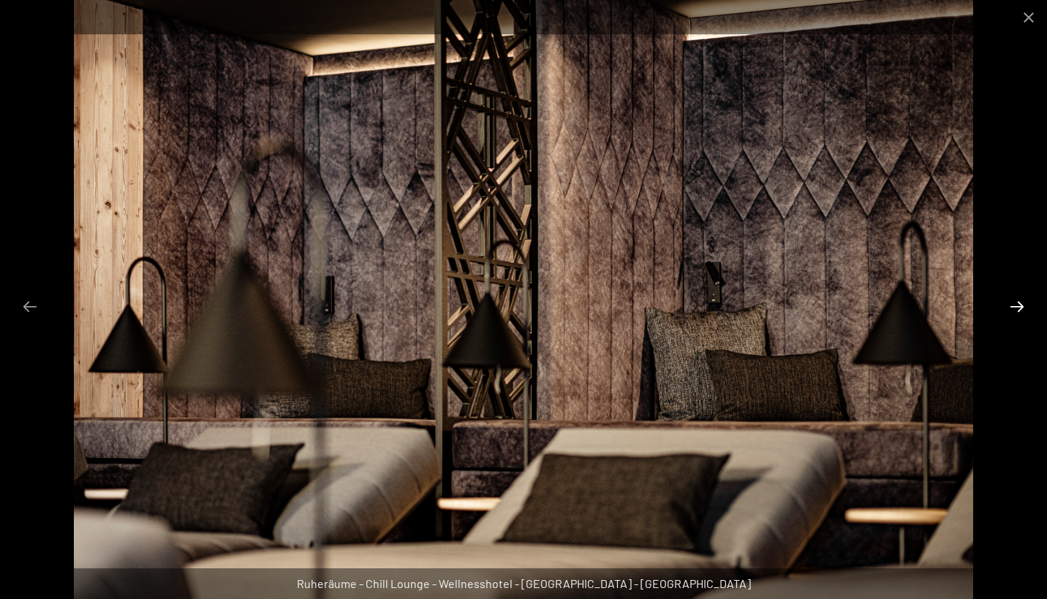
click at [1015, 311] on button "Next slide" at bounding box center [1016, 306] width 31 height 29
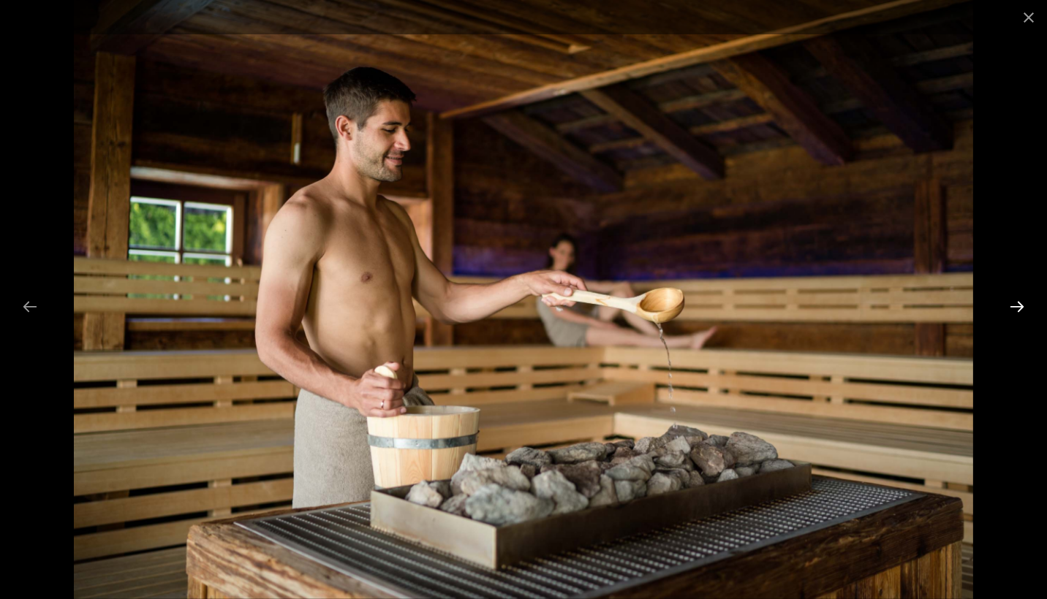
click at [1015, 311] on button "Next slide" at bounding box center [1016, 306] width 31 height 29
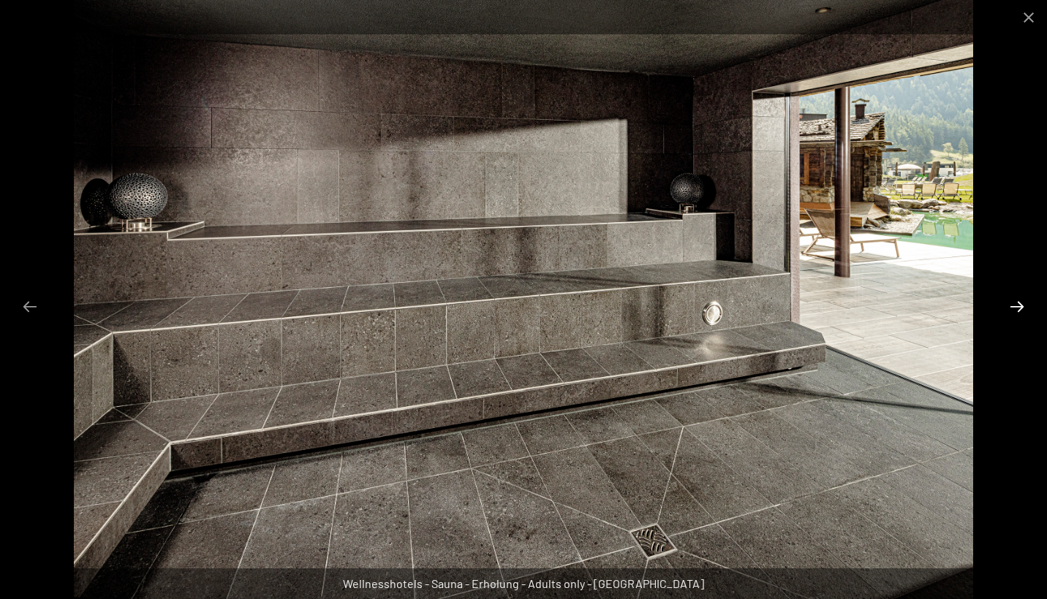
click at [1015, 311] on button "Next slide" at bounding box center [1016, 306] width 31 height 29
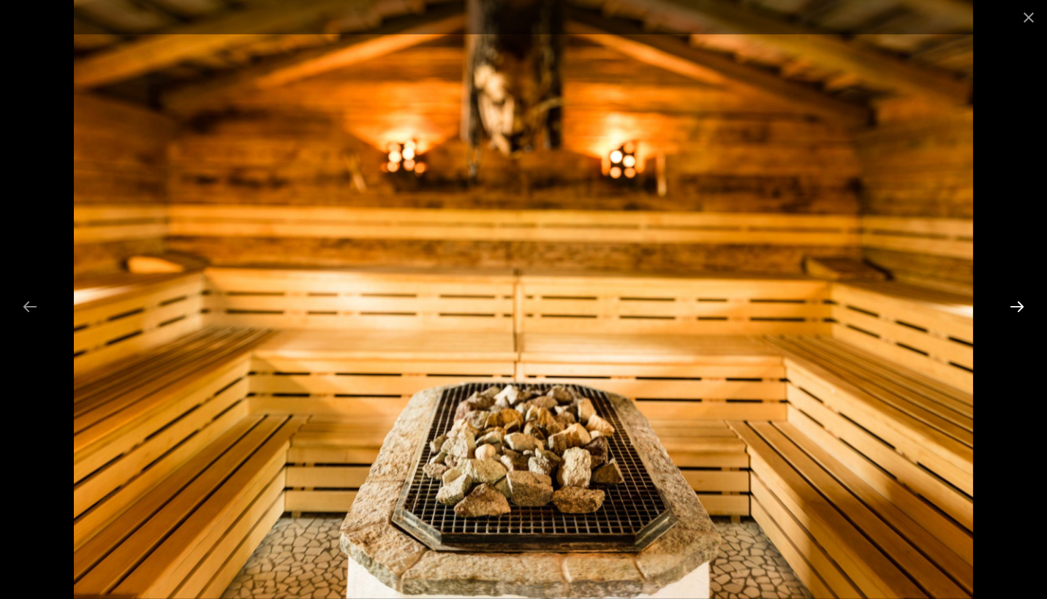
click at [1015, 311] on button "Next slide" at bounding box center [1016, 306] width 31 height 29
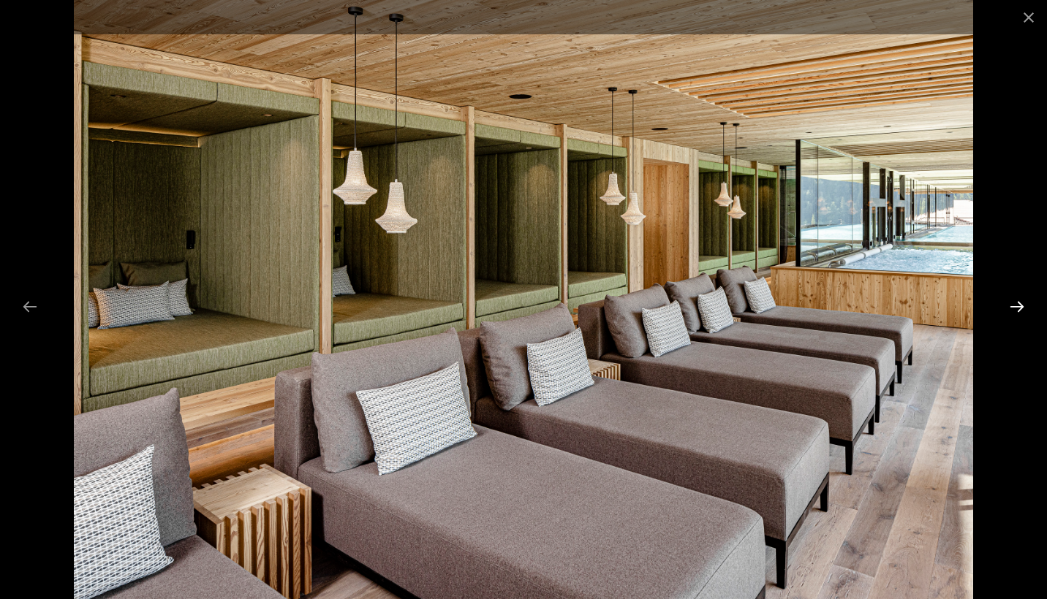
click at [1015, 311] on button "Next slide" at bounding box center [1016, 306] width 31 height 29
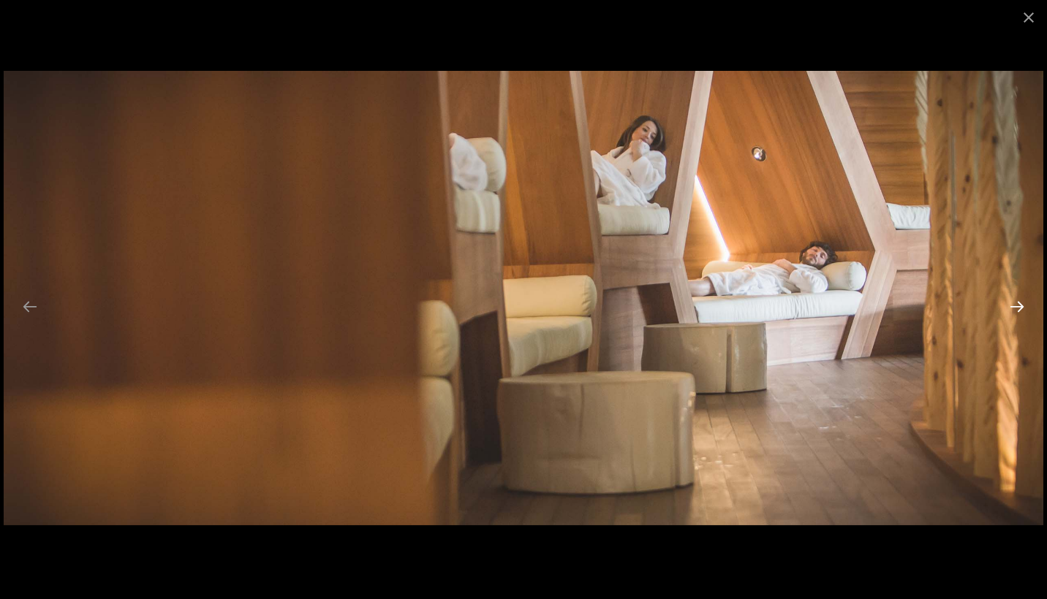
click at [1015, 311] on button "Next slide" at bounding box center [1016, 306] width 31 height 29
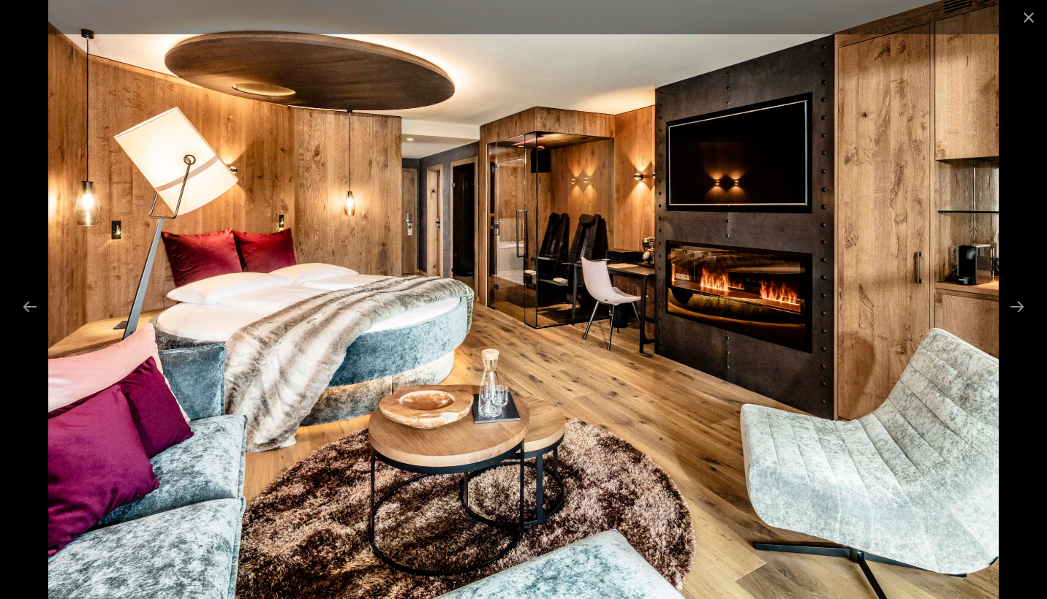
click at [988, 317] on img at bounding box center [523, 299] width 950 height 599
click at [1023, 310] on button "Next slide" at bounding box center [1016, 306] width 31 height 29
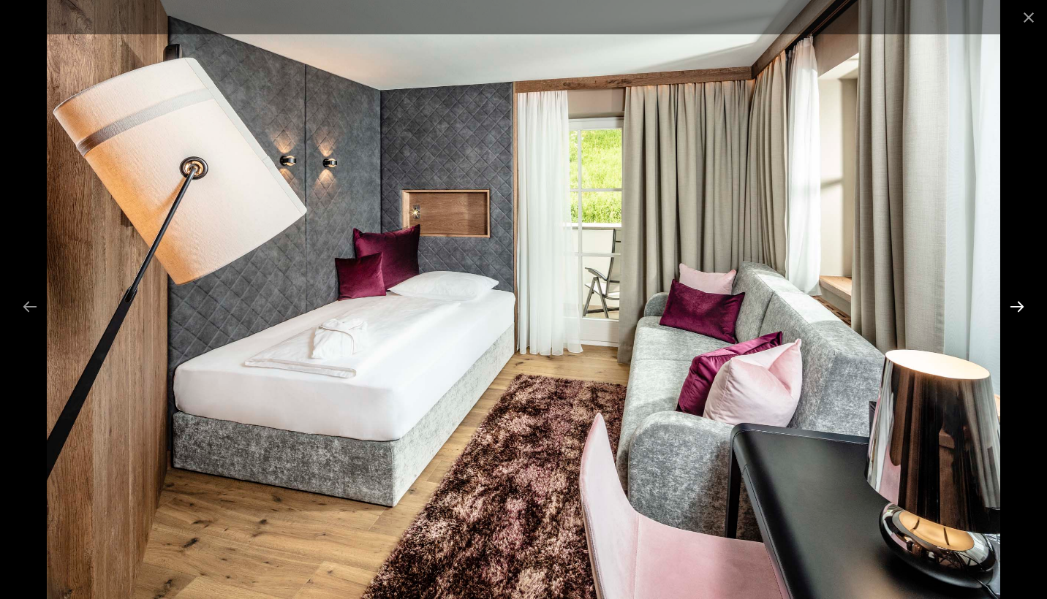
click at [1023, 310] on button "Next slide" at bounding box center [1016, 306] width 31 height 29
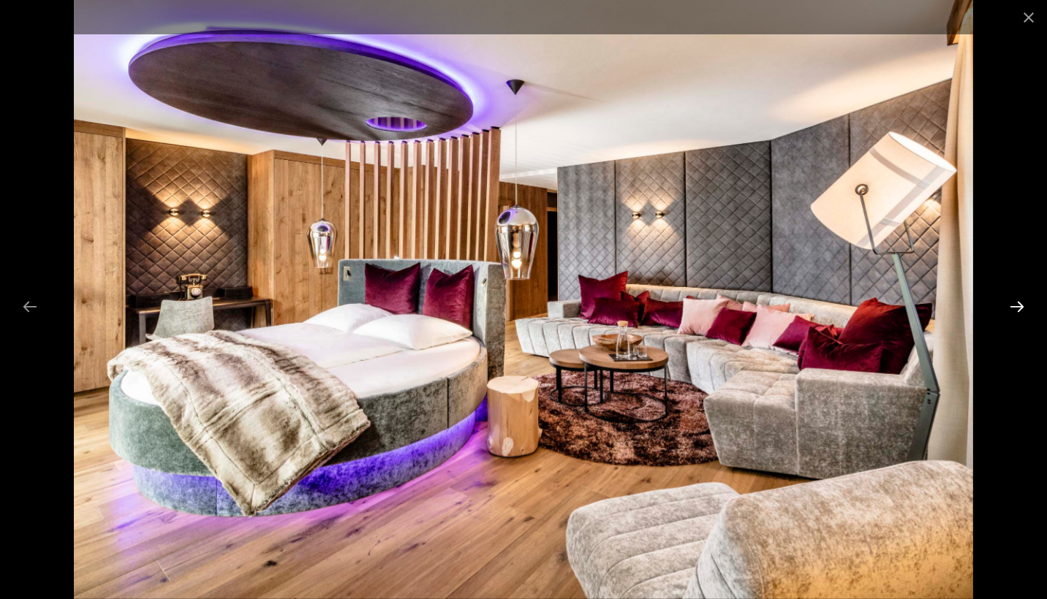
click at [1023, 310] on button "Next slide" at bounding box center [1016, 306] width 31 height 29
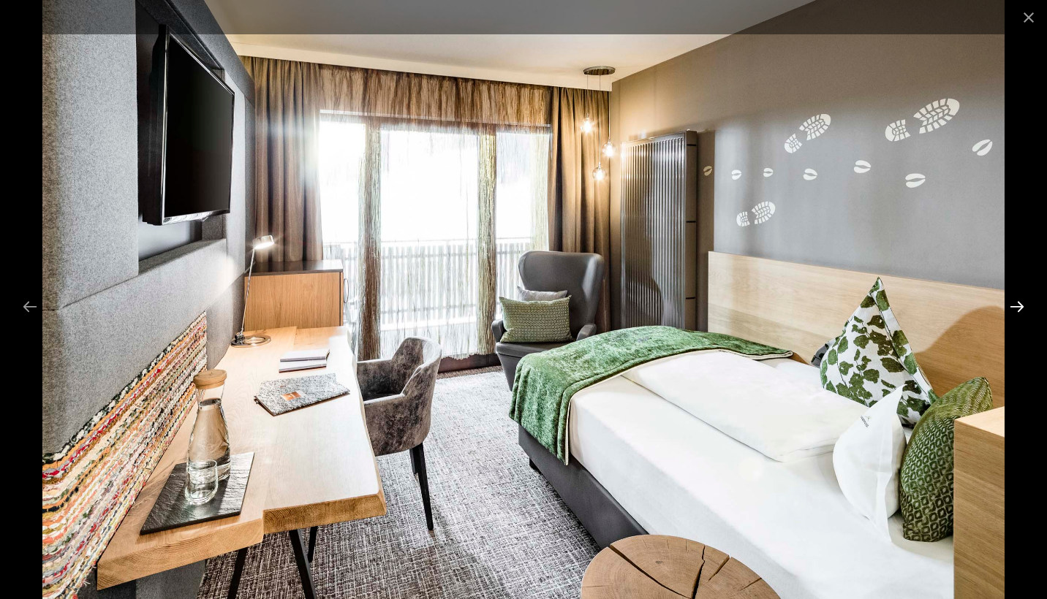
click at [1023, 310] on button "Next slide" at bounding box center [1016, 306] width 31 height 29
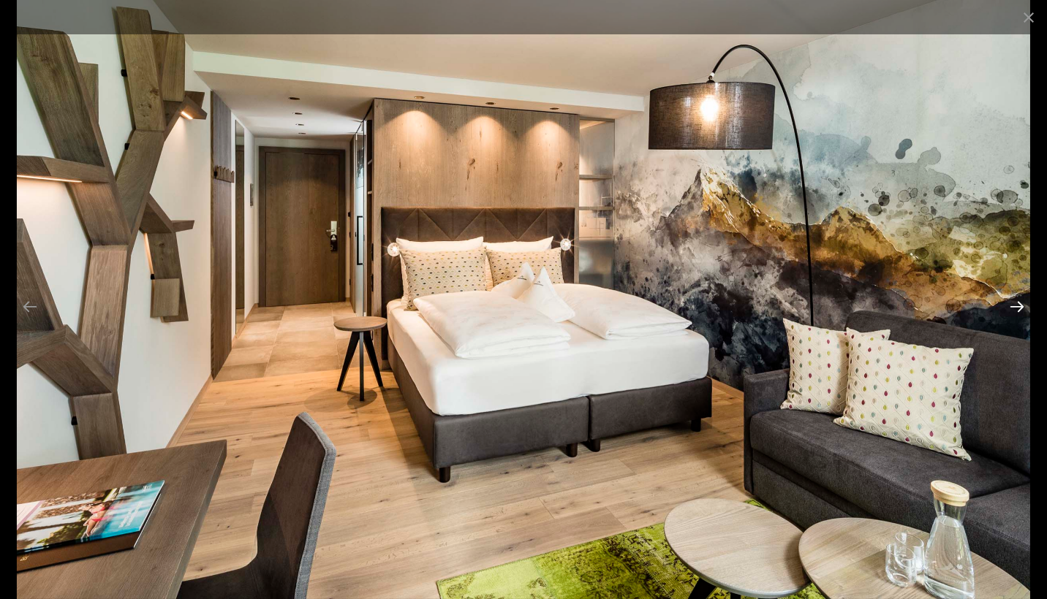
click at [1023, 310] on button "Next slide" at bounding box center [1016, 306] width 31 height 29
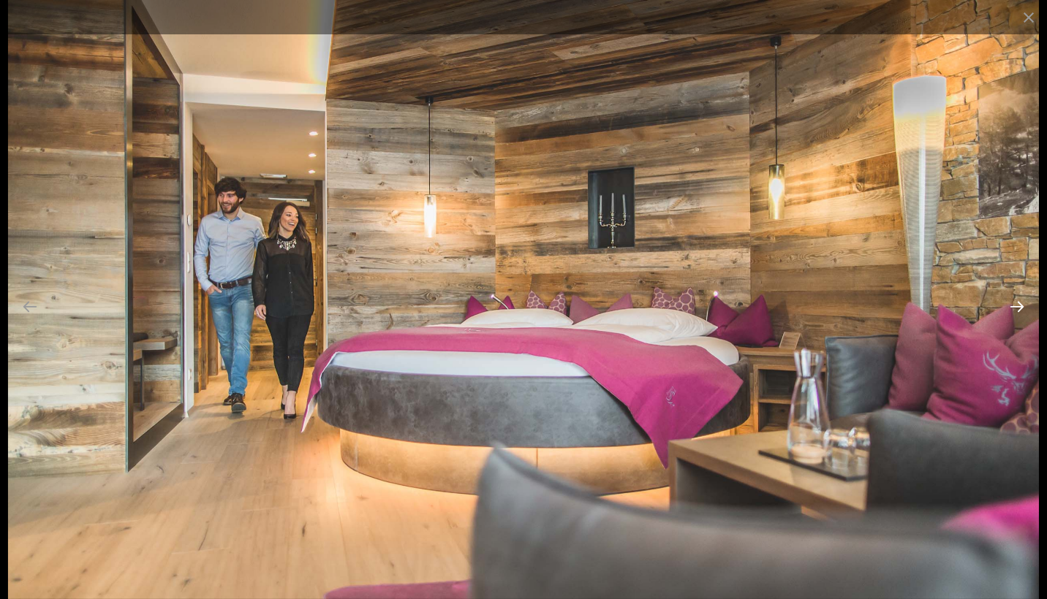
click at [1023, 310] on button "Next slide" at bounding box center [1016, 306] width 31 height 29
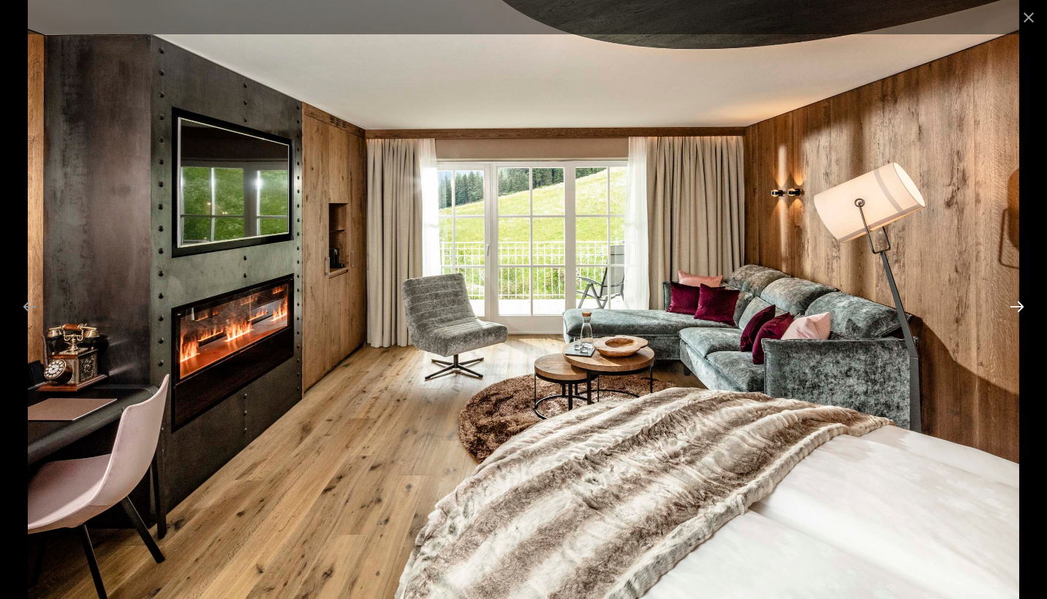
click at [1023, 310] on button "Next slide" at bounding box center [1016, 306] width 31 height 29
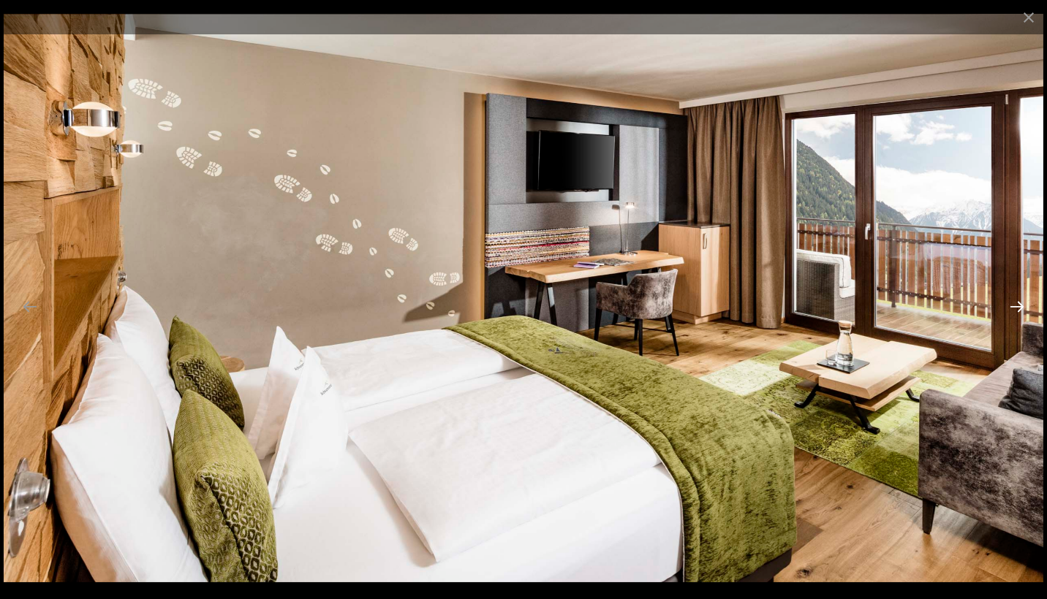
click at [1023, 310] on button "Next slide" at bounding box center [1016, 306] width 31 height 29
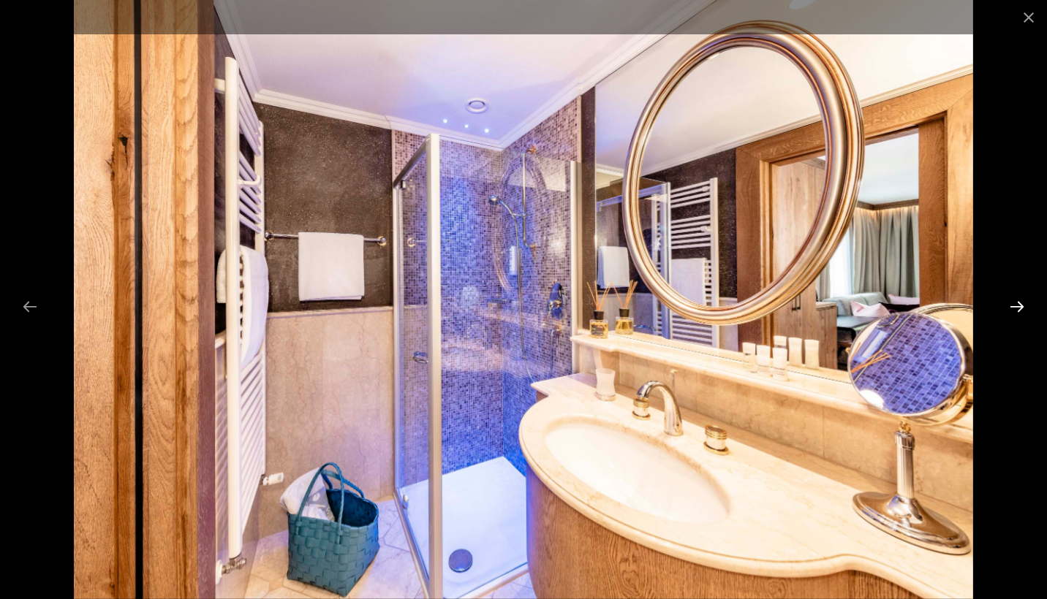
click at [1023, 310] on button "Next slide" at bounding box center [1016, 306] width 31 height 29
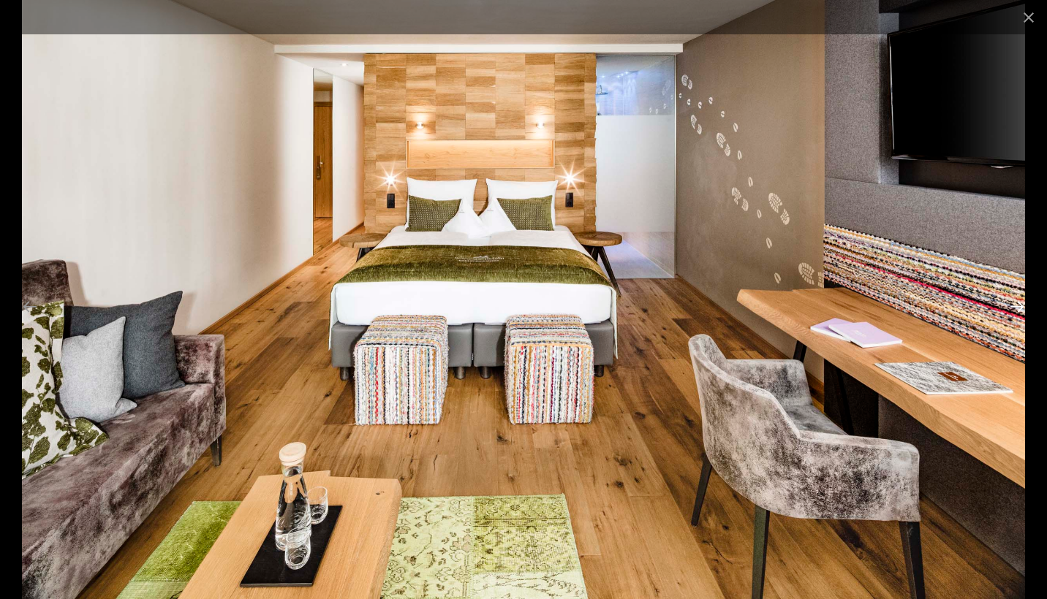
click at [1023, 310] on button "Next slide" at bounding box center [1016, 306] width 31 height 29
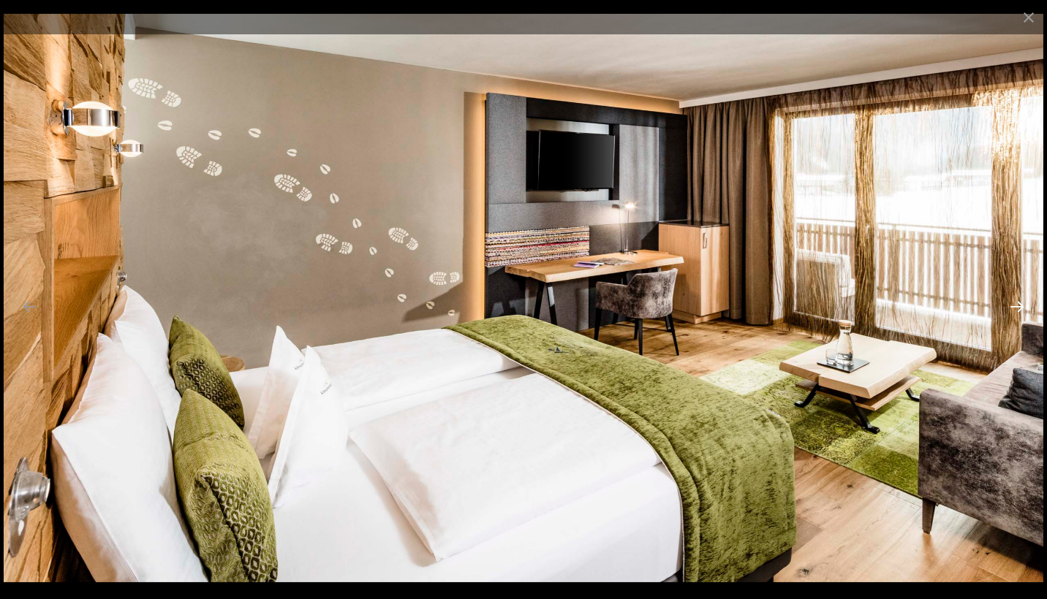
click at [1023, 310] on button "Next slide" at bounding box center [1016, 306] width 31 height 29
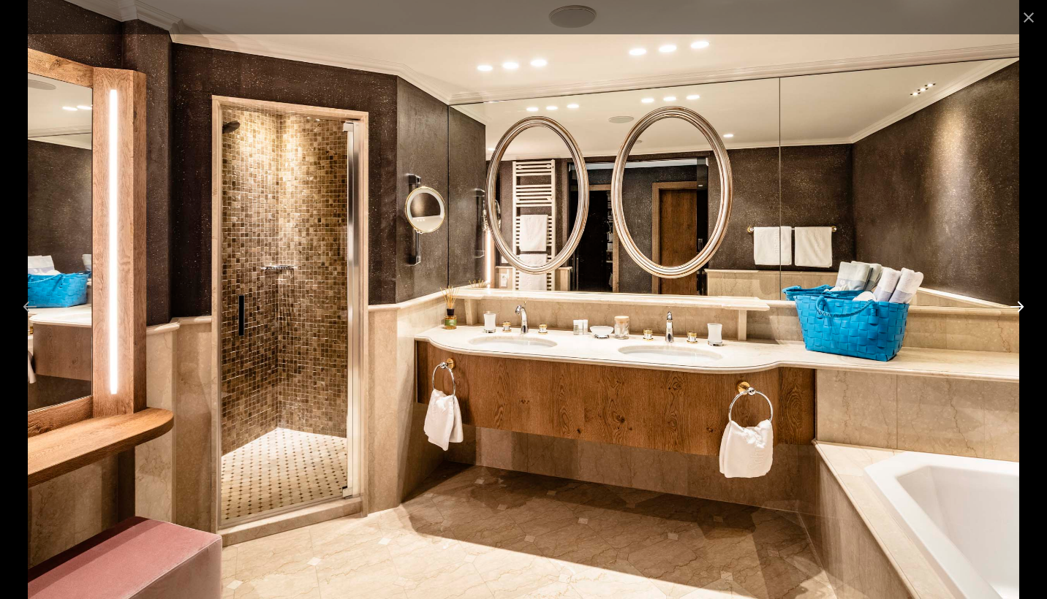
click at [1023, 310] on button "Next slide" at bounding box center [1016, 306] width 31 height 29
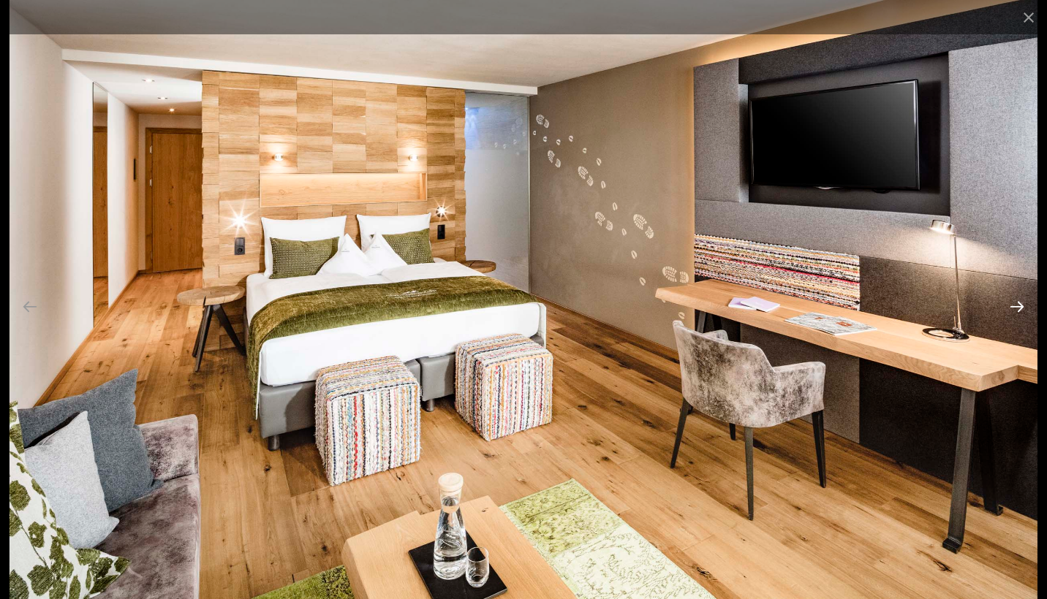
click at [1023, 310] on button "Next slide" at bounding box center [1016, 306] width 31 height 29
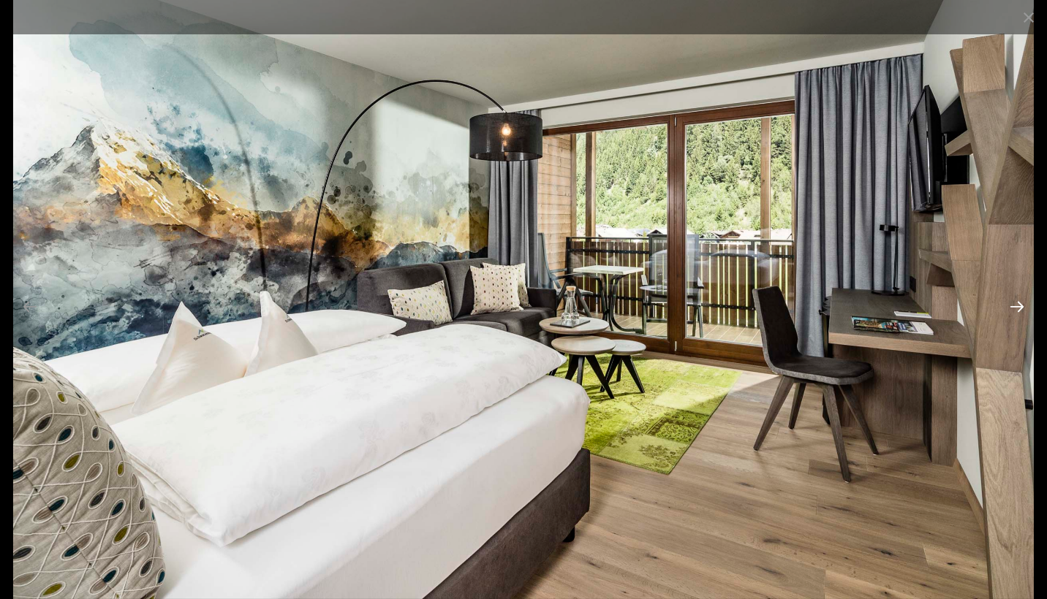
click at [1023, 310] on button "Next slide" at bounding box center [1016, 306] width 31 height 29
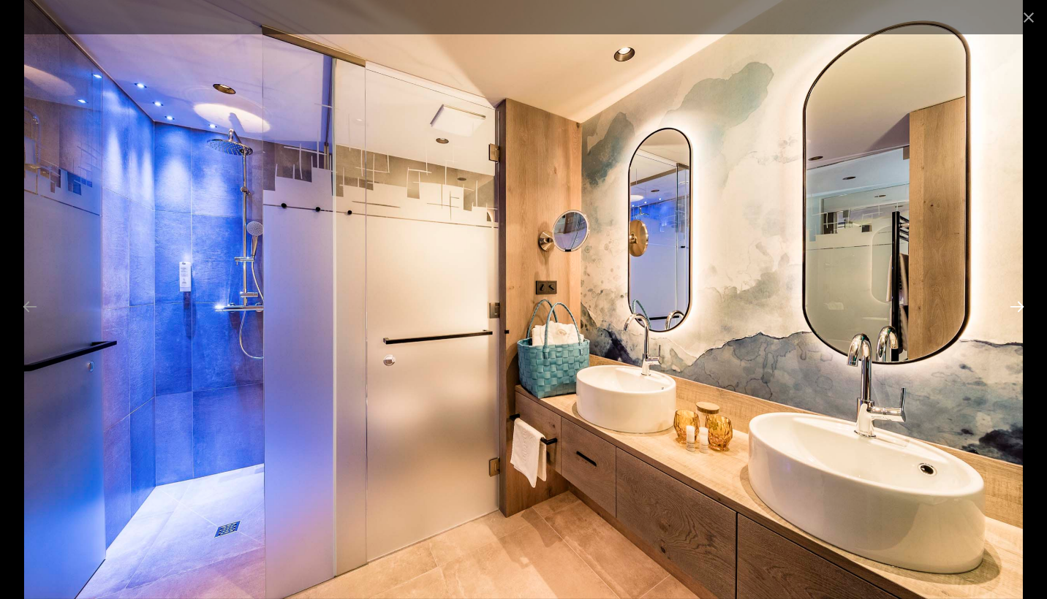
click at [1023, 310] on button "Next slide" at bounding box center [1016, 306] width 31 height 29
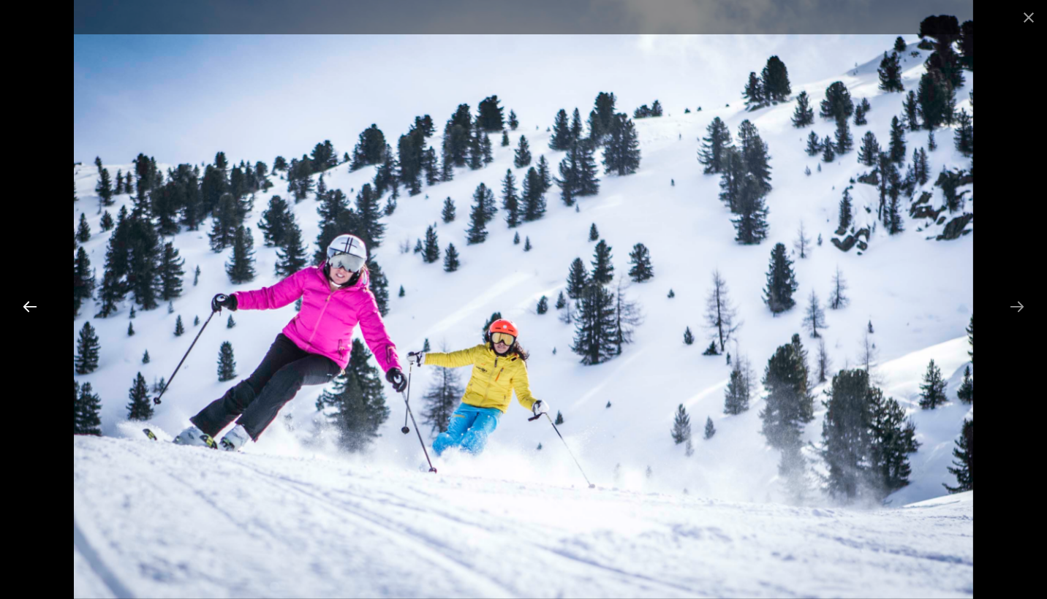
click at [29, 311] on button "Previous slide" at bounding box center [30, 306] width 31 height 29
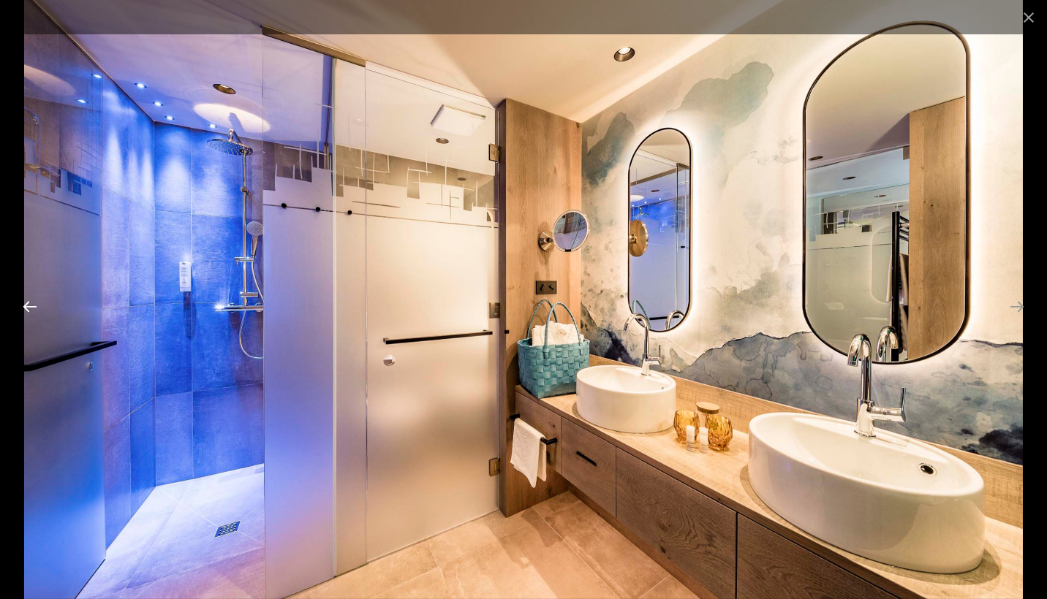
click at [29, 311] on button "Previous slide" at bounding box center [30, 306] width 31 height 29
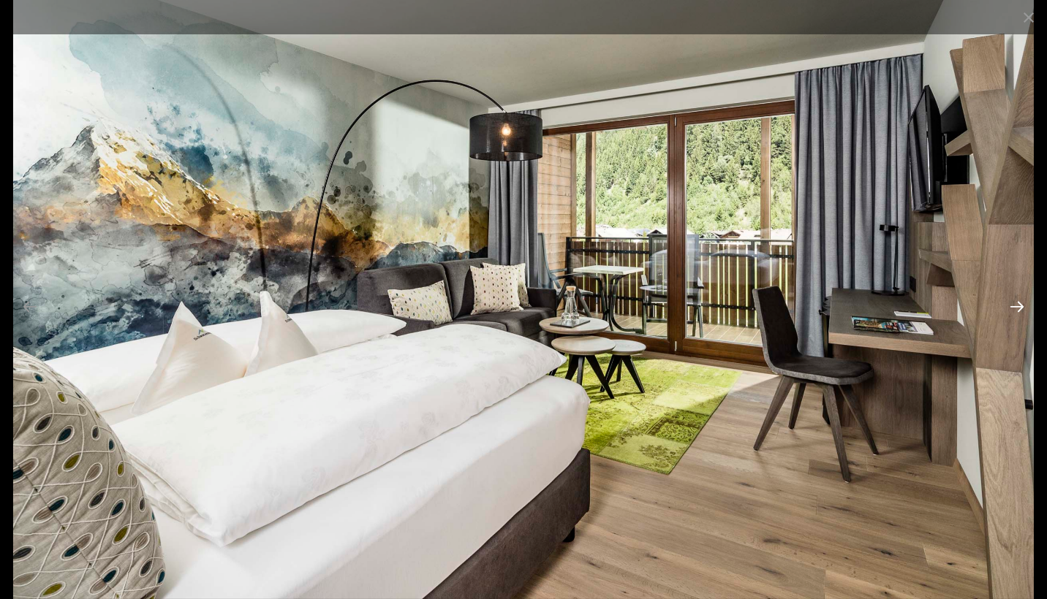
click at [1014, 311] on button "Next slide" at bounding box center [1016, 306] width 31 height 29
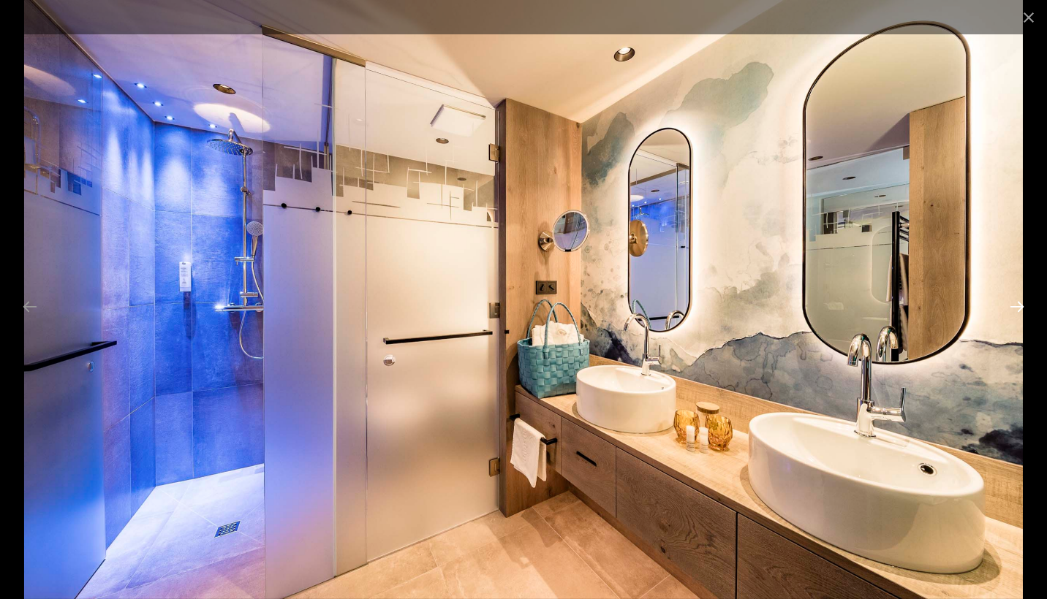
click at [1006, 304] on button "Next slide" at bounding box center [1016, 306] width 31 height 29
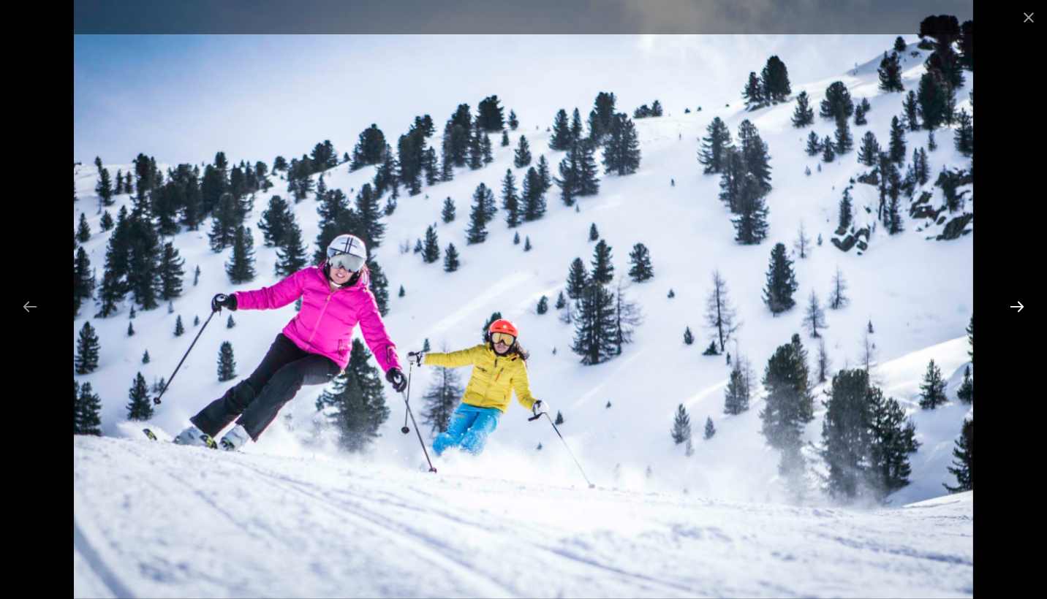
click at [1006, 304] on button "Next slide" at bounding box center [1016, 306] width 31 height 29
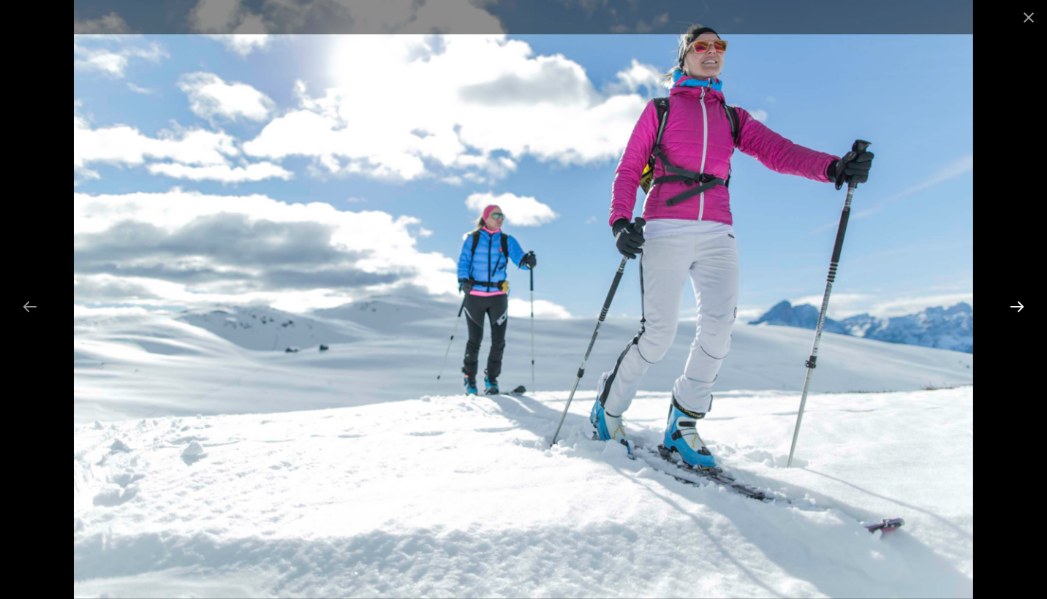
click at [1006, 304] on button "Next slide" at bounding box center [1016, 306] width 31 height 29
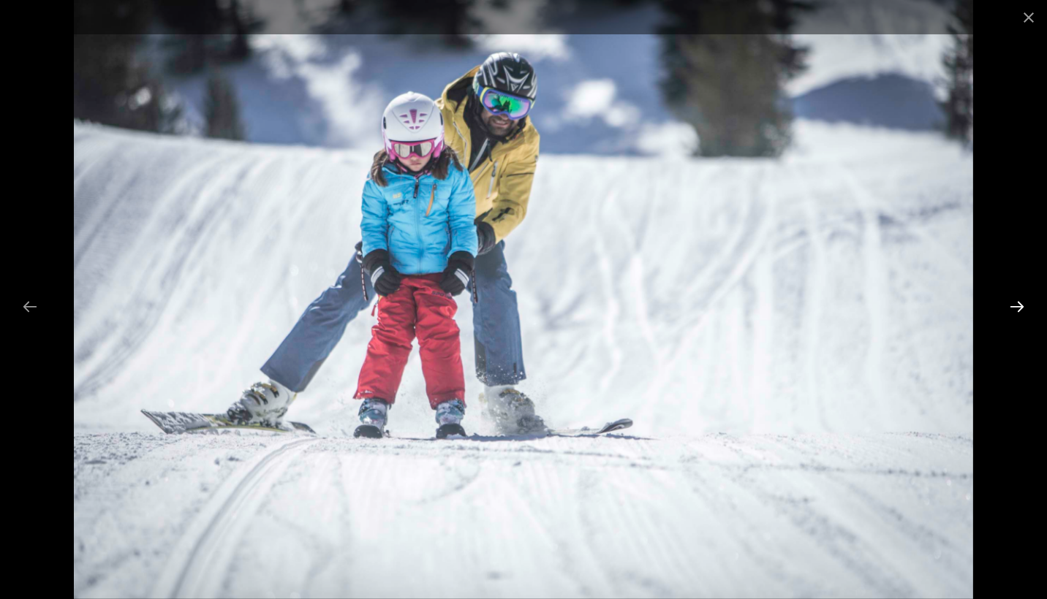
click at [1006, 304] on button "Next slide" at bounding box center [1016, 306] width 31 height 29
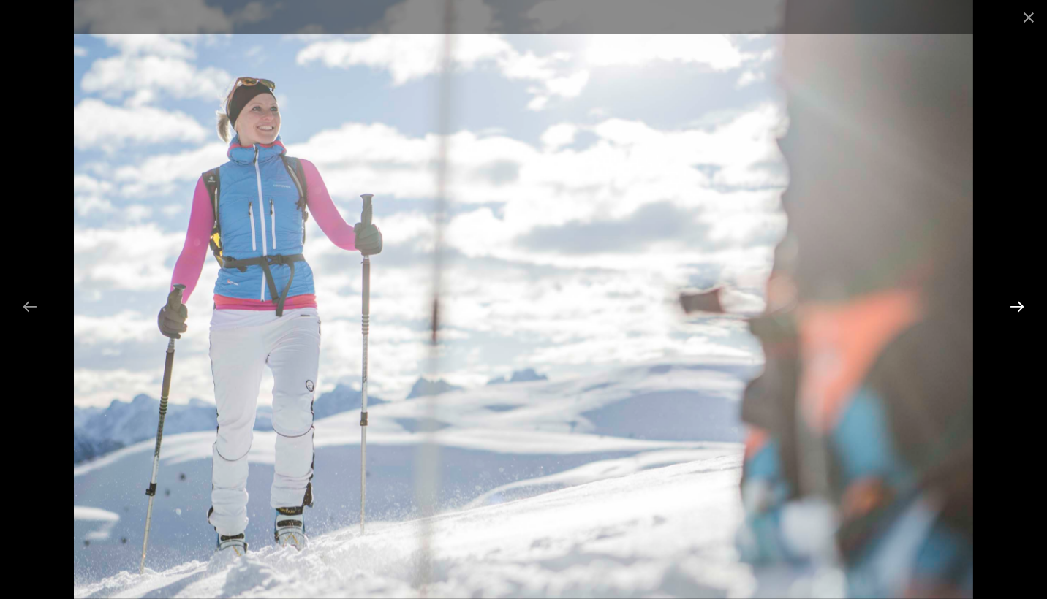
click at [1006, 304] on button "Next slide" at bounding box center [1016, 306] width 31 height 29
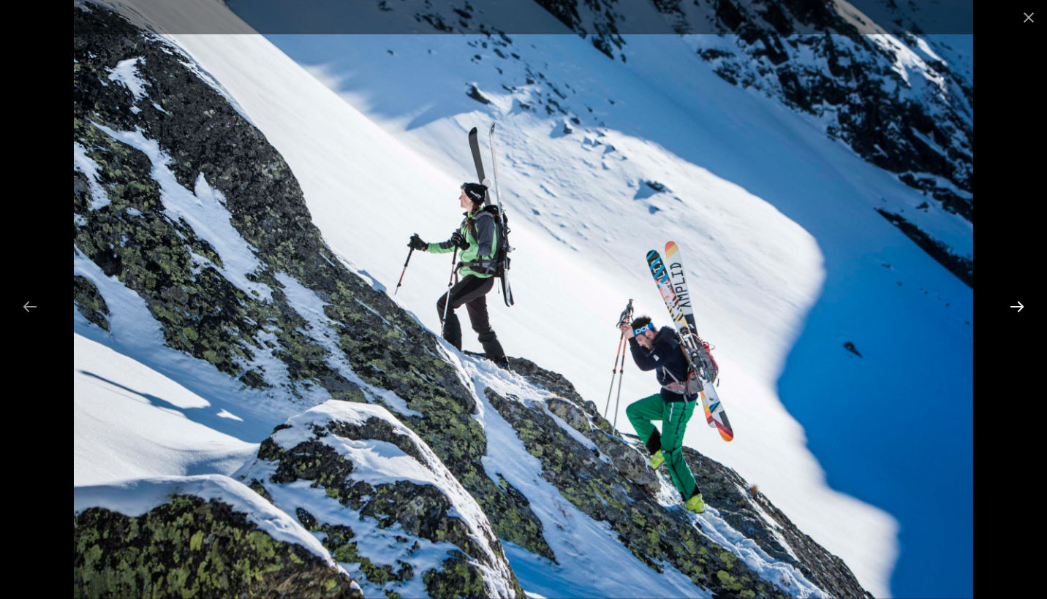
click at [1006, 304] on button "Next slide" at bounding box center [1016, 306] width 31 height 29
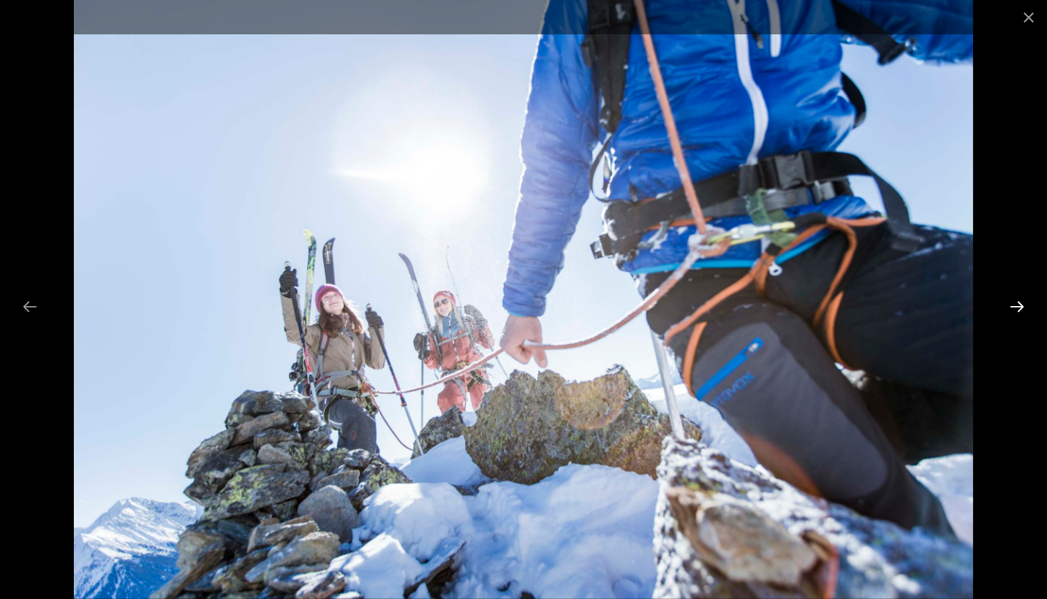
click at [1007, 306] on button "Next slide" at bounding box center [1016, 306] width 31 height 29
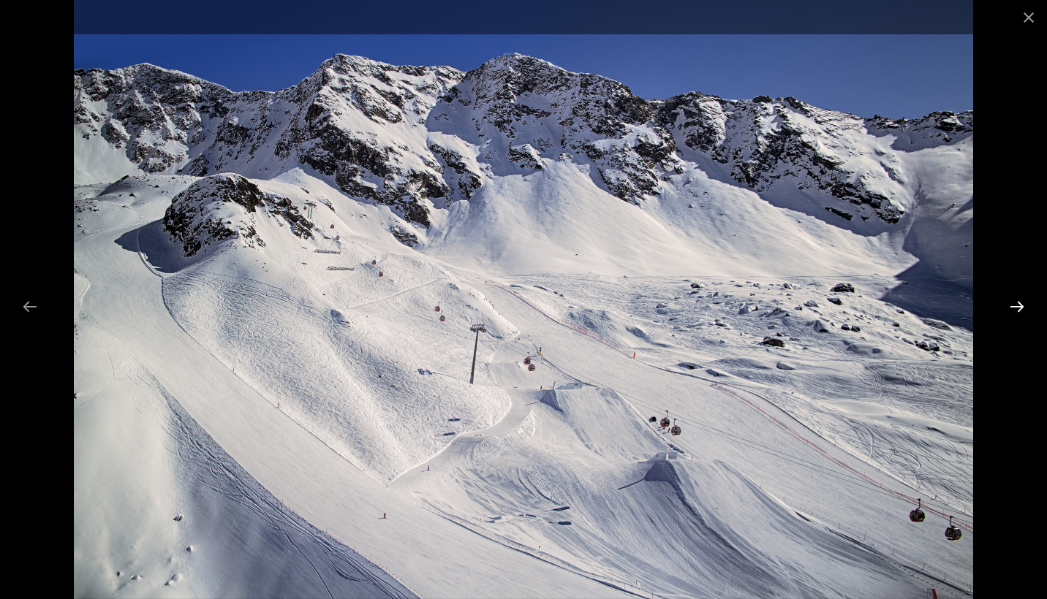
click at [1007, 306] on button "Next slide" at bounding box center [1016, 306] width 31 height 29
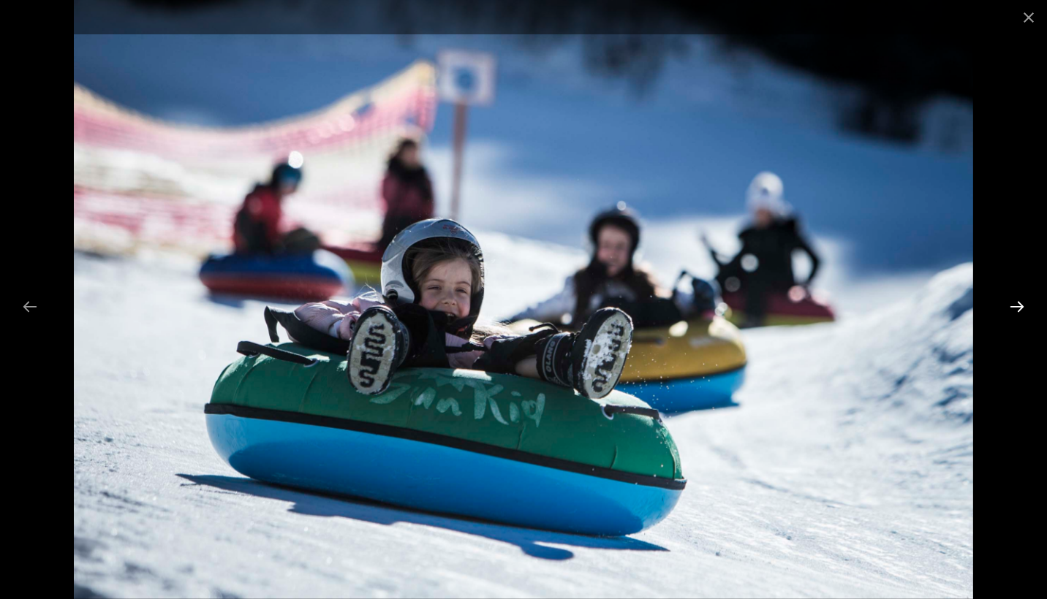
click at [1007, 306] on button "Next slide" at bounding box center [1016, 306] width 31 height 29
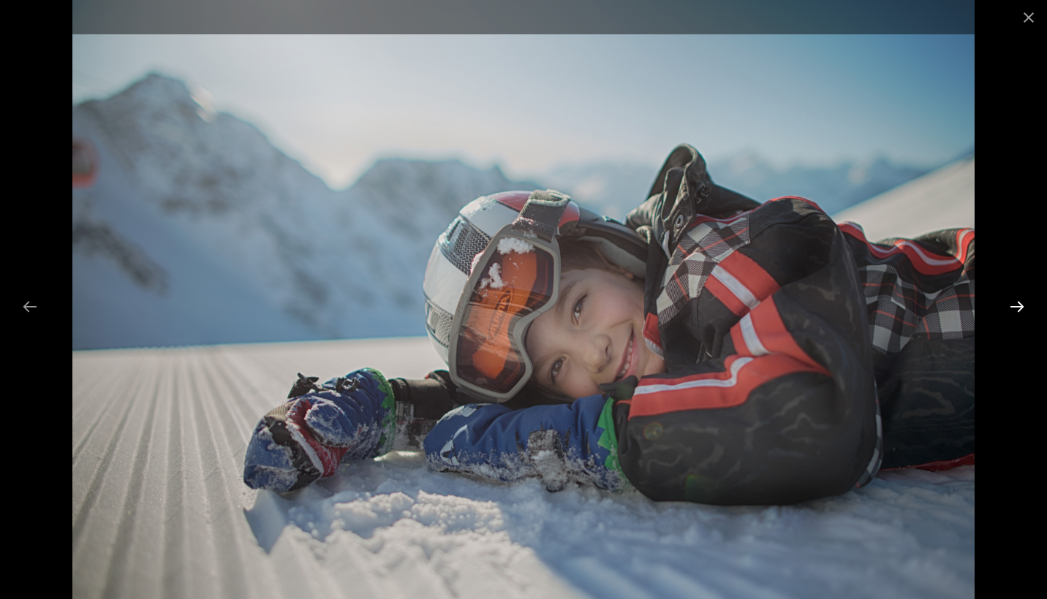
click at [1007, 306] on button "Next slide" at bounding box center [1016, 306] width 31 height 29
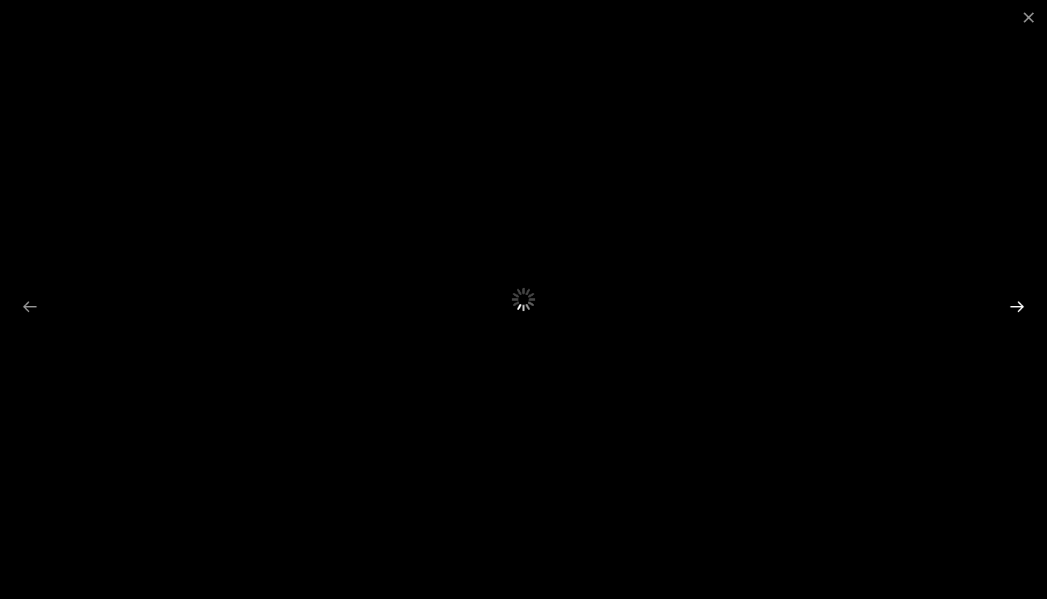
click at [1007, 306] on button "Next slide" at bounding box center [1016, 306] width 31 height 29
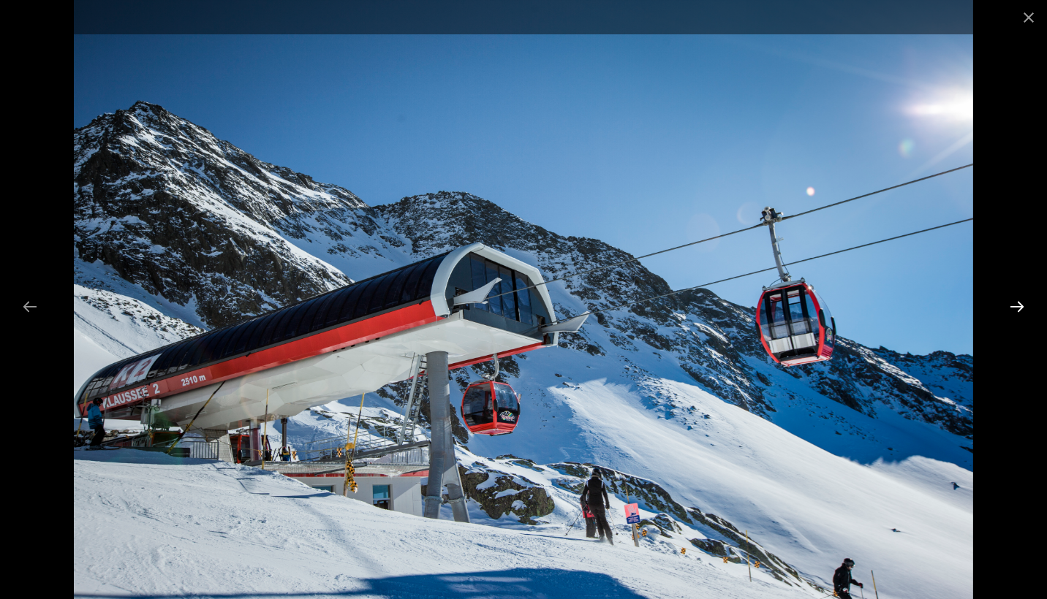
click at [1007, 306] on button "Next slide" at bounding box center [1016, 306] width 31 height 29
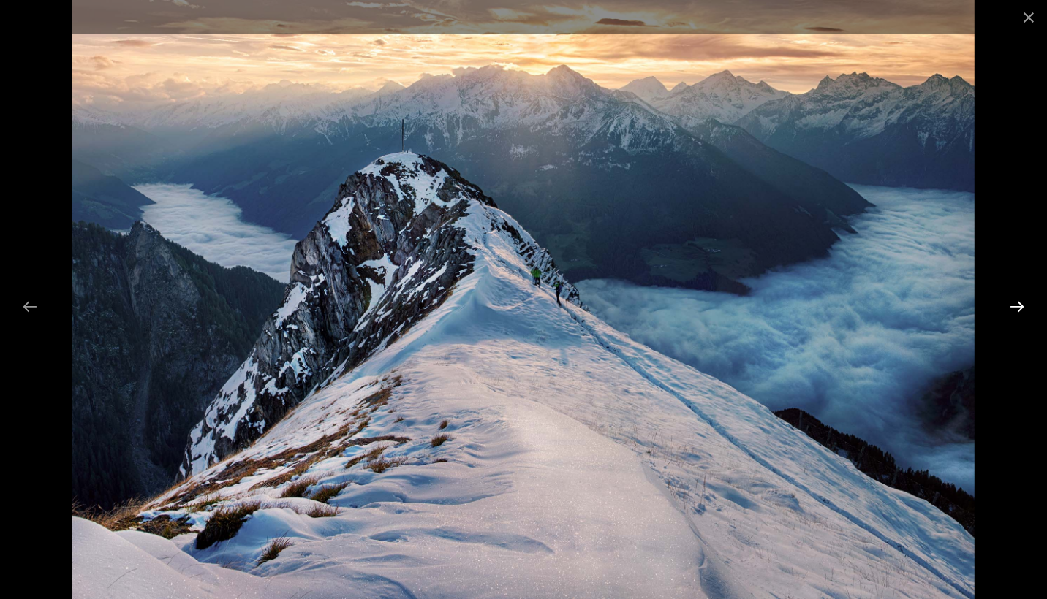
click at [1007, 306] on button "Next slide" at bounding box center [1016, 306] width 31 height 29
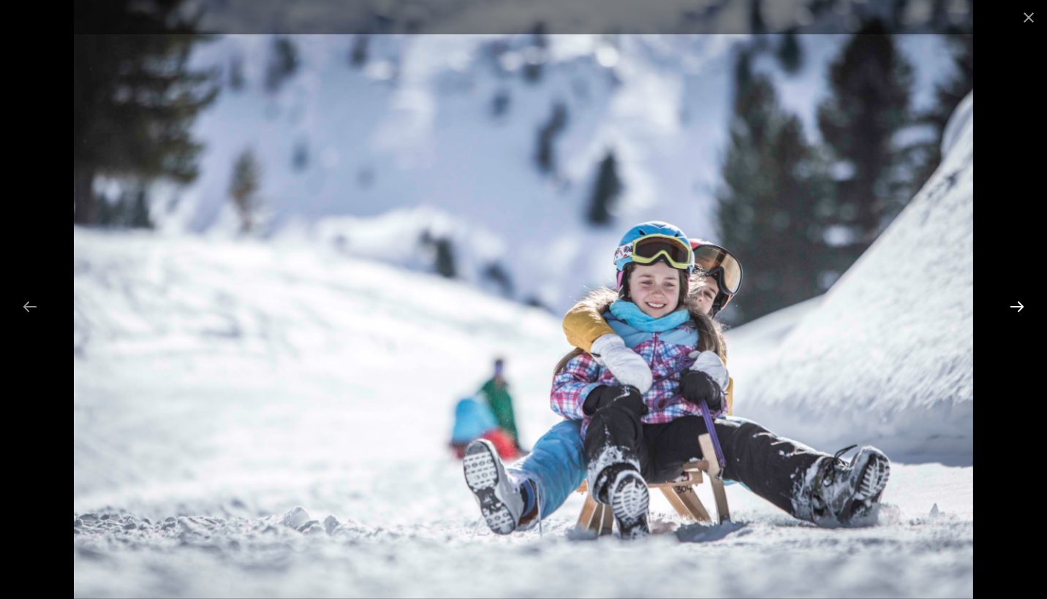
click at [1007, 306] on button "Next slide" at bounding box center [1016, 306] width 31 height 29
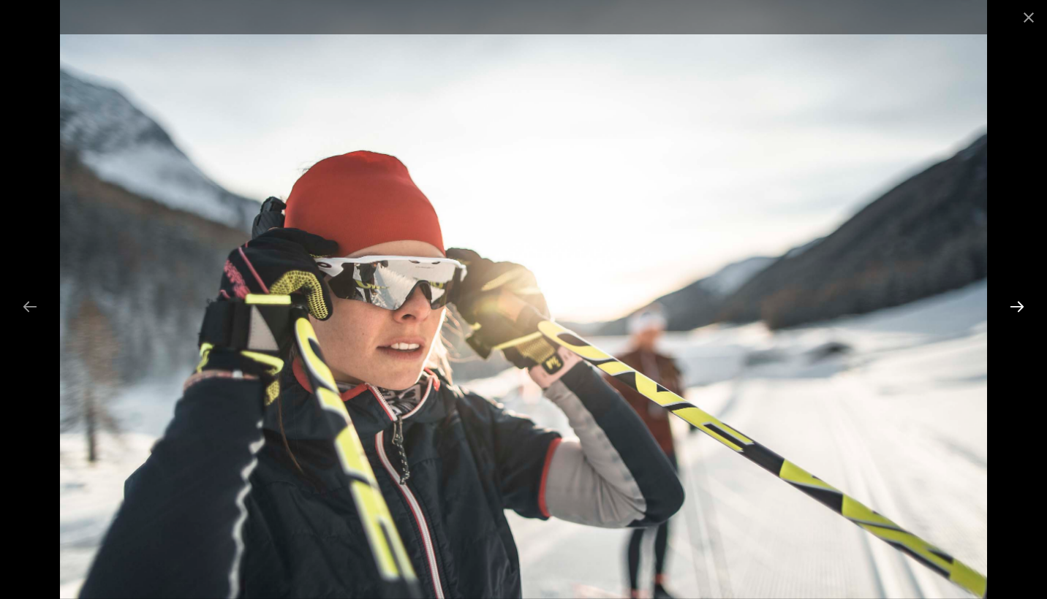
click at [1007, 306] on button "Next slide" at bounding box center [1016, 306] width 31 height 29
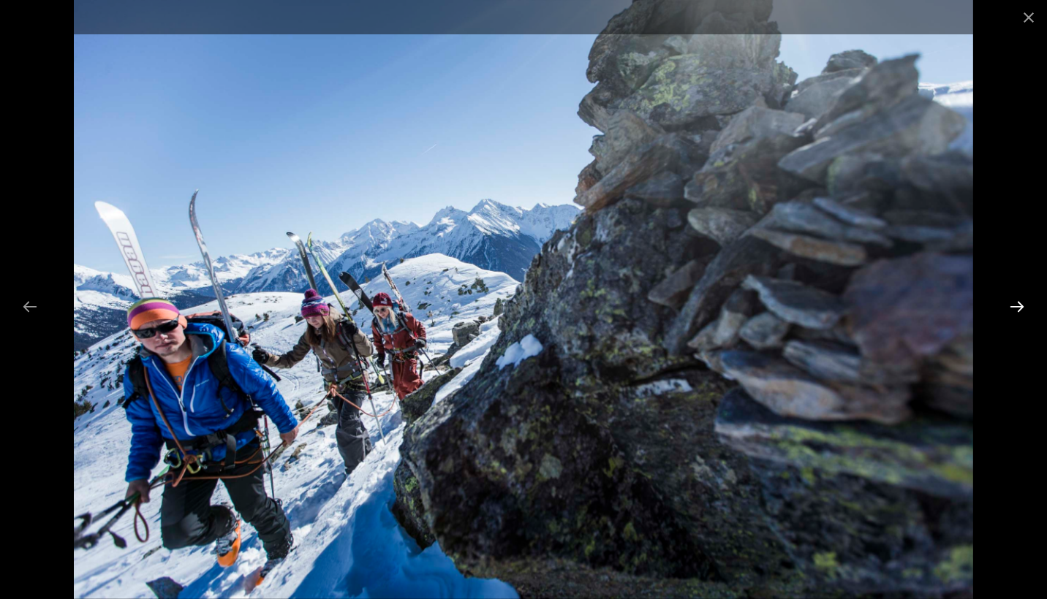
click at [1007, 306] on button "Next slide" at bounding box center [1016, 306] width 31 height 29
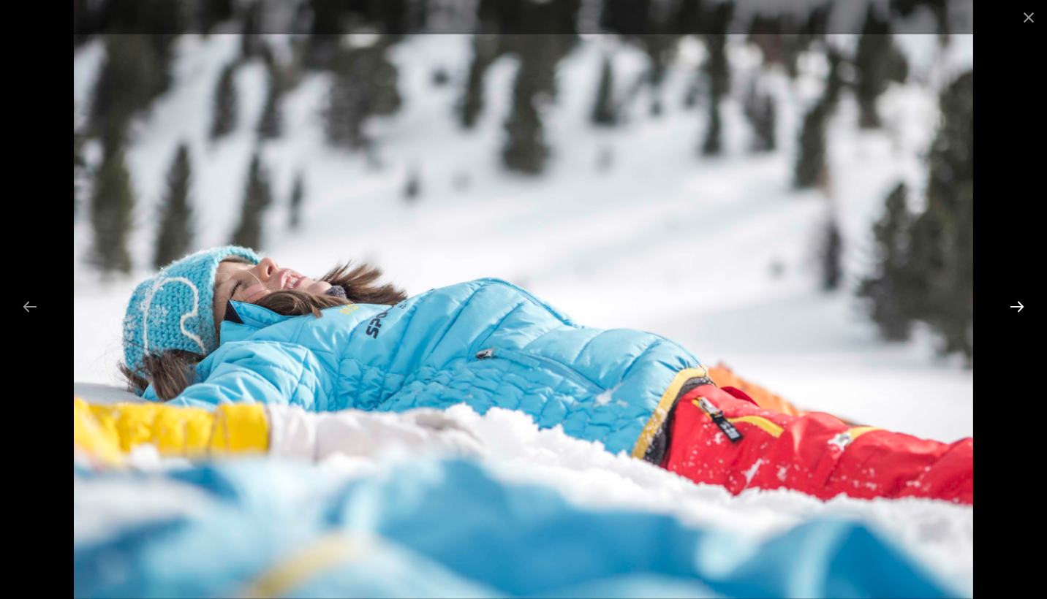
click at [1007, 306] on button "Next slide" at bounding box center [1016, 306] width 31 height 29
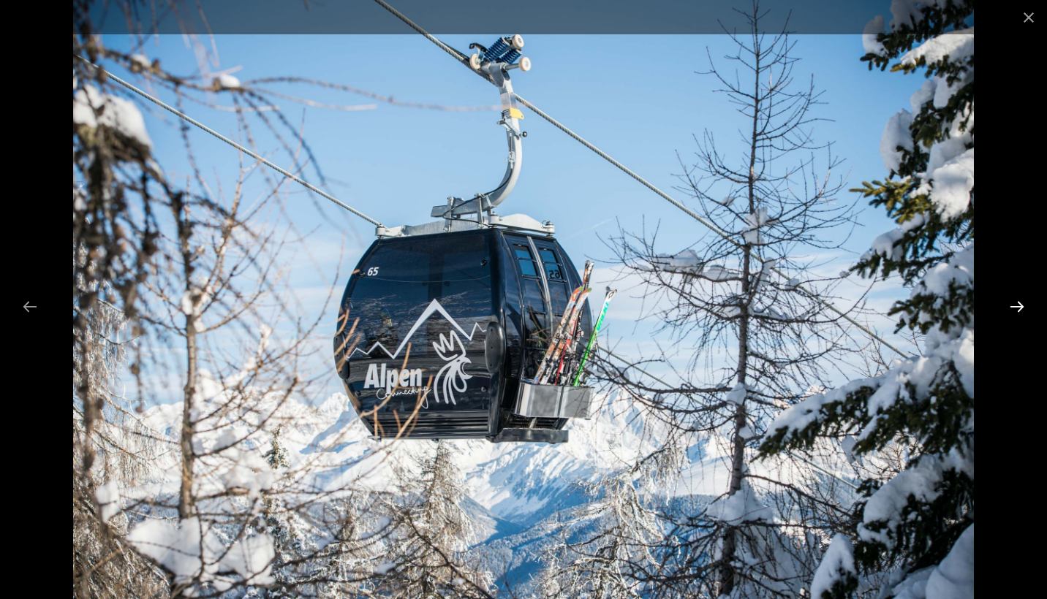
click at [1007, 306] on button "Next slide" at bounding box center [1016, 306] width 31 height 29
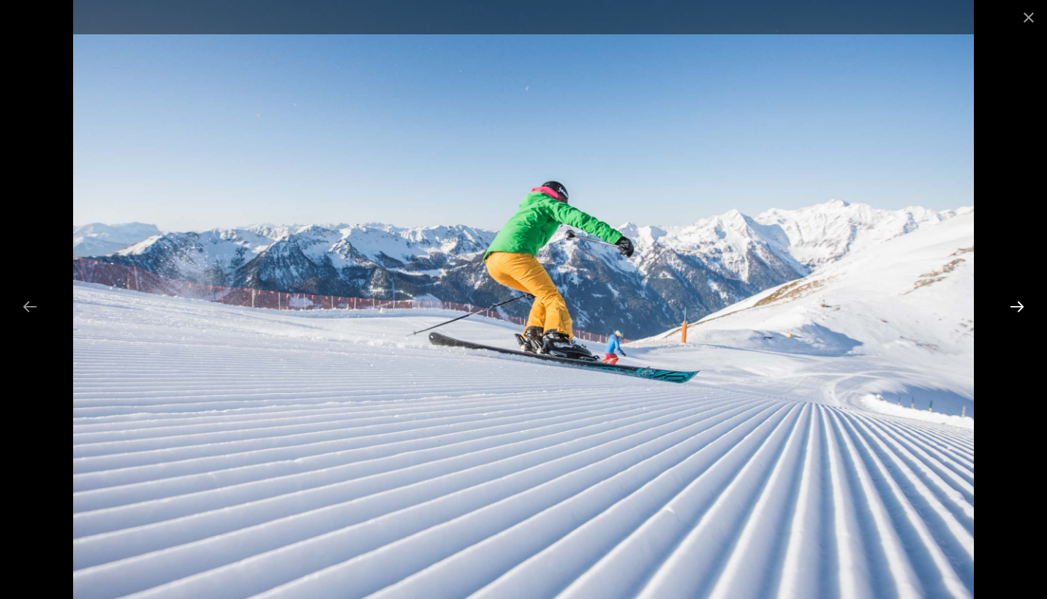
click at [1007, 306] on button "Next slide" at bounding box center [1016, 306] width 31 height 29
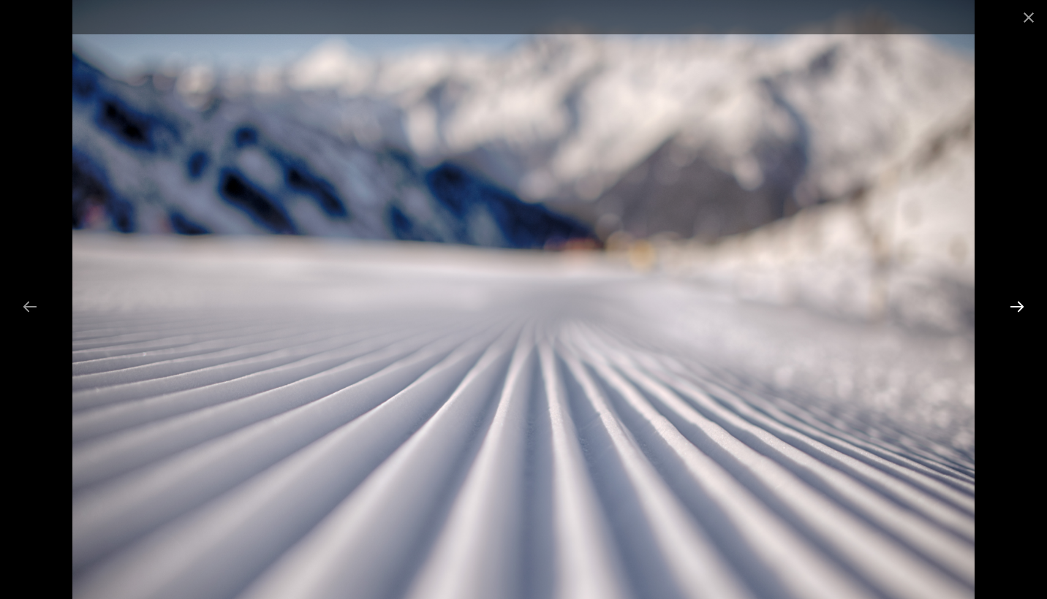
click at [1007, 306] on button "Next slide" at bounding box center [1016, 306] width 31 height 29
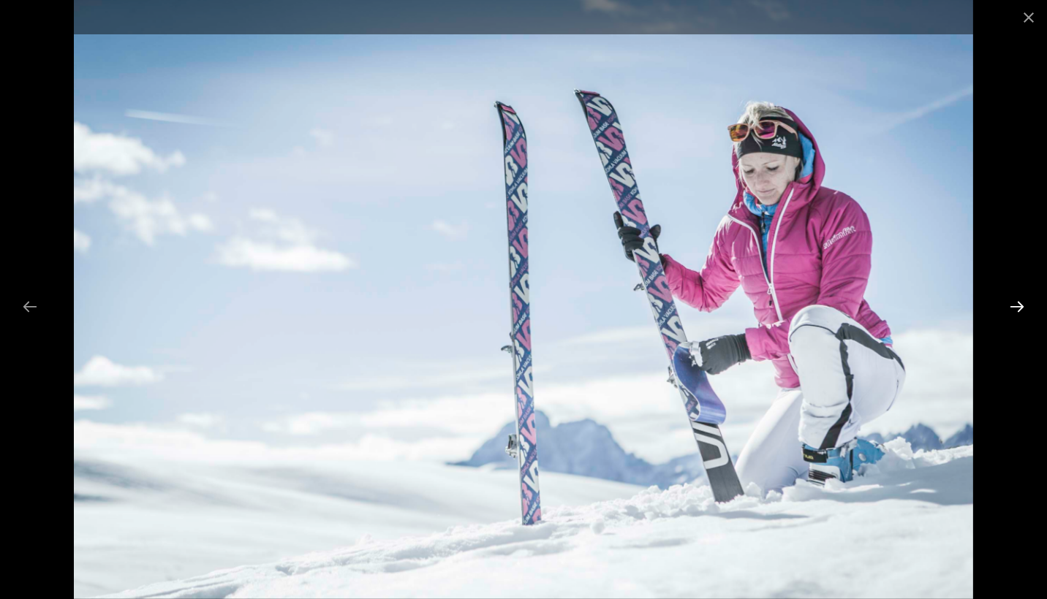
click at [1007, 306] on button "Next slide" at bounding box center [1016, 306] width 31 height 29
click at [1031, 20] on button "Close gallery" at bounding box center [1028, 17] width 37 height 34
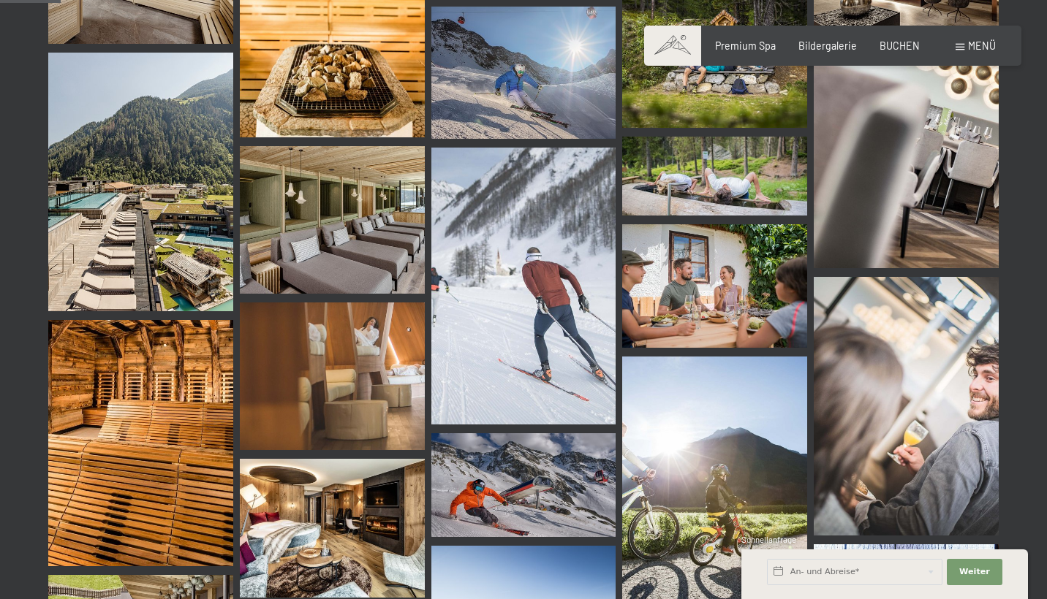
scroll to position [954, 0]
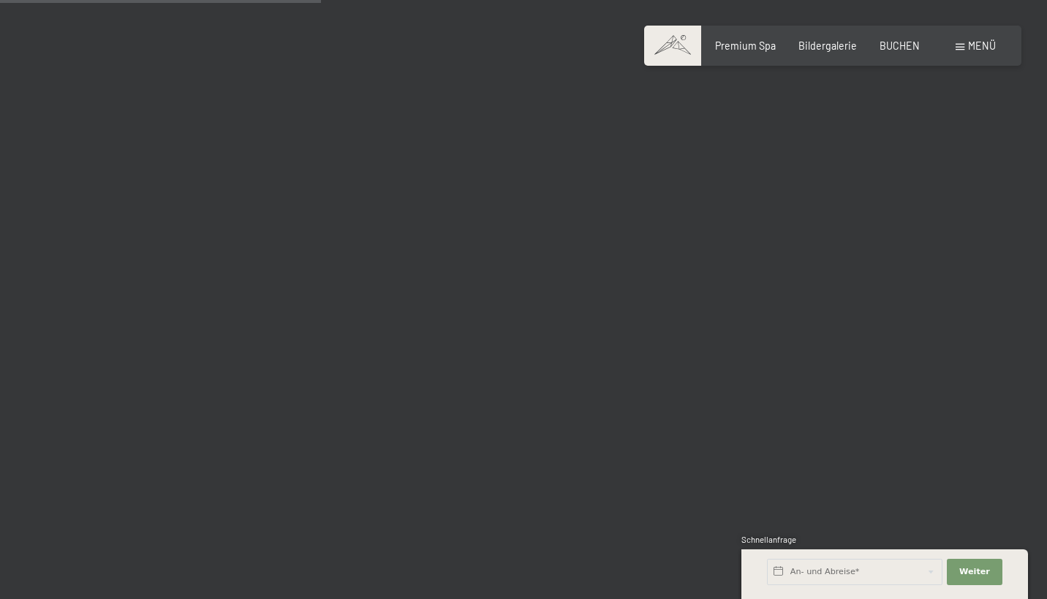
click at [783, 256] on img at bounding box center [714, 178] width 185 height 277
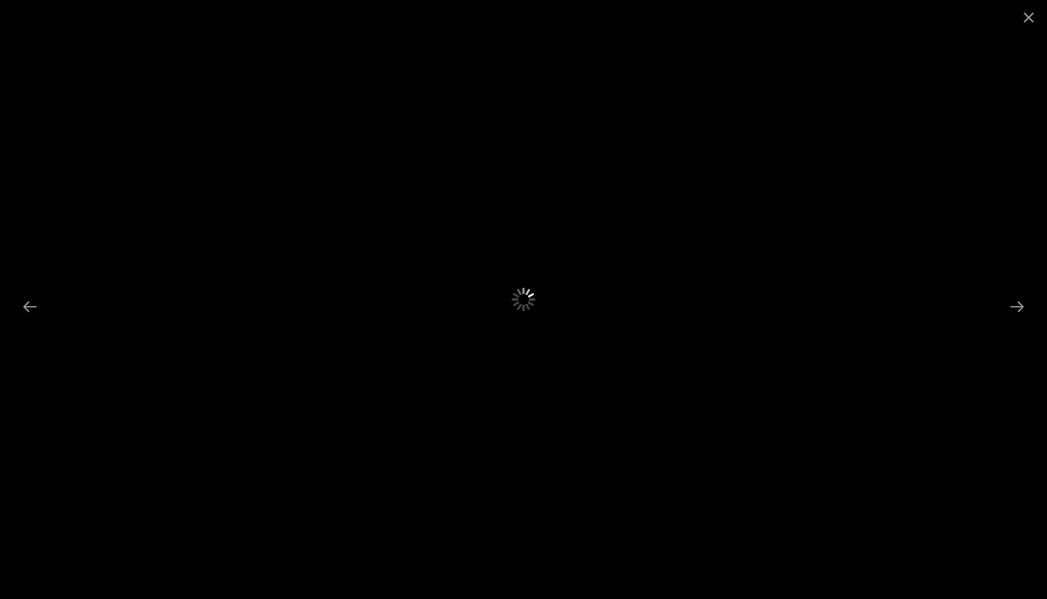
scroll to position [4963, 0]
click at [1026, 11] on button "Close gallery" at bounding box center [1028, 17] width 37 height 34
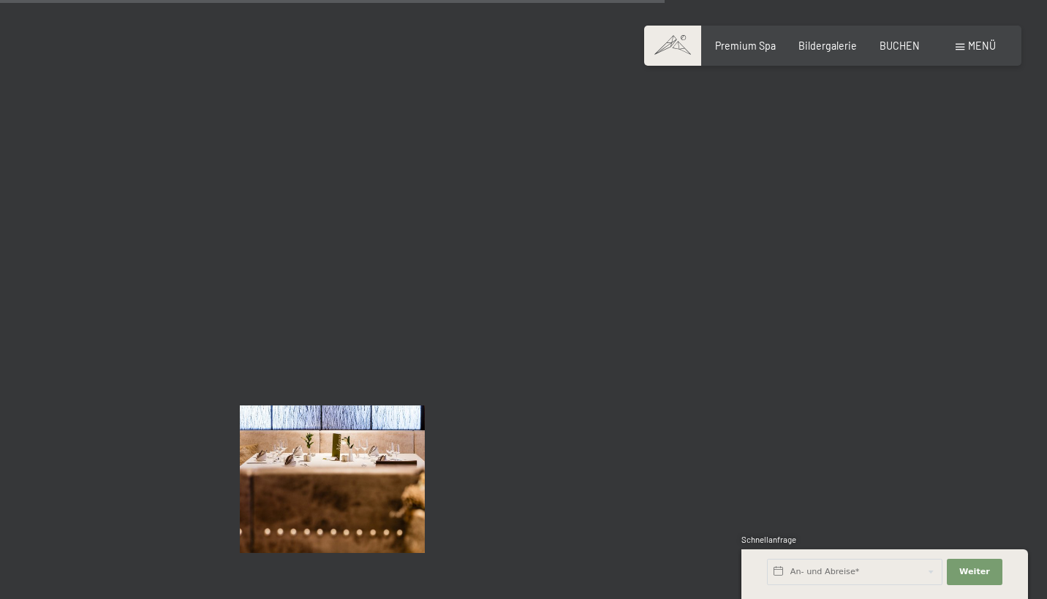
scroll to position [9334, 0]
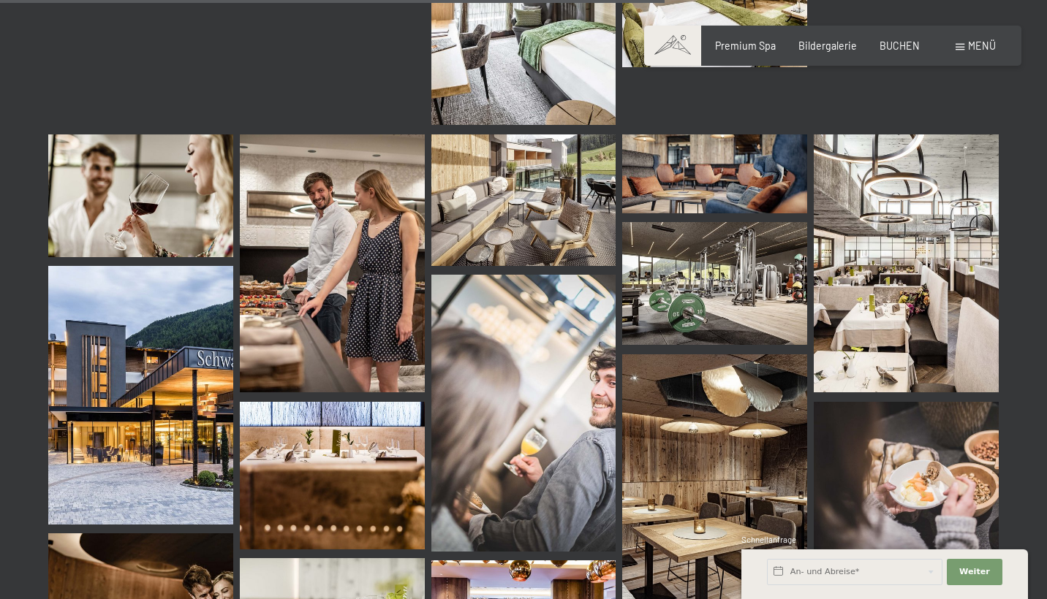
click at [750, 141] on img at bounding box center [714, 173] width 185 height 79
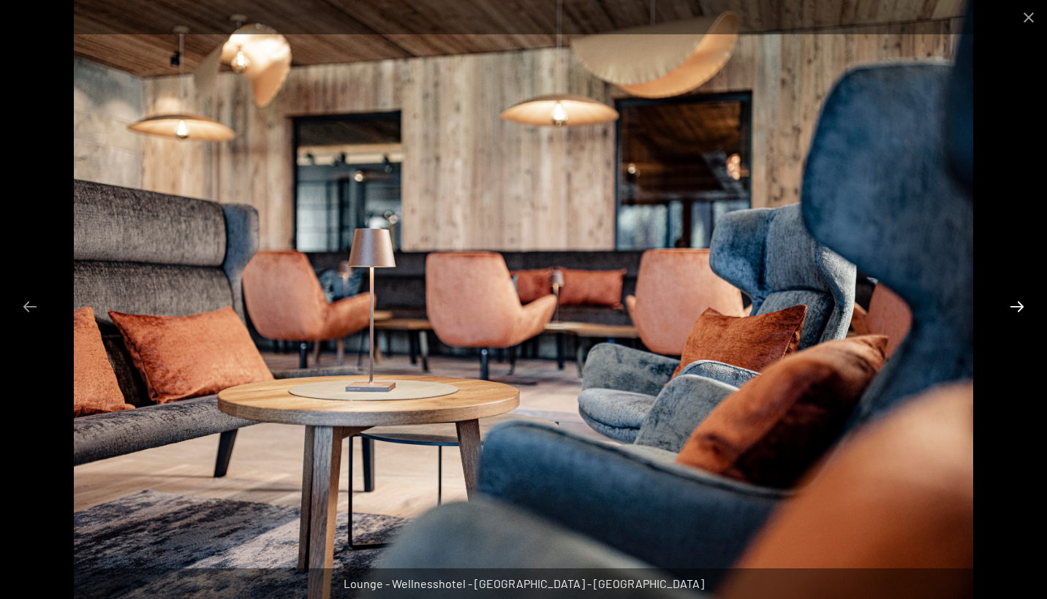
click at [1028, 306] on button "Next slide" at bounding box center [1016, 306] width 31 height 29
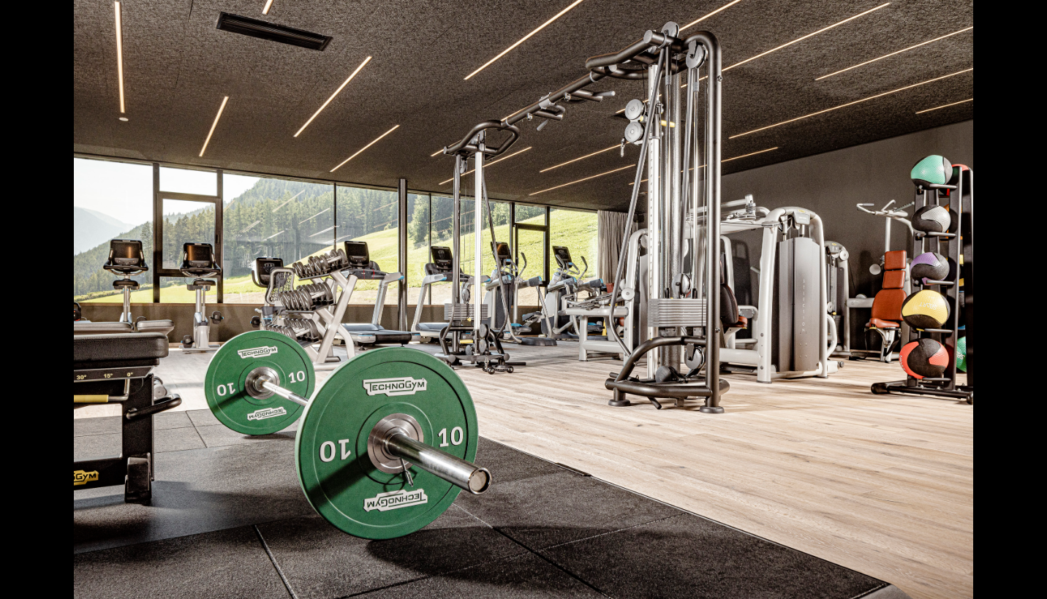
click at [1028, 306] on button "Next slide" at bounding box center [1024, 306] width 31 height 29
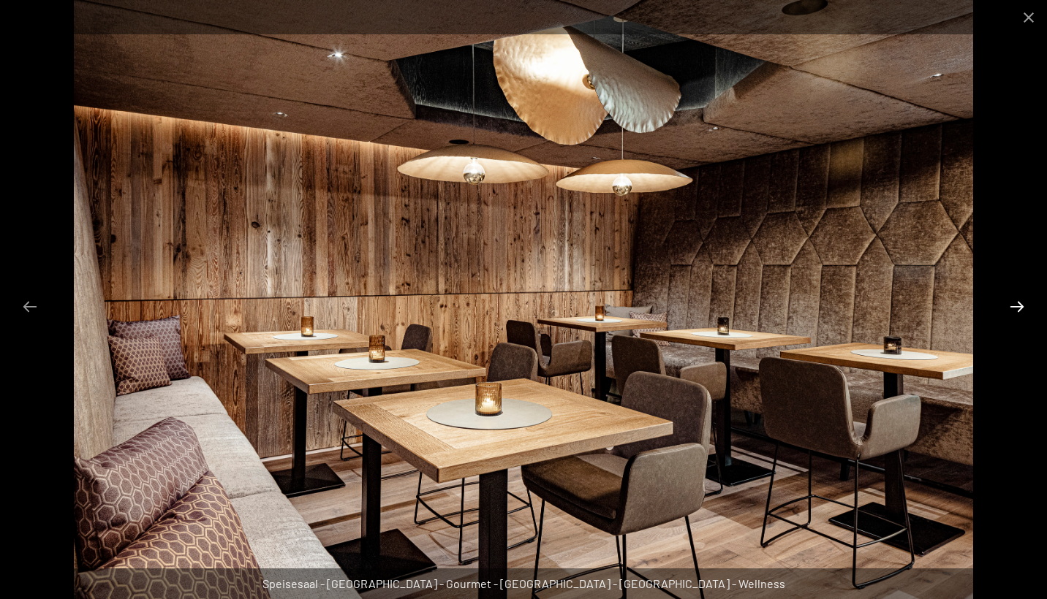
click at [1012, 314] on button "Next slide" at bounding box center [1016, 306] width 31 height 29
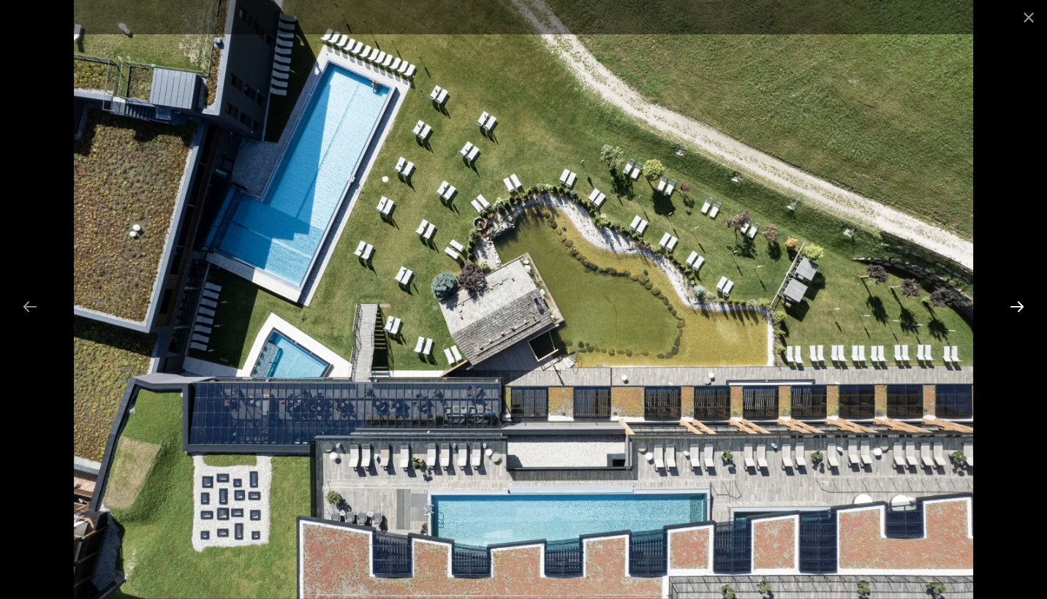
click at [1012, 314] on button "Next slide" at bounding box center [1016, 306] width 31 height 29
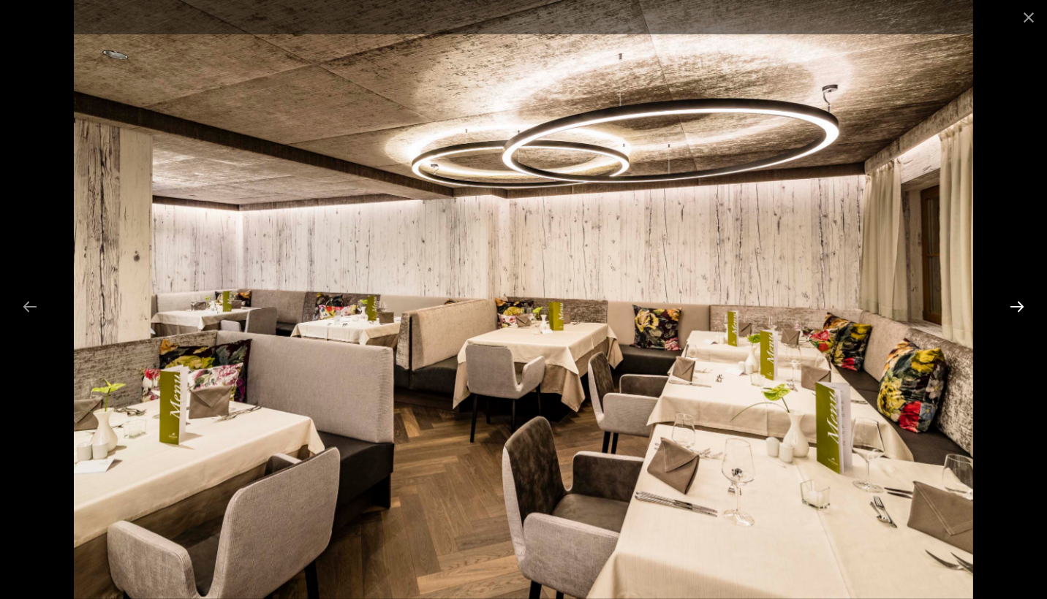
click at [1012, 314] on button "Next slide" at bounding box center [1016, 306] width 31 height 29
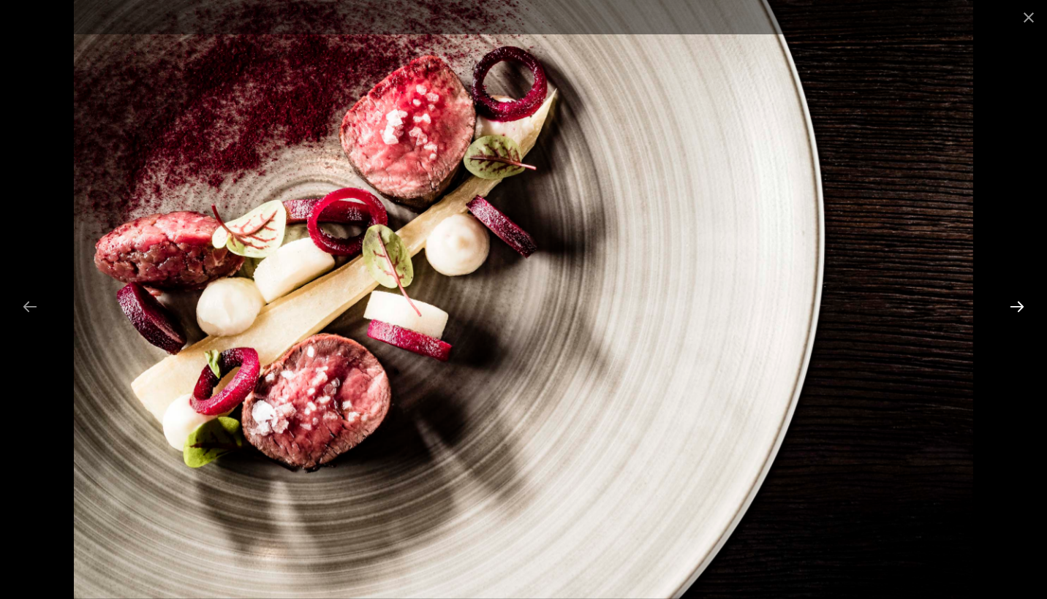
click at [1012, 314] on button "Next slide" at bounding box center [1016, 306] width 31 height 29
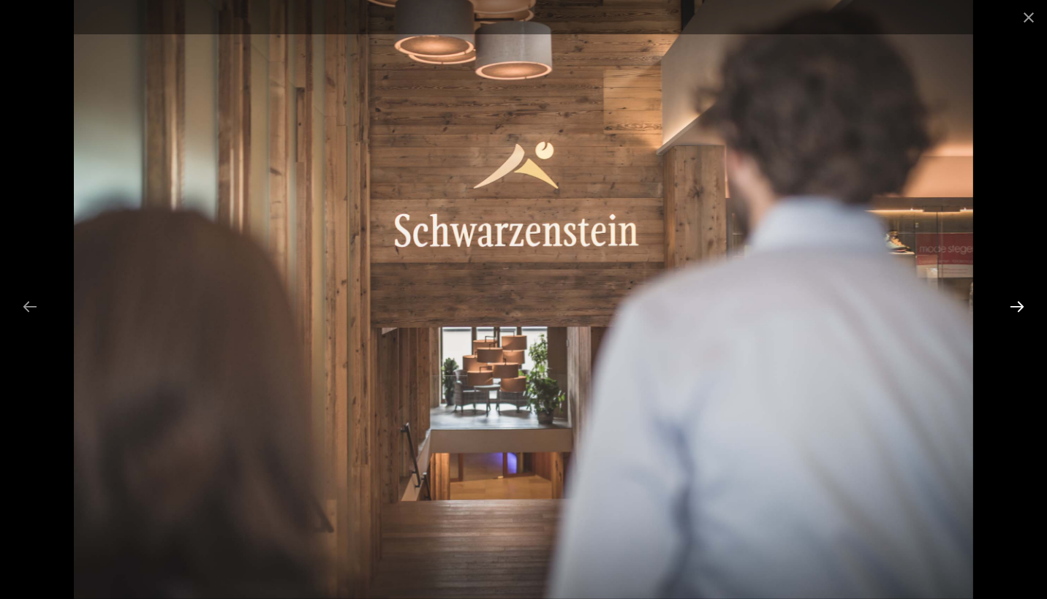
click at [1012, 314] on button "Next slide" at bounding box center [1016, 306] width 31 height 29
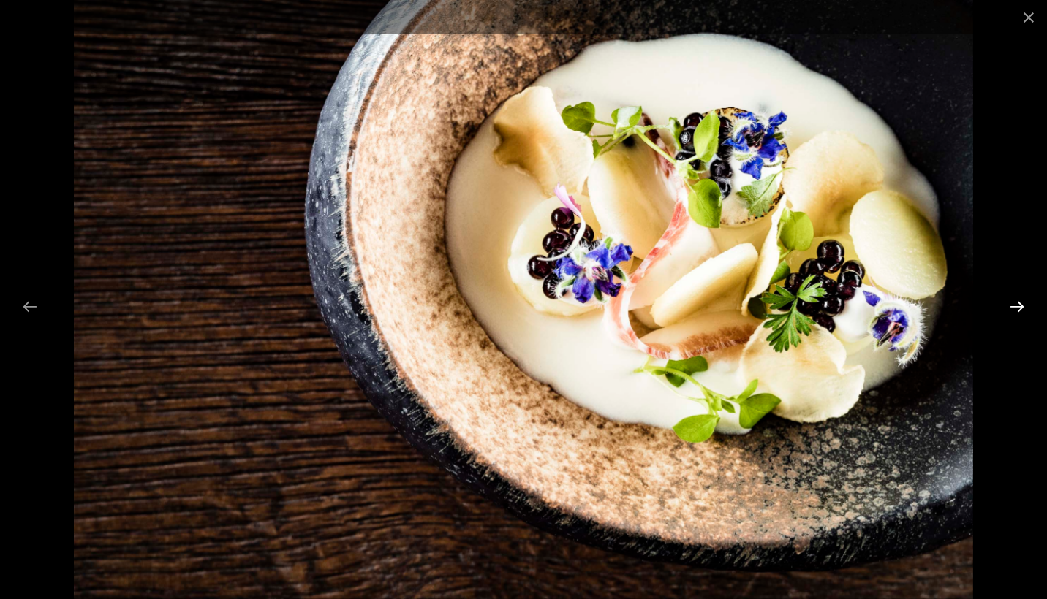
click at [1012, 314] on button "Next slide" at bounding box center [1016, 306] width 31 height 29
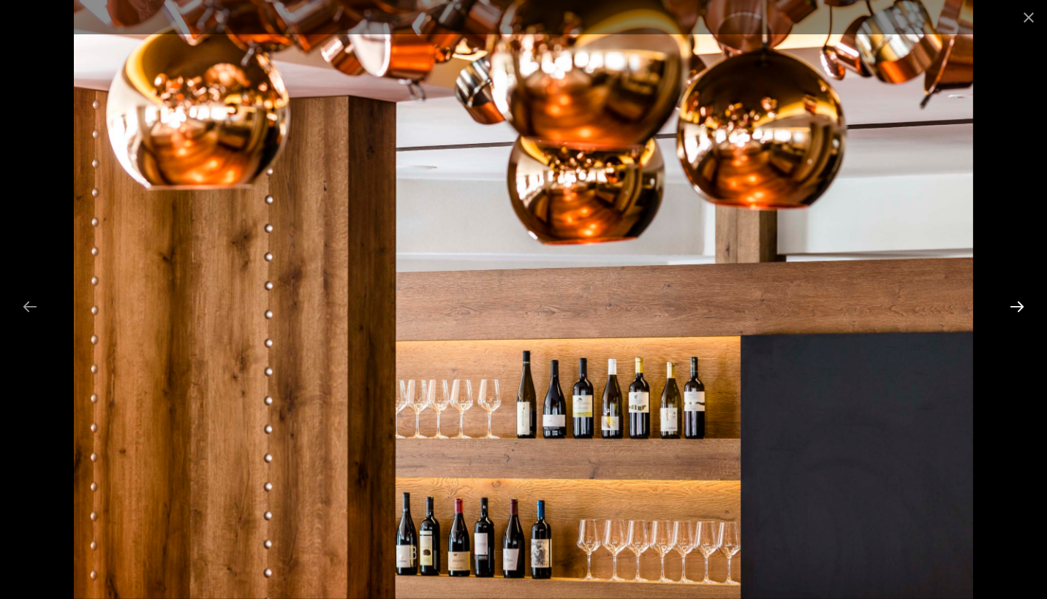
click at [1012, 314] on button "Next slide" at bounding box center [1016, 306] width 31 height 29
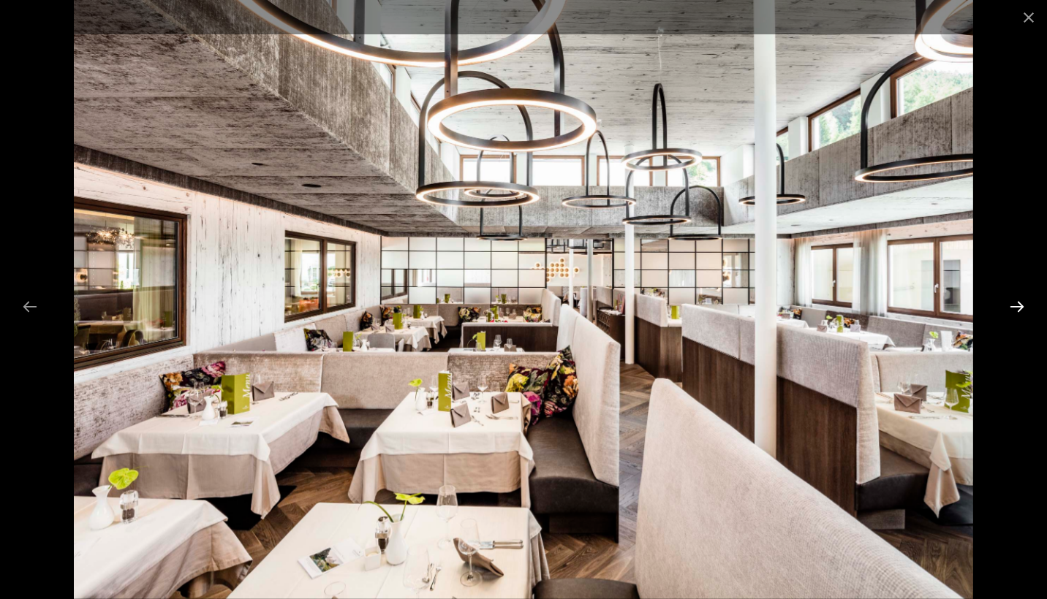
click at [1012, 314] on button "Next slide" at bounding box center [1016, 306] width 31 height 29
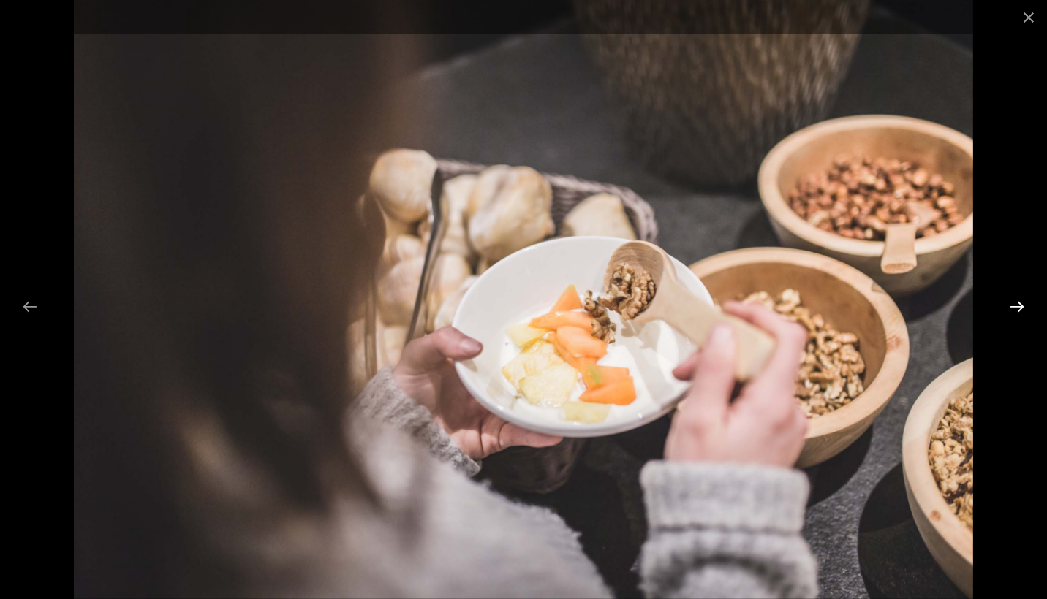
click at [1012, 314] on button "Next slide" at bounding box center [1016, 306] width 31 height 29
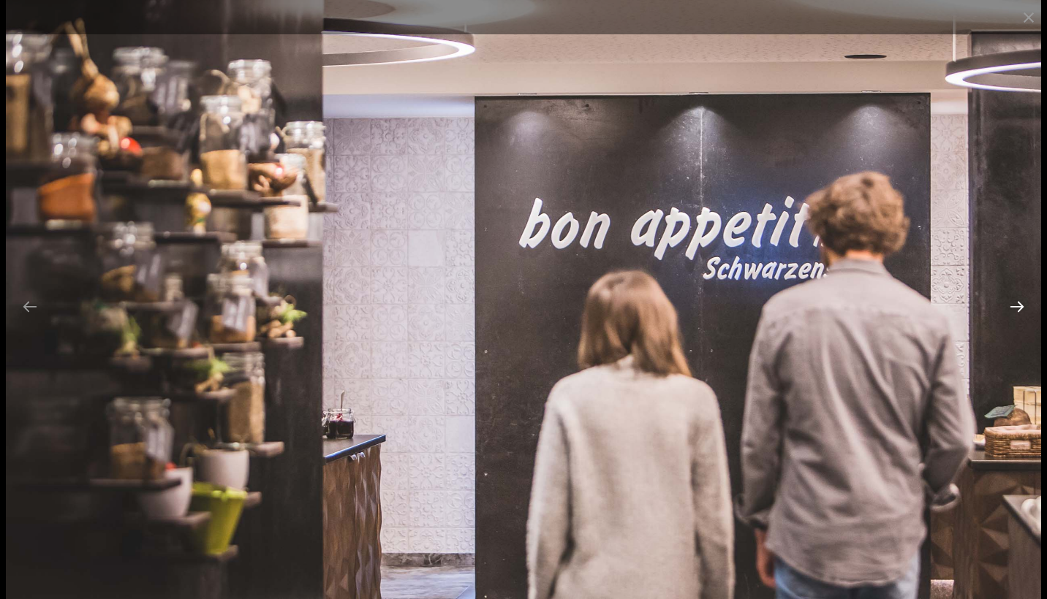
click at [1012, 314] on button "Next slide" at bounding box center [1016, 306] width 31 height 29
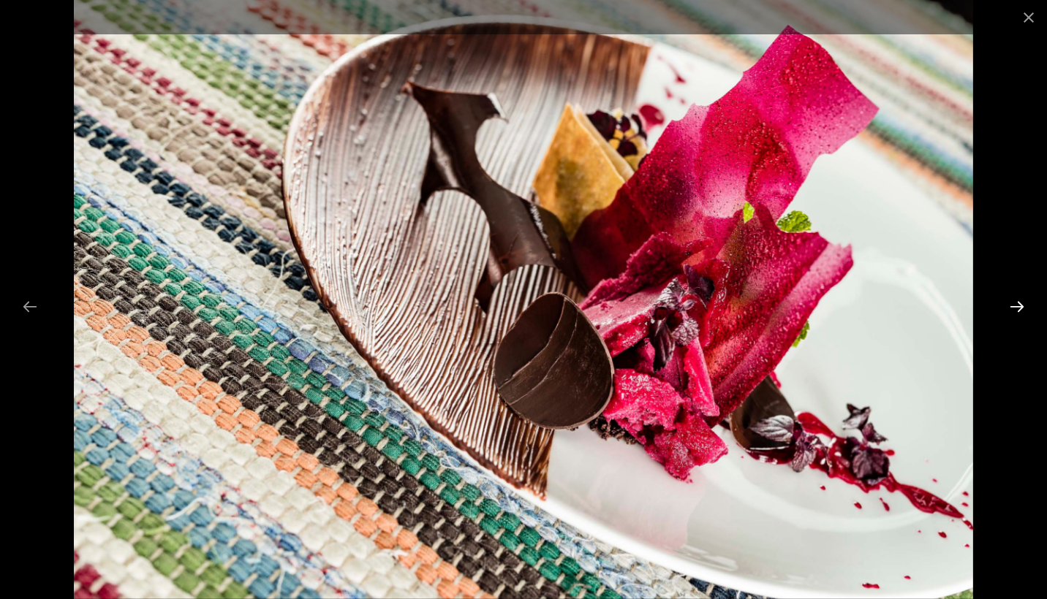
click at [1012, 314] on button "Next slide" at bounding box center [1016, 306] width 31 height 29
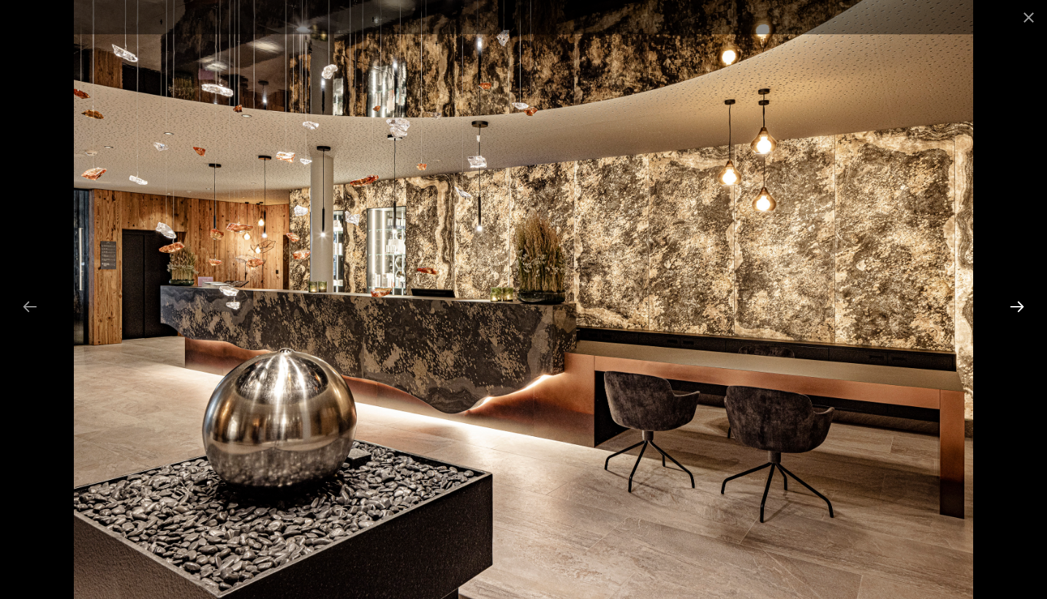
click at [1012, 314] on button "Next slide" at bounding box center [1016, 306] width 31 height 29
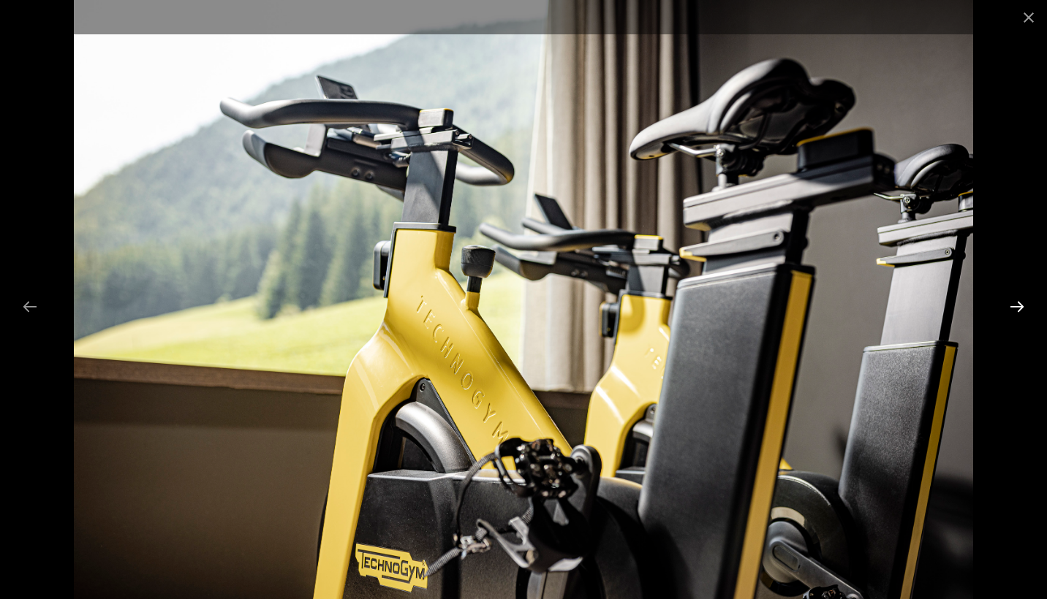
click at [1012, 314] on button "Next slide" at bounding box center [1016, 306] width 31 height 29
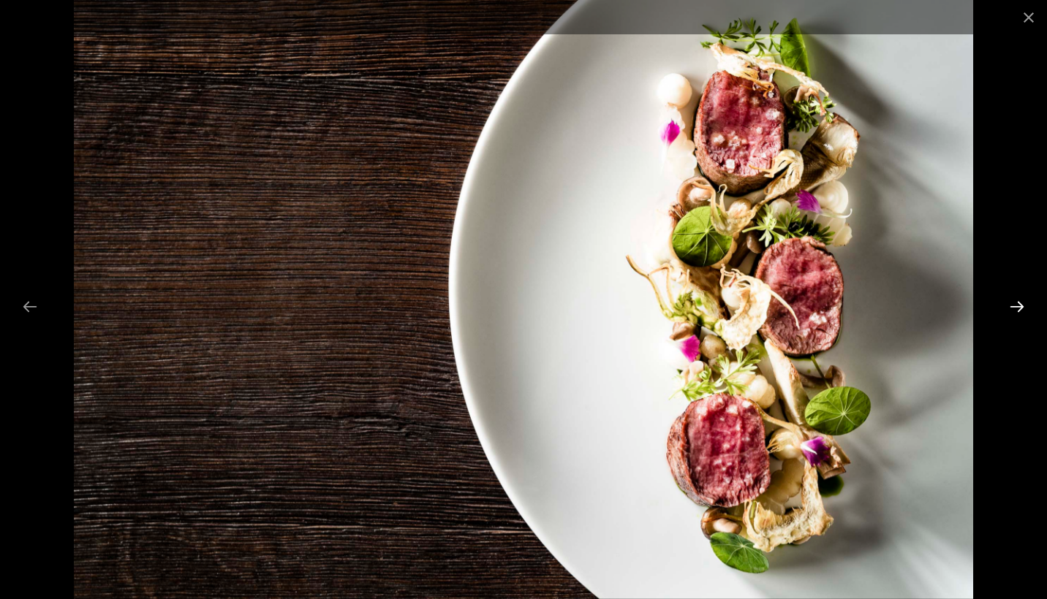
click at [1012, 314] on button "Next slide" at bounding box center [1016, 306] width 31 height 29
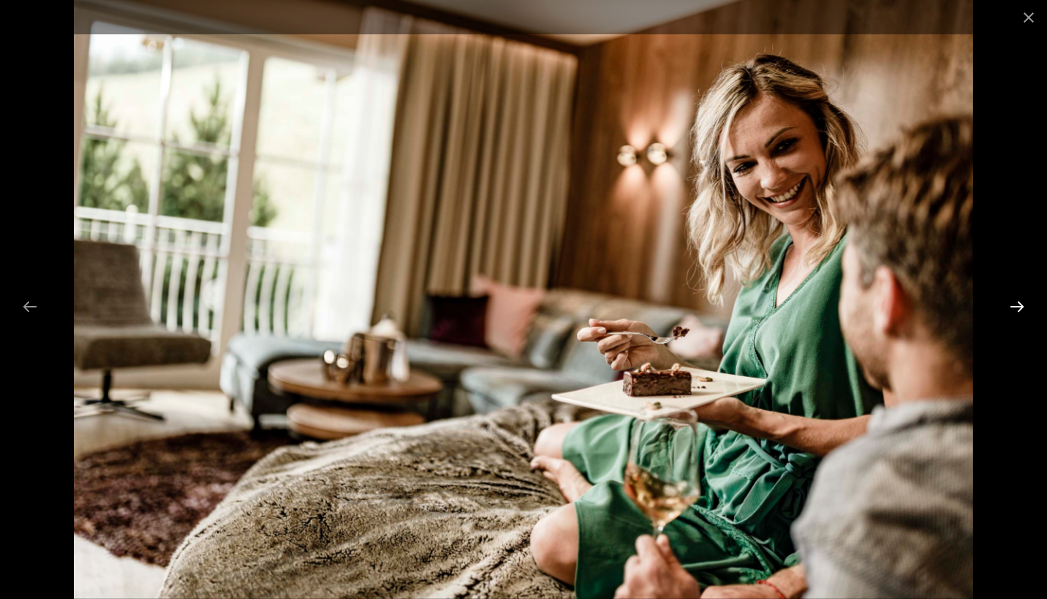
click at [1012, 314] on button "Next slide" at bounding box center [1016, 306] width 31 height 29
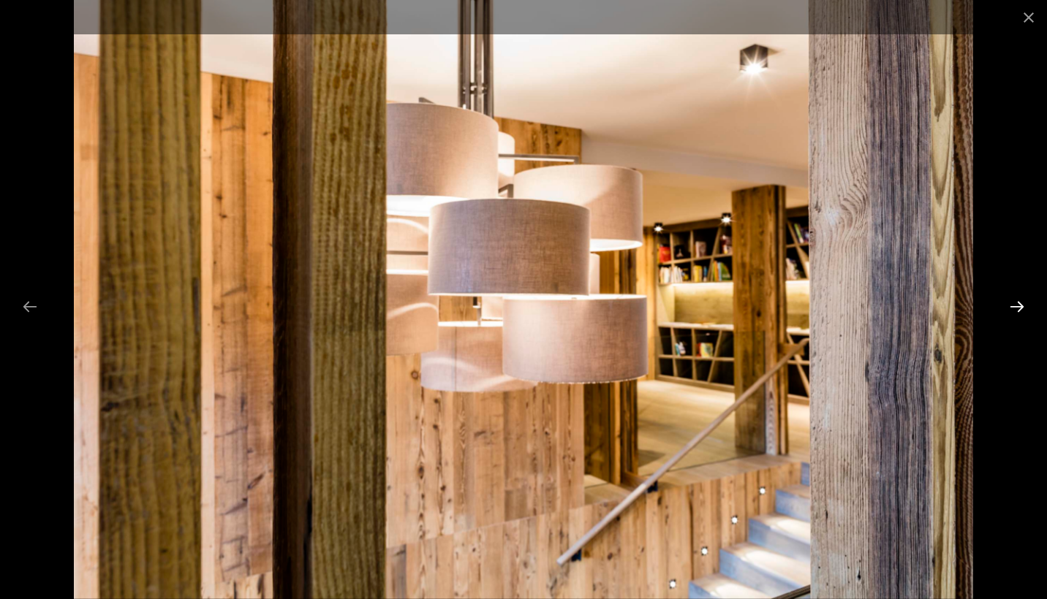
click at [1012, 314] on button "Next slide" at bounding box center [1016, 306] width 31 height 29
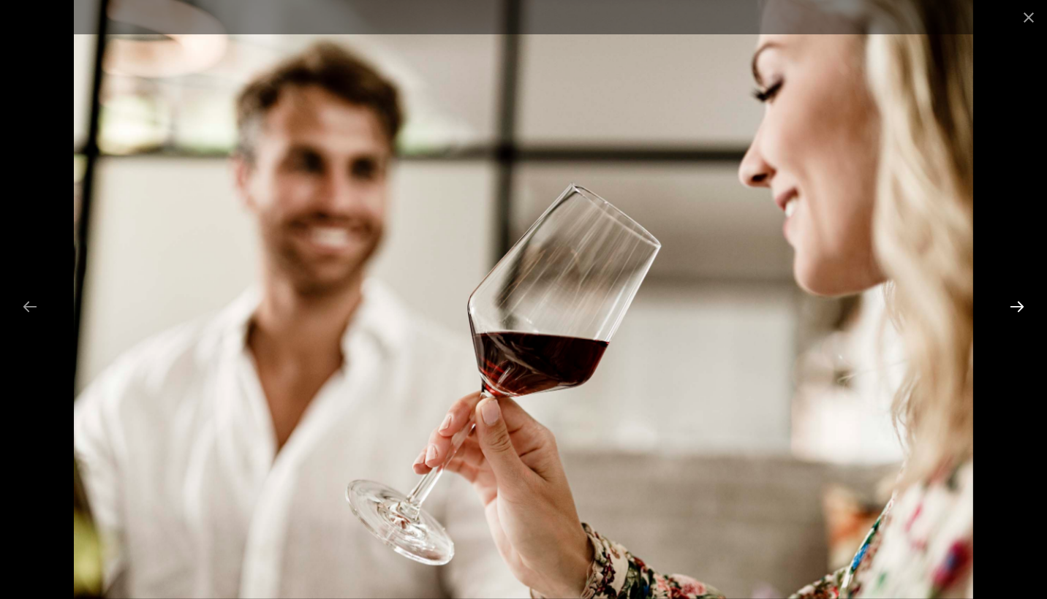
click at [1012, 314] on button "Next slide" at bounding box center [1016, 306] width 31 height 29
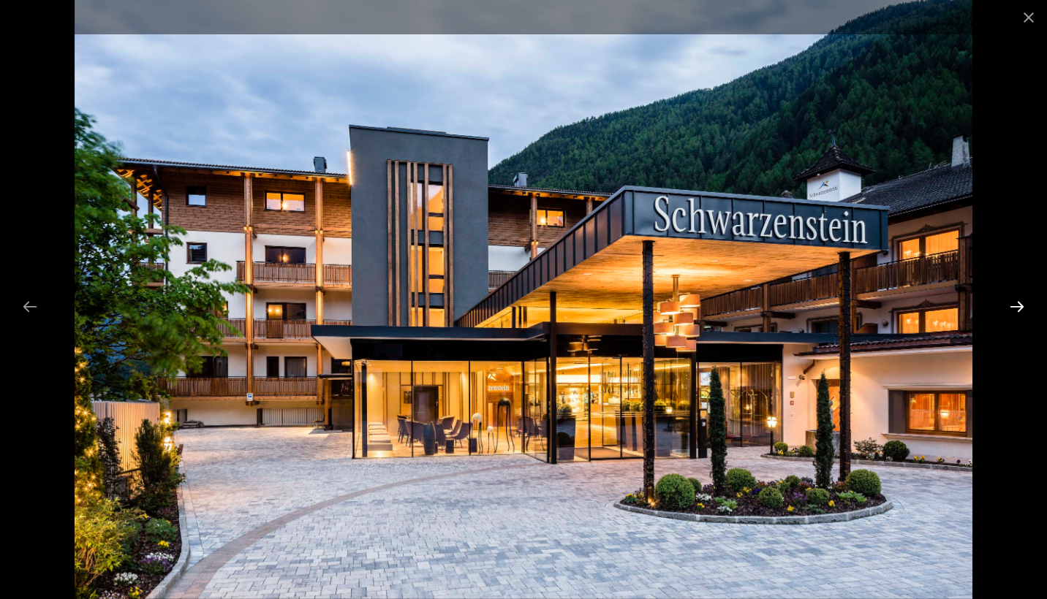
click at [1012, 314] on button "Next slide" at bounding box center [1016, 306] width 31 height 29
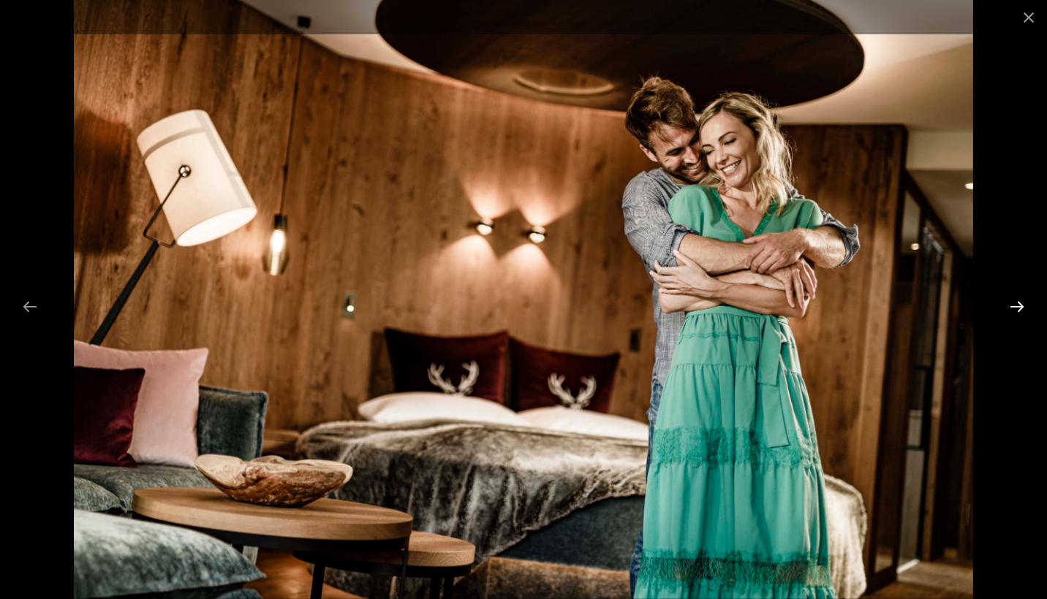
click at [1012, 314] on button "Next slide" at bounding box center [1016, 306] width 31 height 29
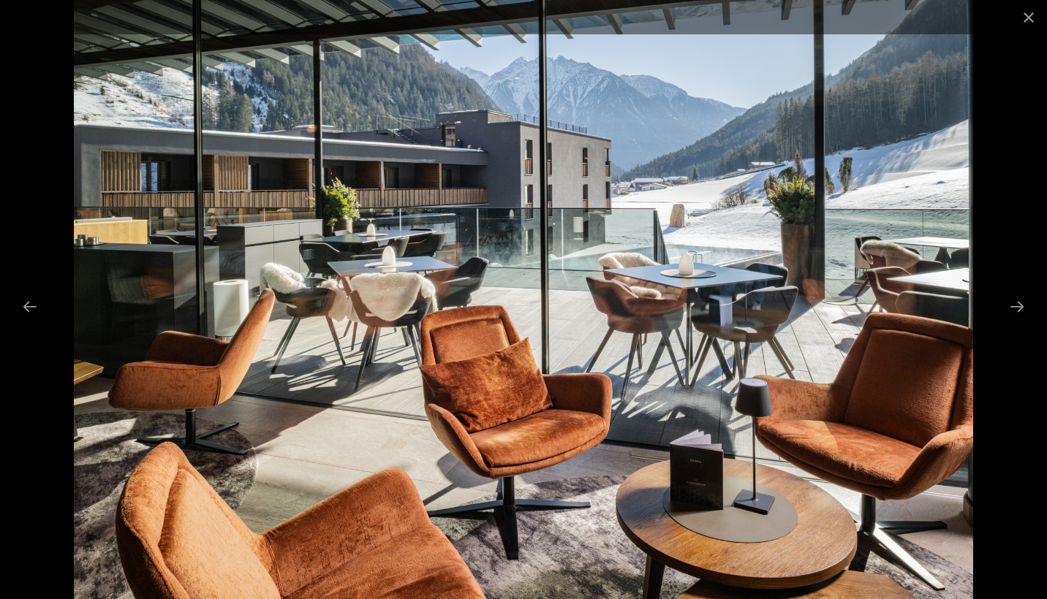
click at [20, 321] on div at bounding box center [523, 299] width 1047 height 599
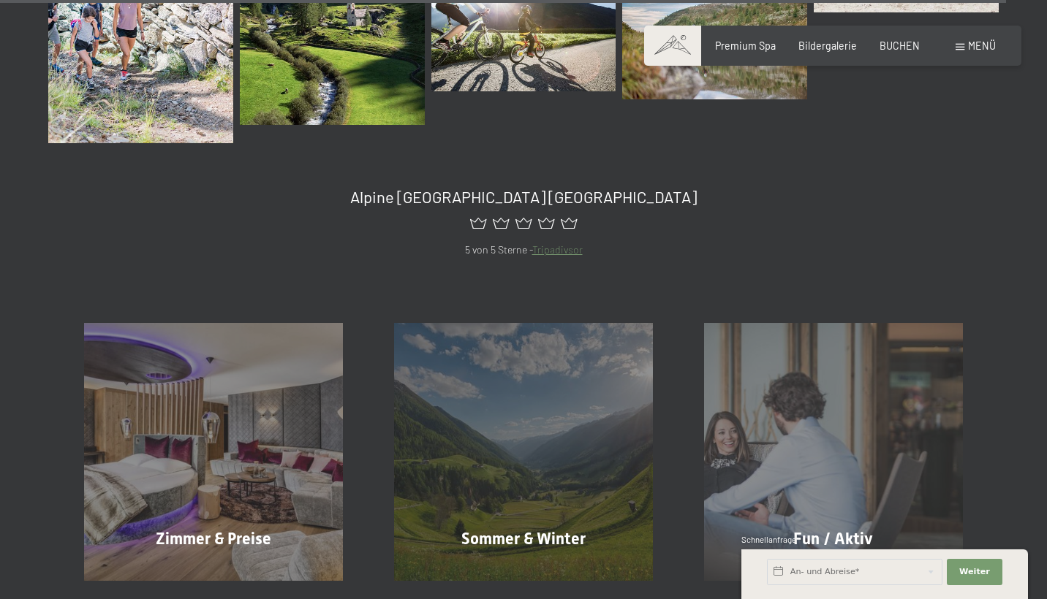
scroll to position [14189, 0]
